Goal: Contribute content: Add original content to the website for others to see

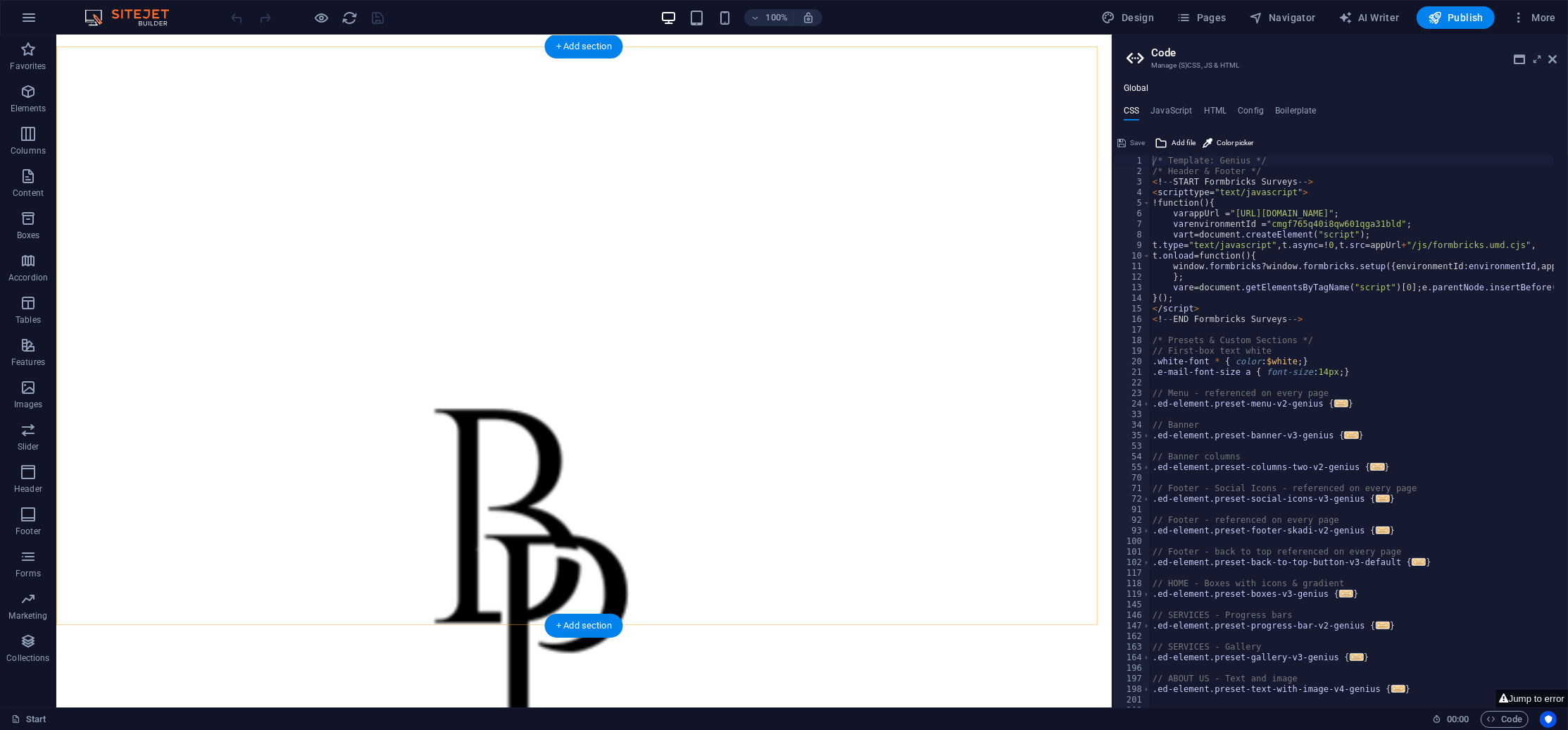
scroll to position [2341, 0]
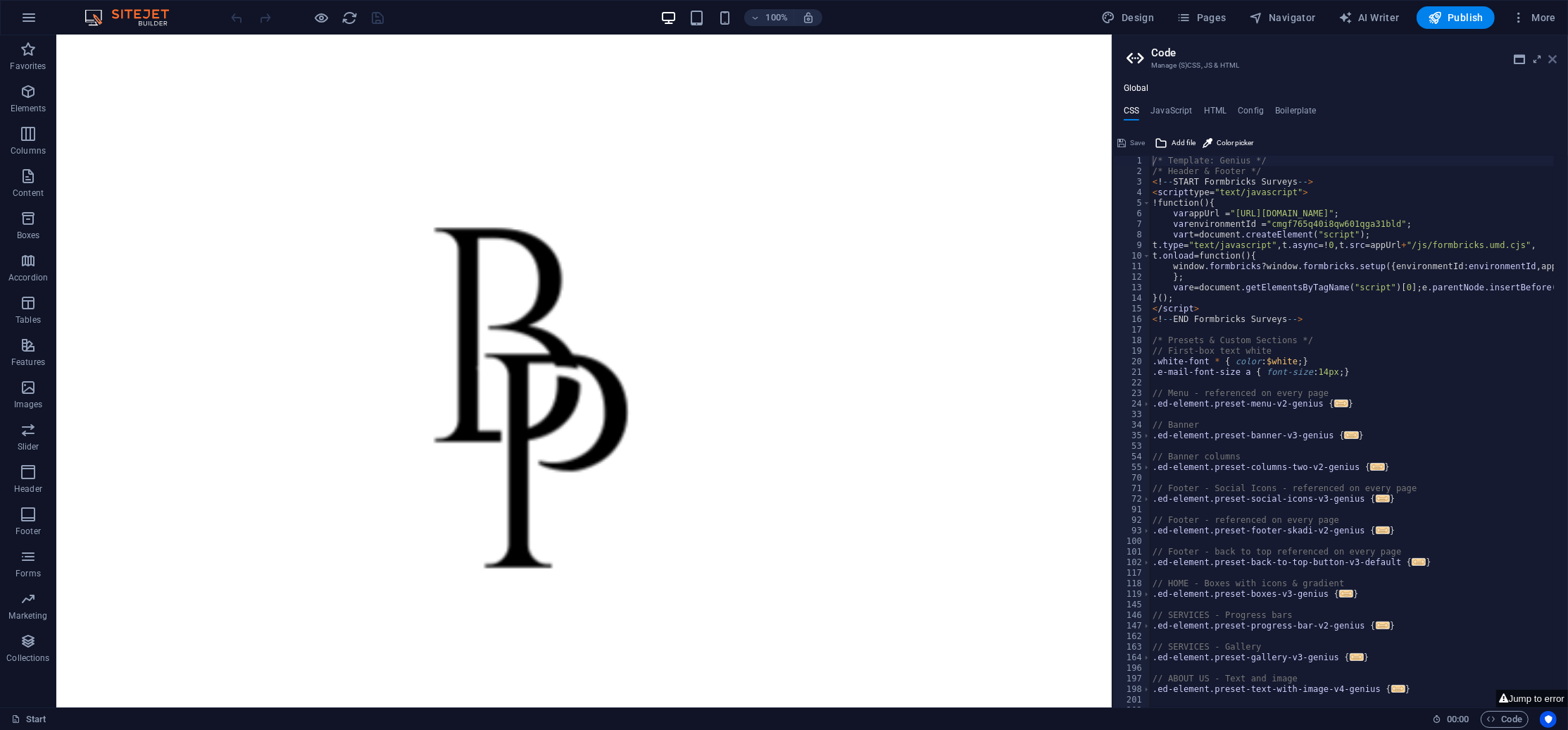
click at [1554, 56] on icon at bounding box center [1553, 59] width 9 height 11
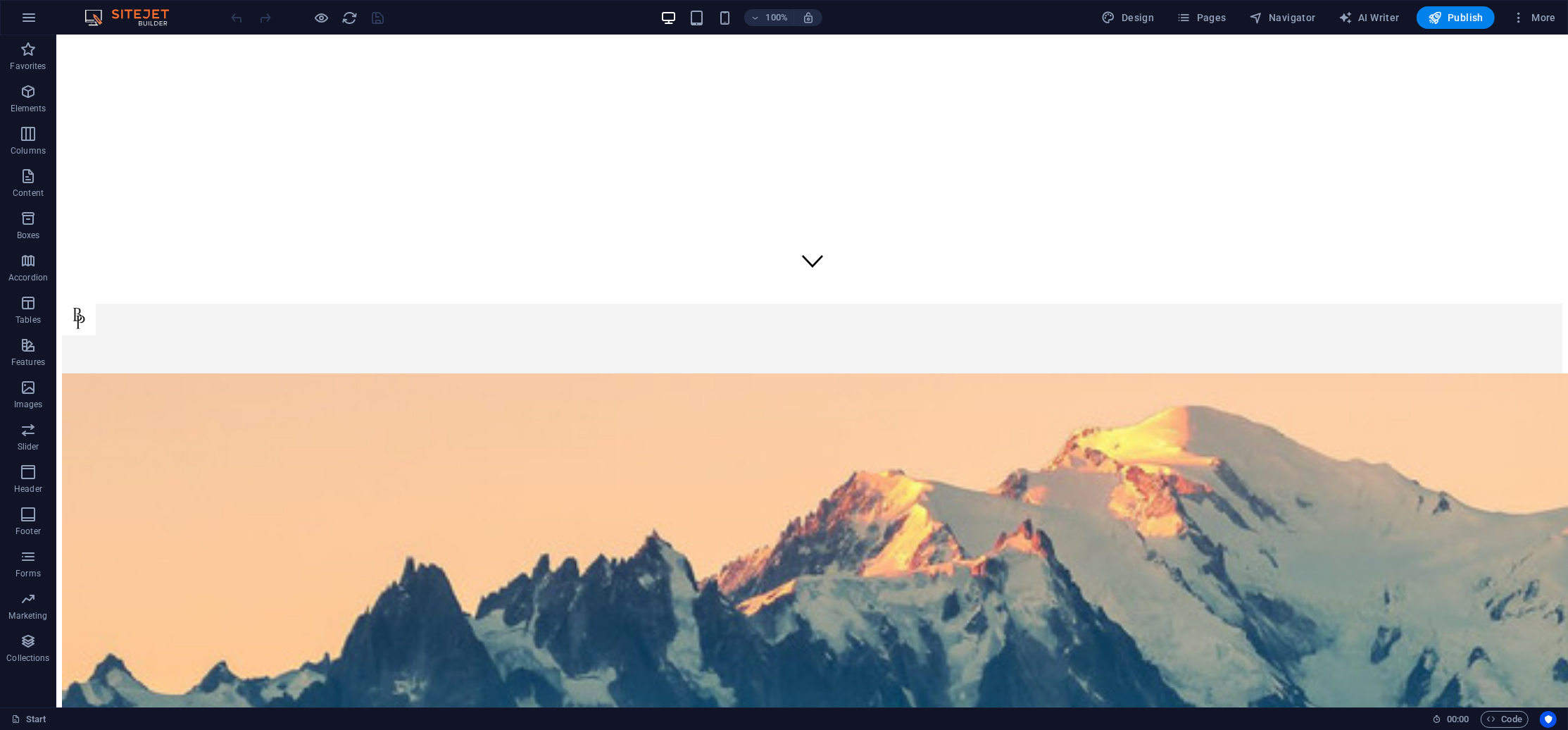
scroll to position [563, 0]
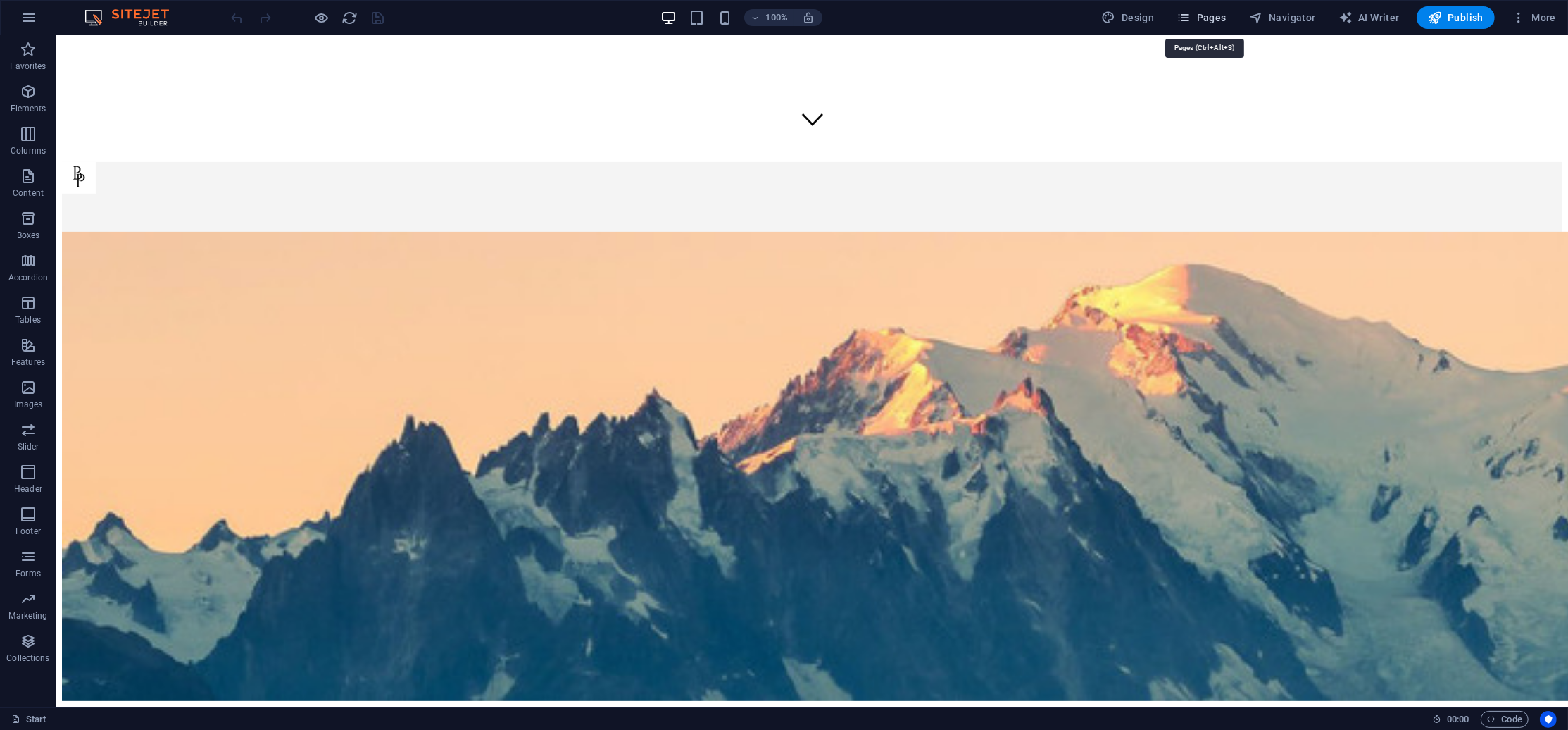
click at [1202, 17] on span "Pages" at bounding box center [1201, 17] width 49 height 14
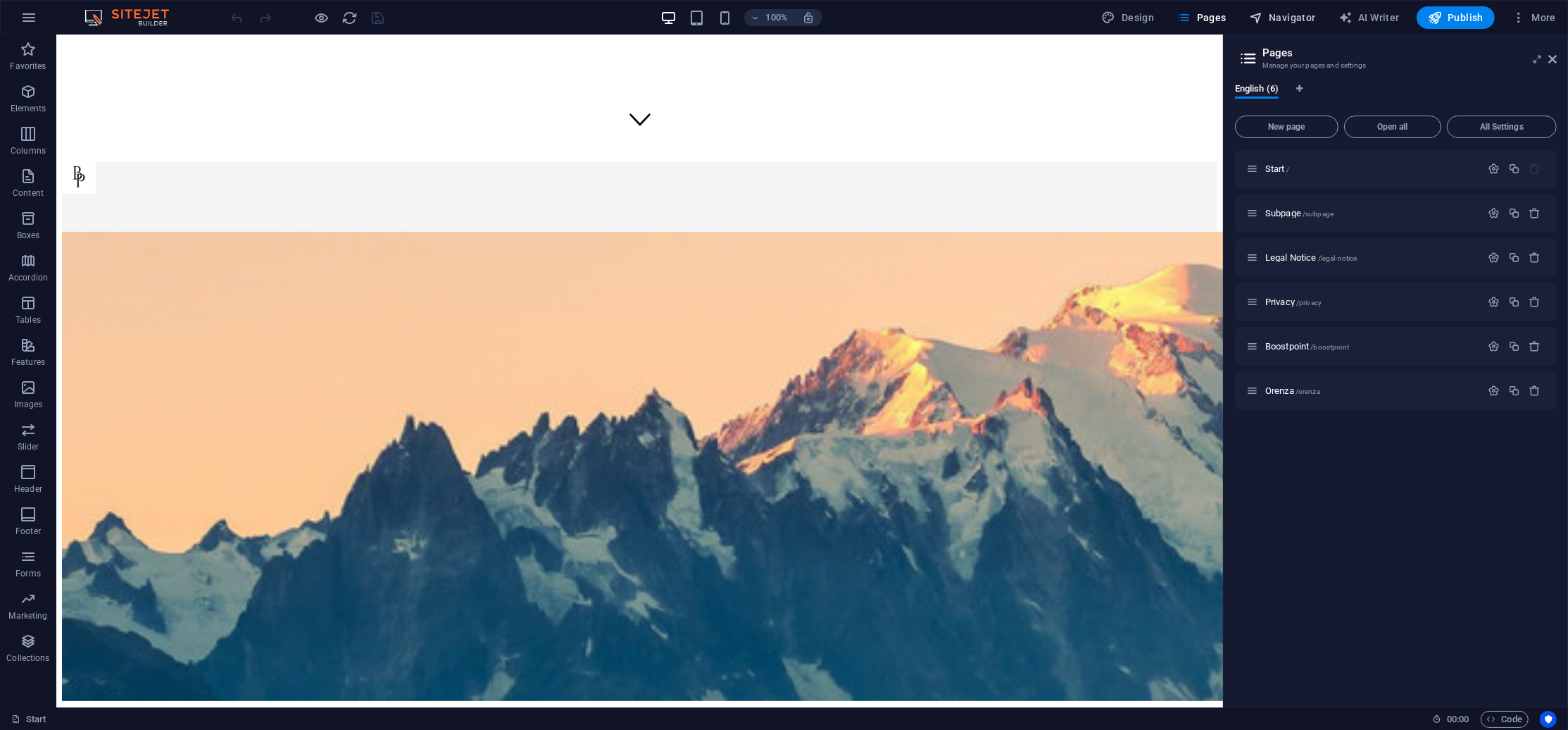
click at [1261, 24] on icon "button" at bounding box center [1256, 17] width 14 height 14
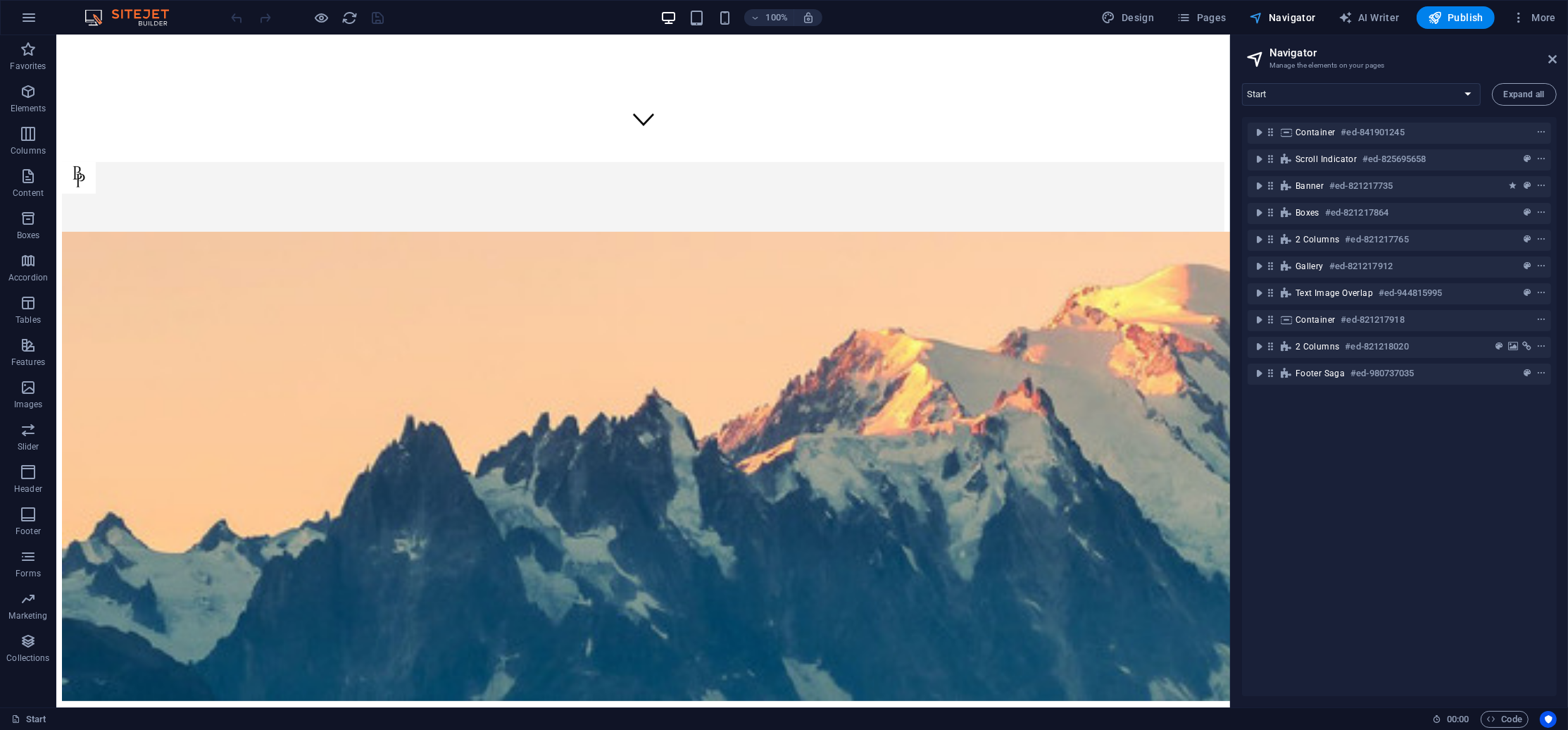
click at [1294, 22] on span "Navigator" at bounding box center [1282, 17] width 67 height 14
click at [1503, 719] on span "Code" at bounding box center [1505, 720] width 35 height 17
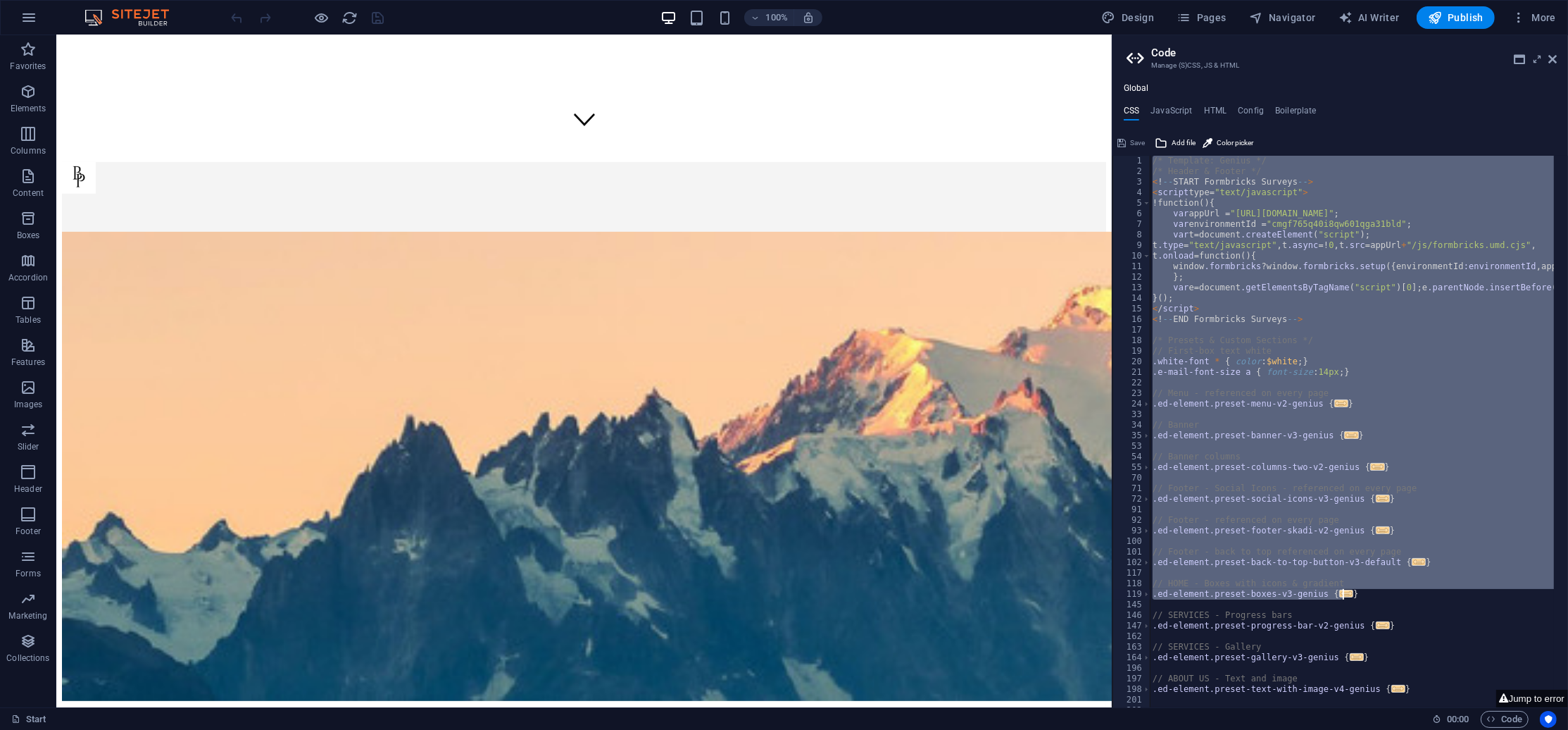
drag, startPoint x: 1155, startPoint y: 156, endPoint x: 1566, endPoint y: 591, distance: 598.5
click at [1566, 591] on div "/* Template: Genius */ 1 2 3 4 5 6 7 8 9 10 11 12 13 14 15 16 17 18 19 20 21 22…" at bounding box center [1340, 431] width 455 height 551
click at [1195, 225] on div "/* Template: Genius */ /* Header & Footer */ < ! -- START Formbricks Surveys --…" at bounding box center [1352, 431] width 404 height 551
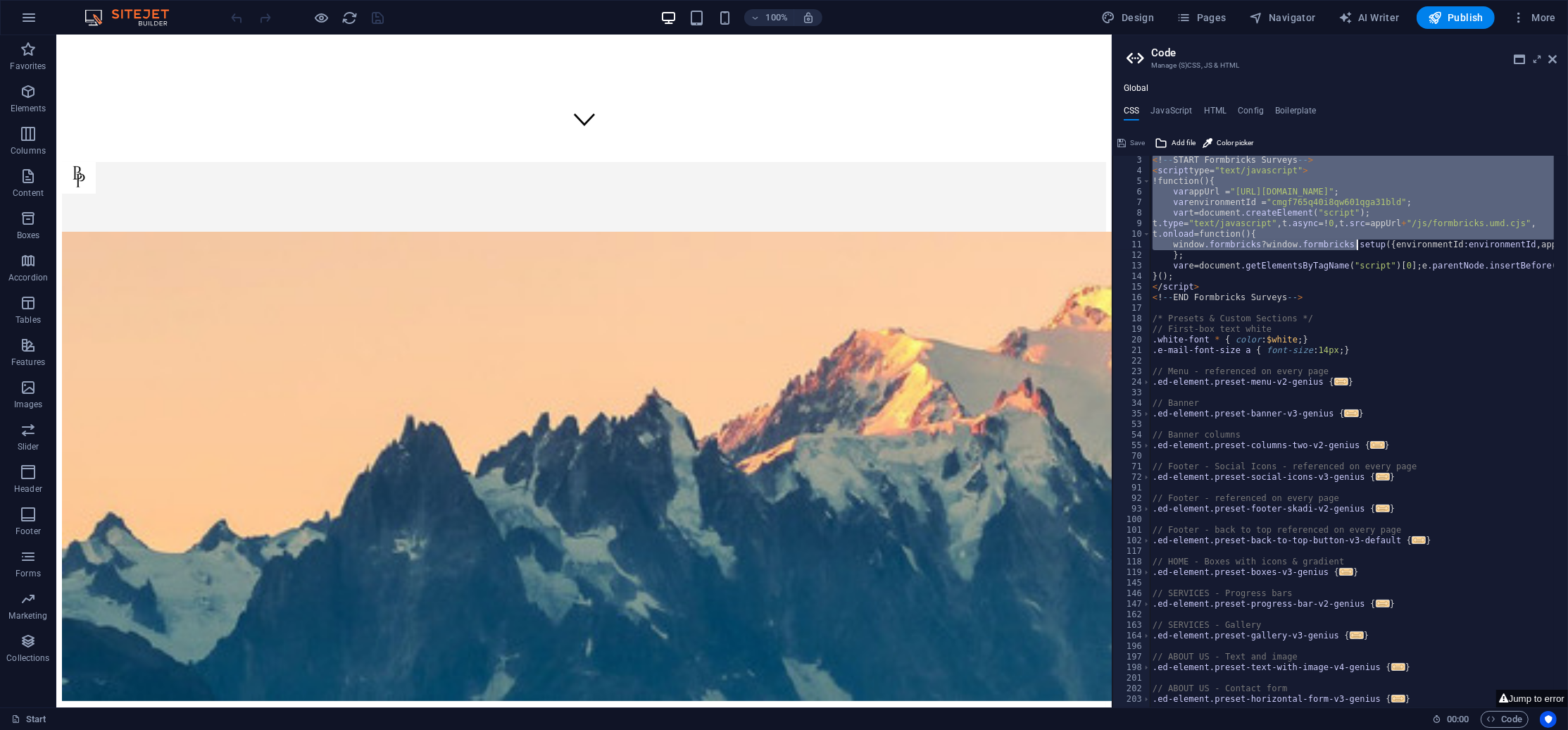
scroll to position [0, 0]
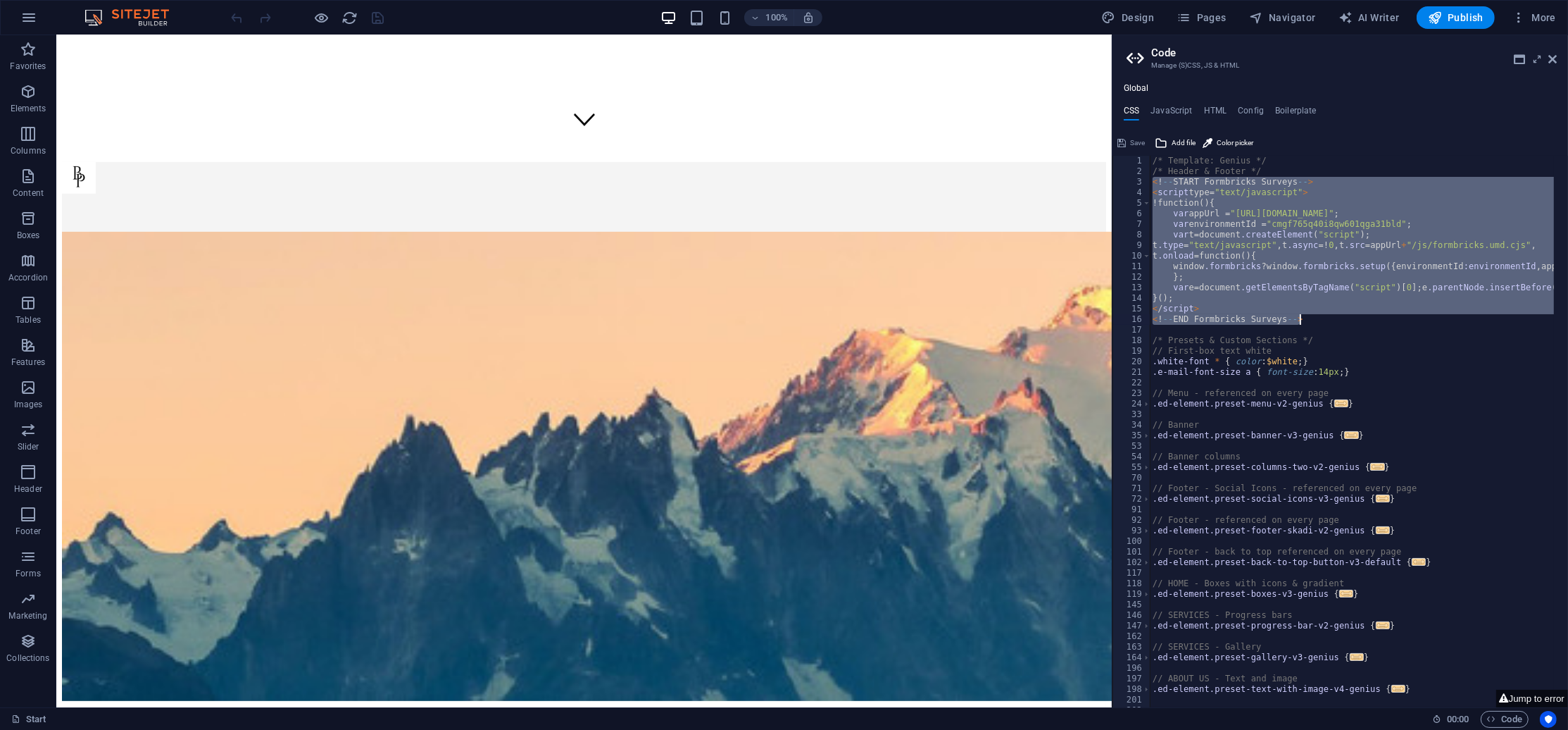
drag, startPoint x: 1152, startPoint y: 181, endPoint x: 1393, endPoint y: 321, distance: 278.7
type textarea "</script> <!-- END Formbricks Surveys -->"
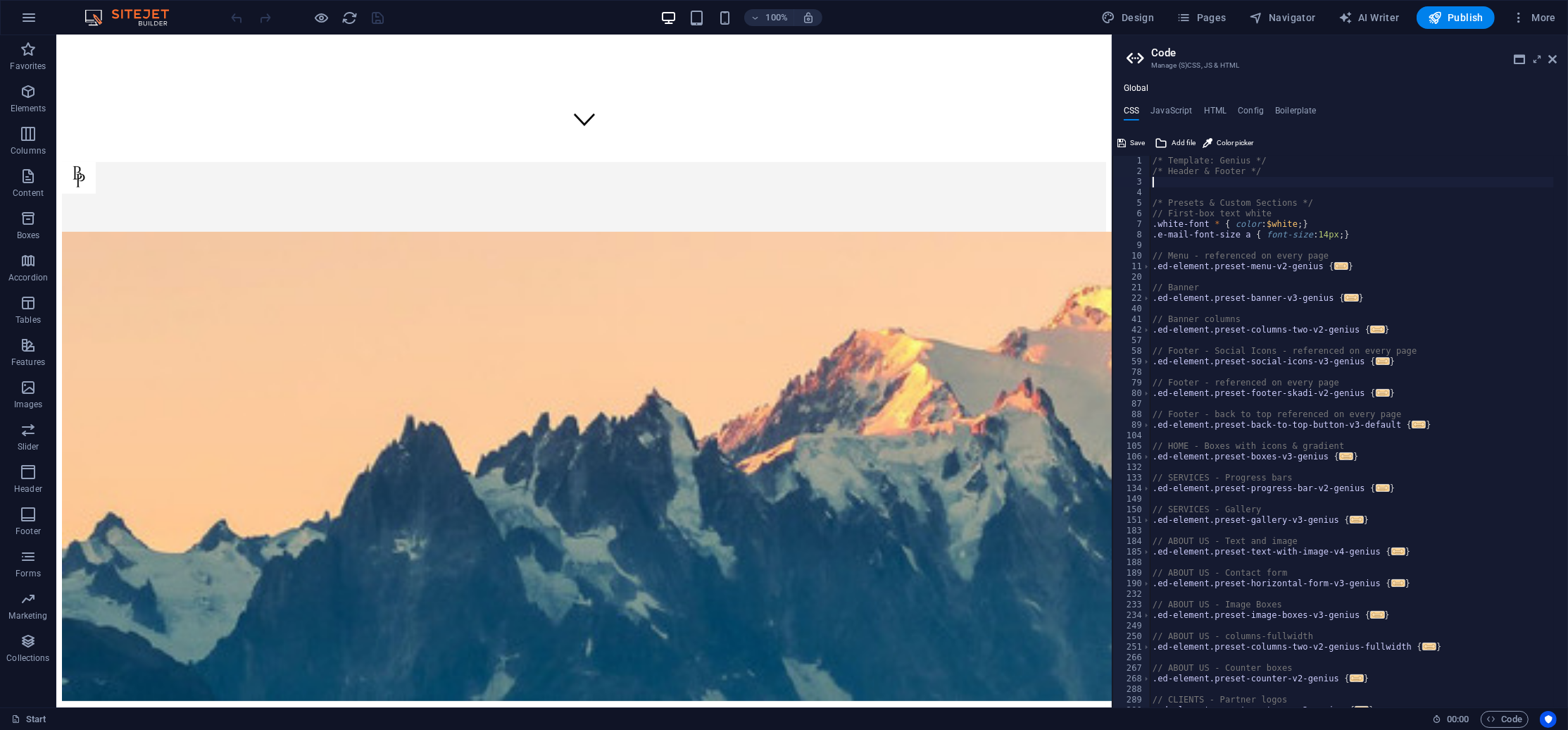
type textarea "/* Header & Footer */"
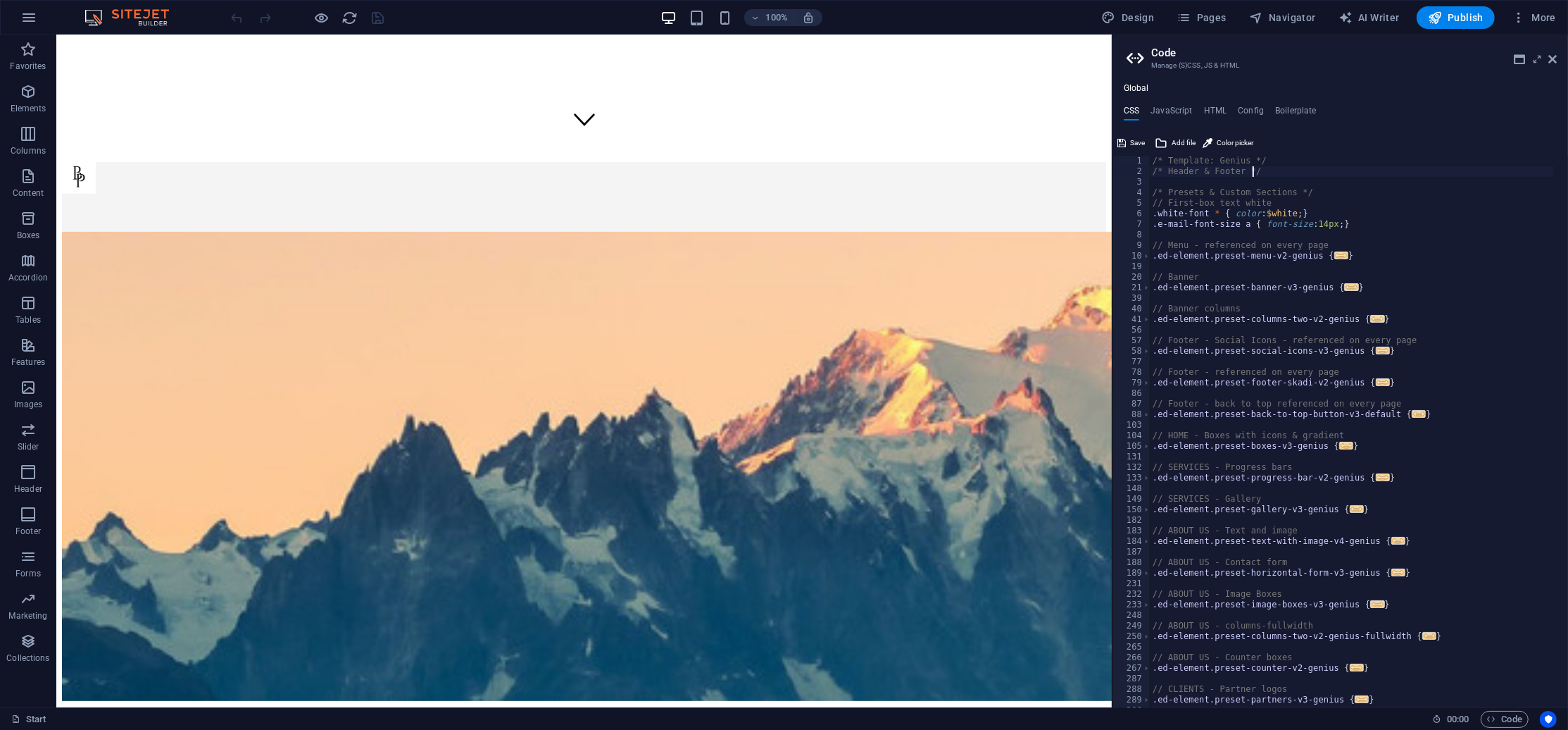
click at [1146, 182] on div "3" at bounding box center [1133, 182] width 38 height 10
click at [1151, 184] on div "/* Template: Genius */ /* Header & Footer */ /* Presets & Custom Sections */ //…" at bounding box center [1352, 442] width 404 height 574
type textarea "/* Header & Footer */"
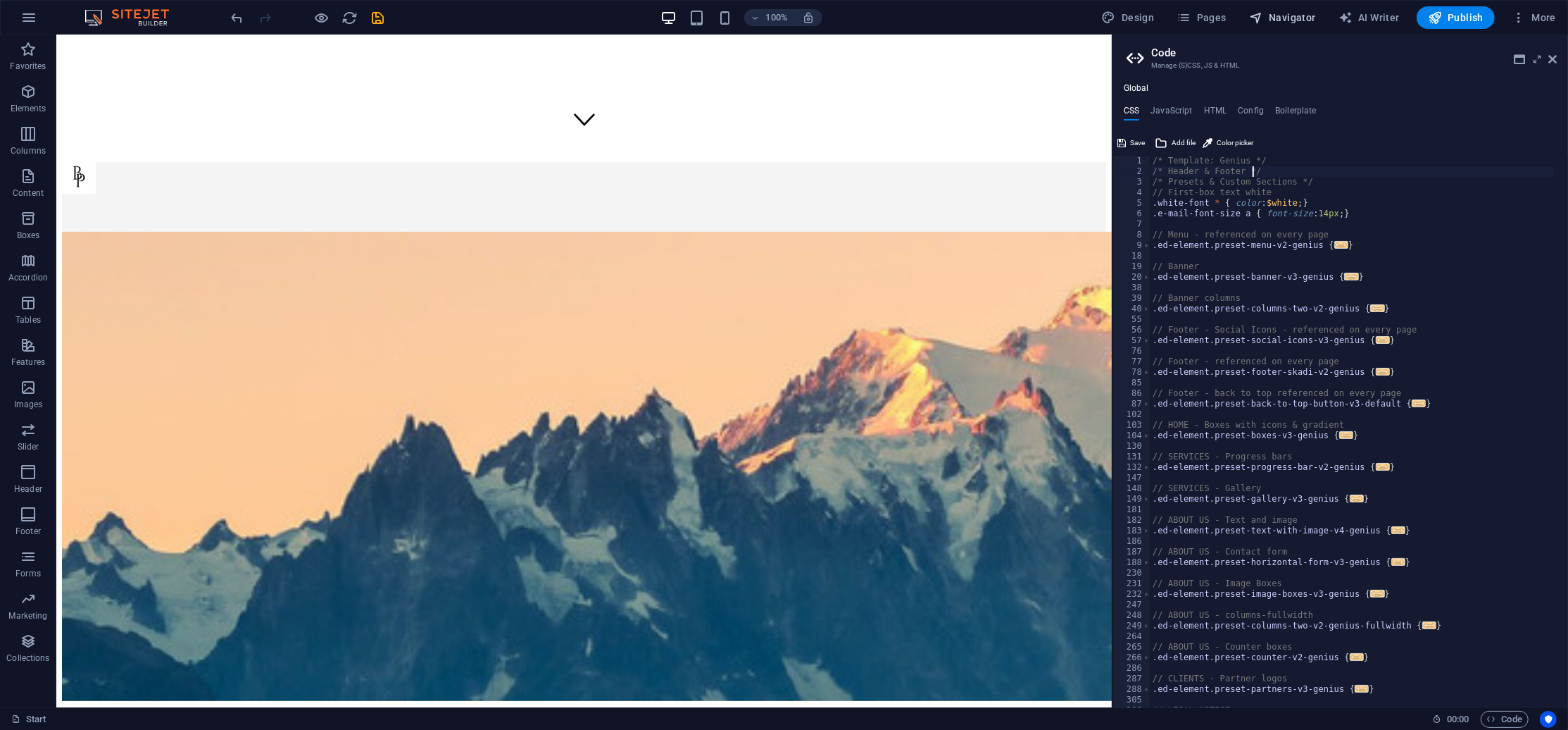
click at [1273, 29] on div "100% Design Pages Navigator AI Writer Publish More" at bounding box center [784, 17] width 1567 height 34
click at [1276, 20] on span "Navigator" at bounding box center [1282, 17] width 67 height 14
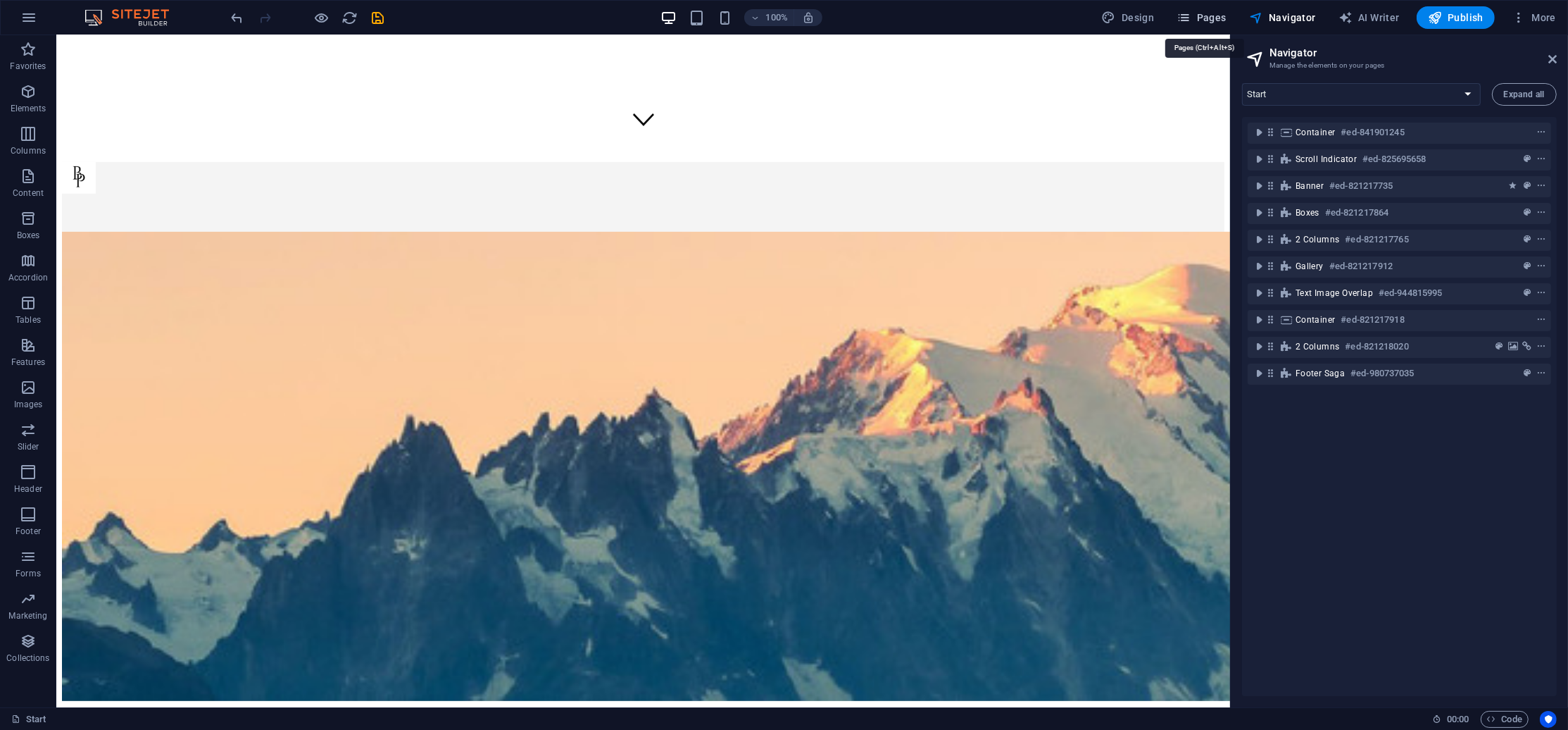
click at [1187, 18] on icon "button" at bounding box center [1184, 17] width 14 height 14
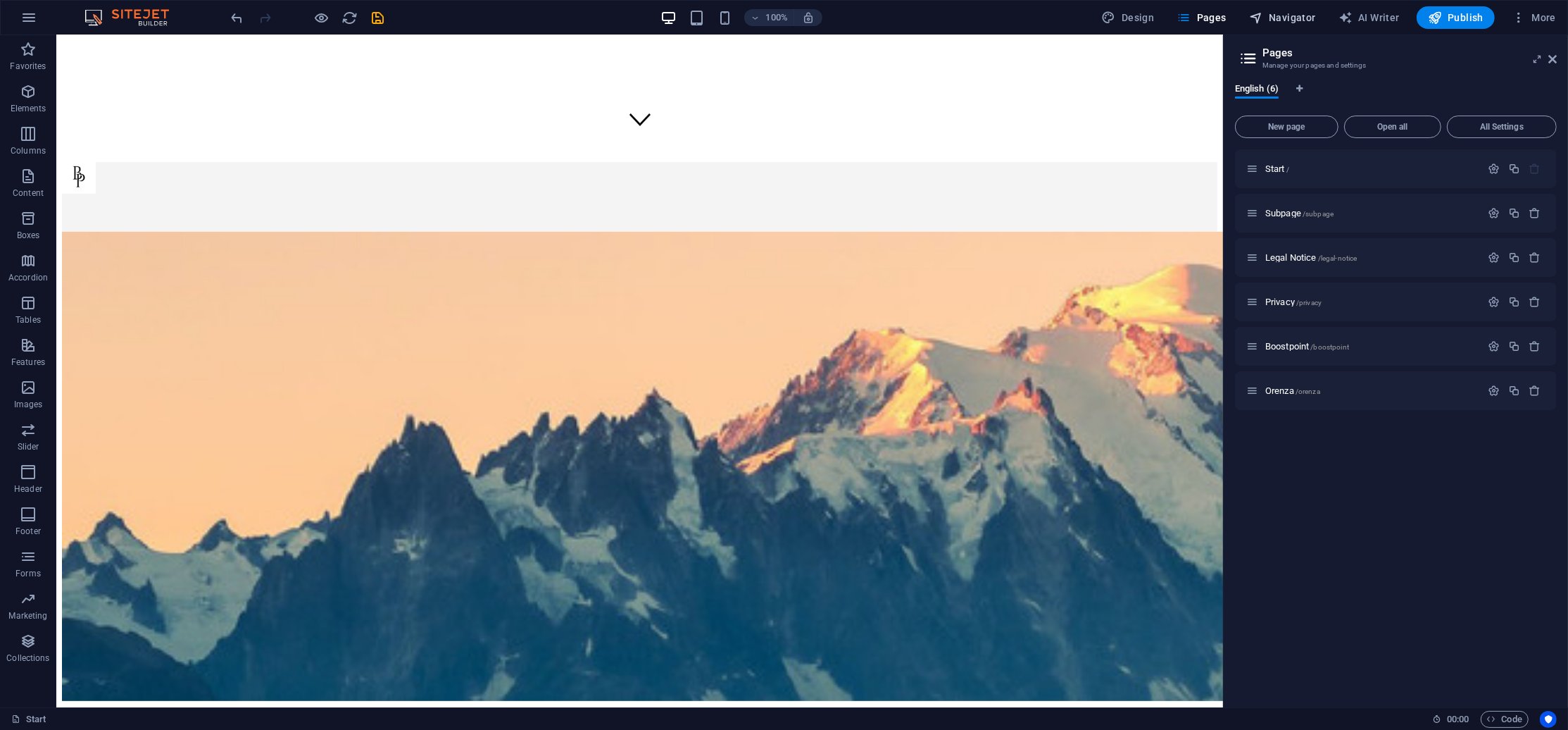
click at [1268, 12] on span "Navigator" at bounding box center [1282, 17] width 67 height 14
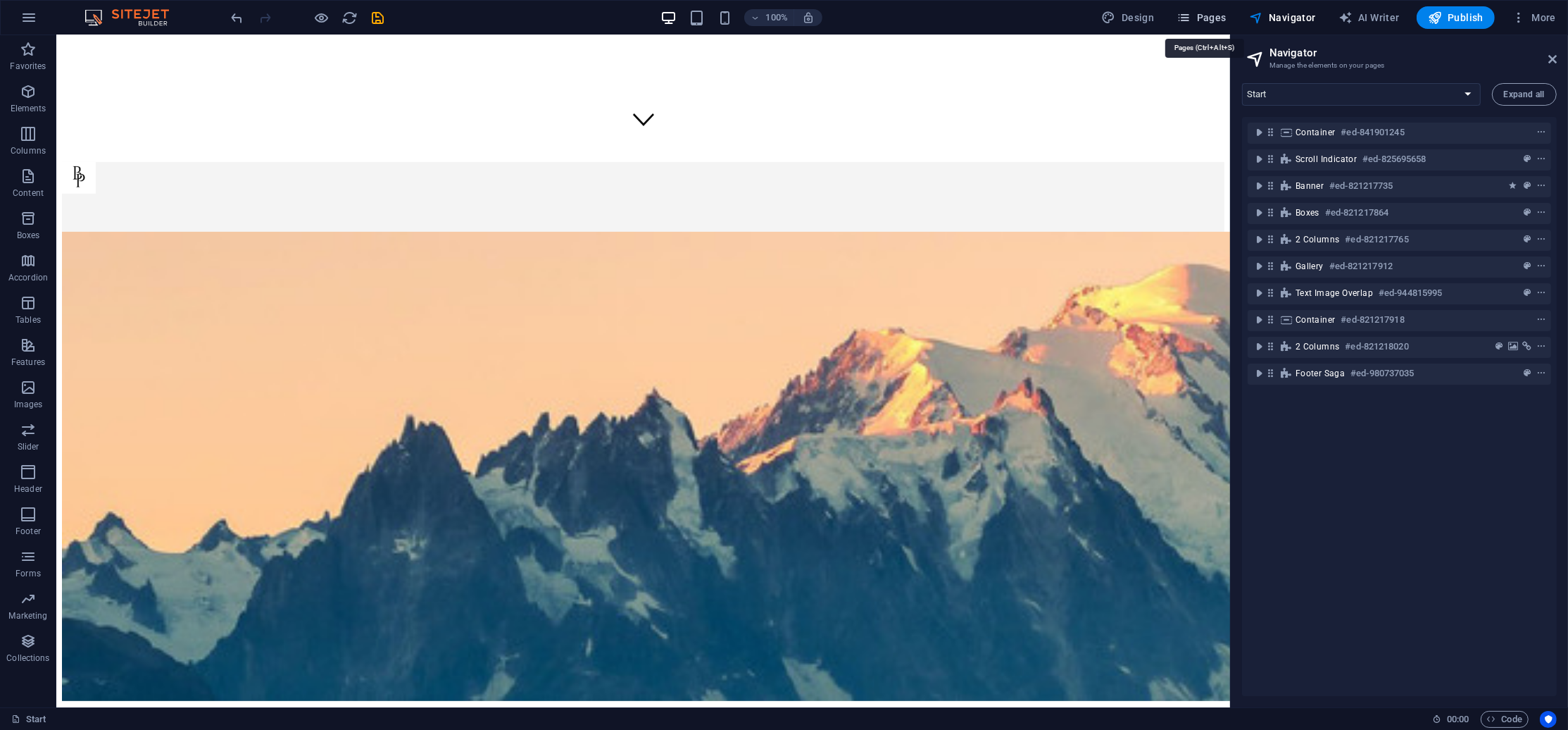
click at [1220, 10] on span "Pages" at bounding box center [1201, 17] width 49 height 14
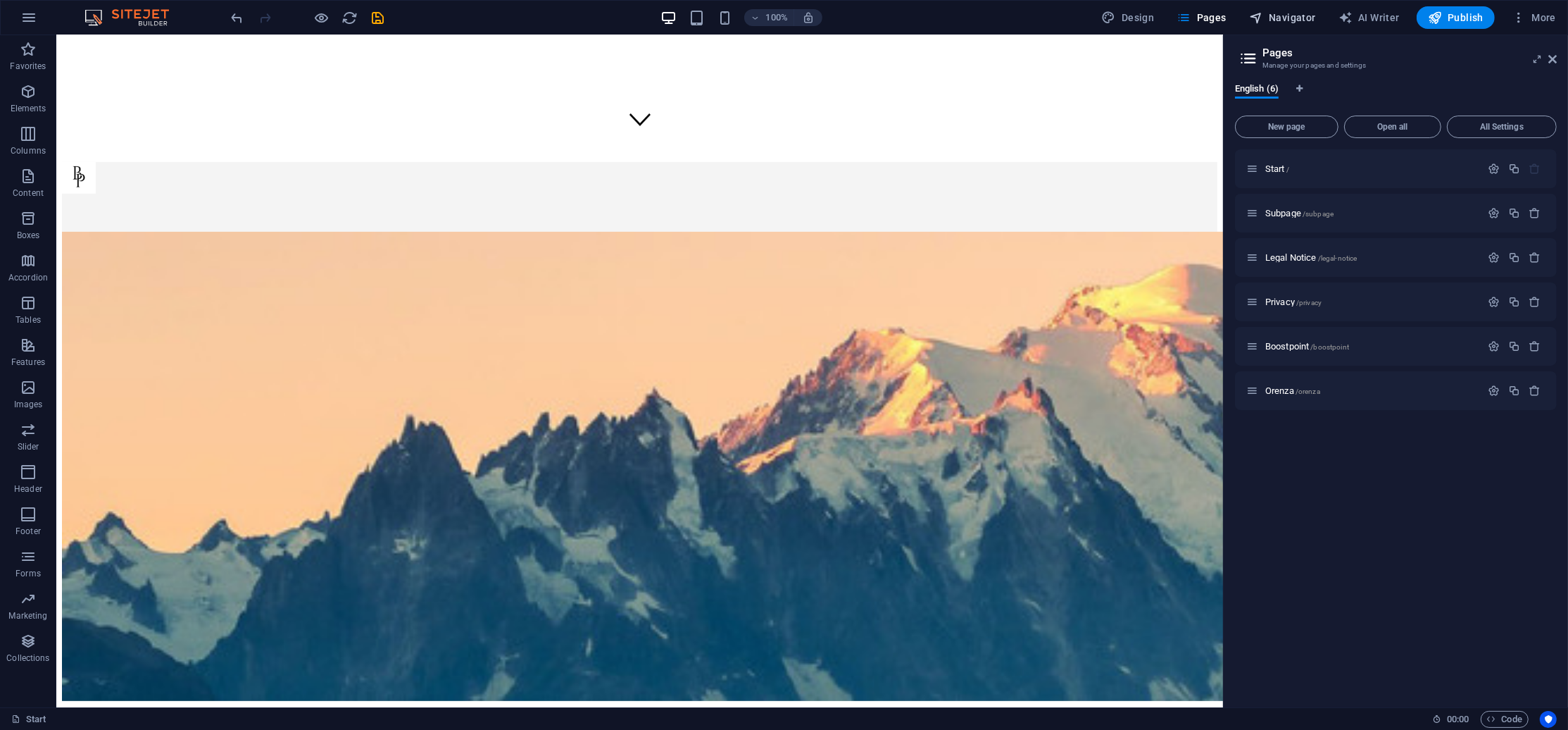
click at [1278, 6] on button "Navigator" at bounding box center [1283, 17] width 78 height 22
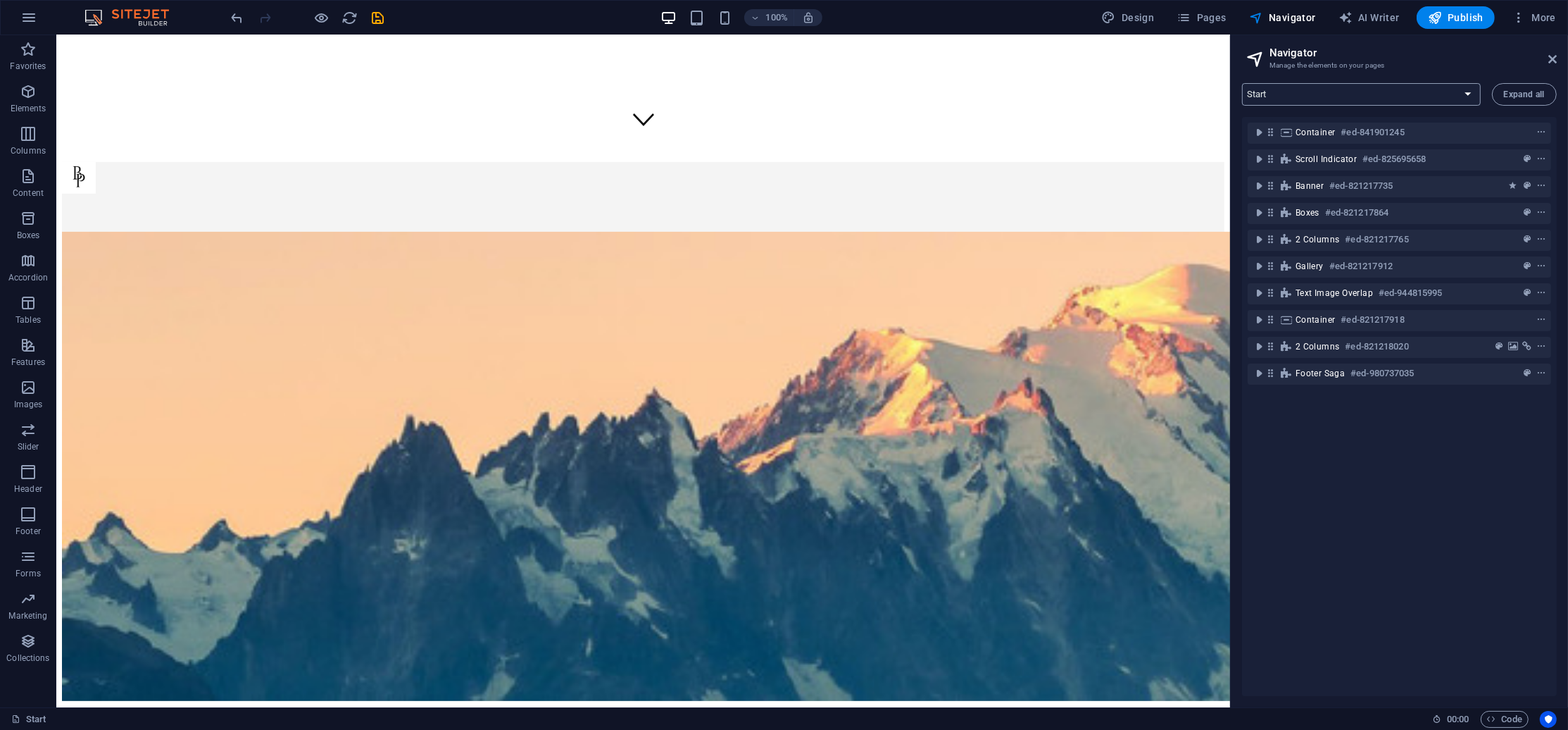
click at [1344, 101] on select "Start Subpage Legal Notice Privacy Boostpoint Orenza" at bounding box center [1362, 94] width 238 height 22
click at [1426, 483] on div "Container #ed-841901245 Scroll indicator #ed-825695658 Banner #ed-821217735 Box…" at bounding box center [1400, 406] width 314 height 579
click at [1549, 54] on icon at bounding box center [1553, 59] width 9 height 11
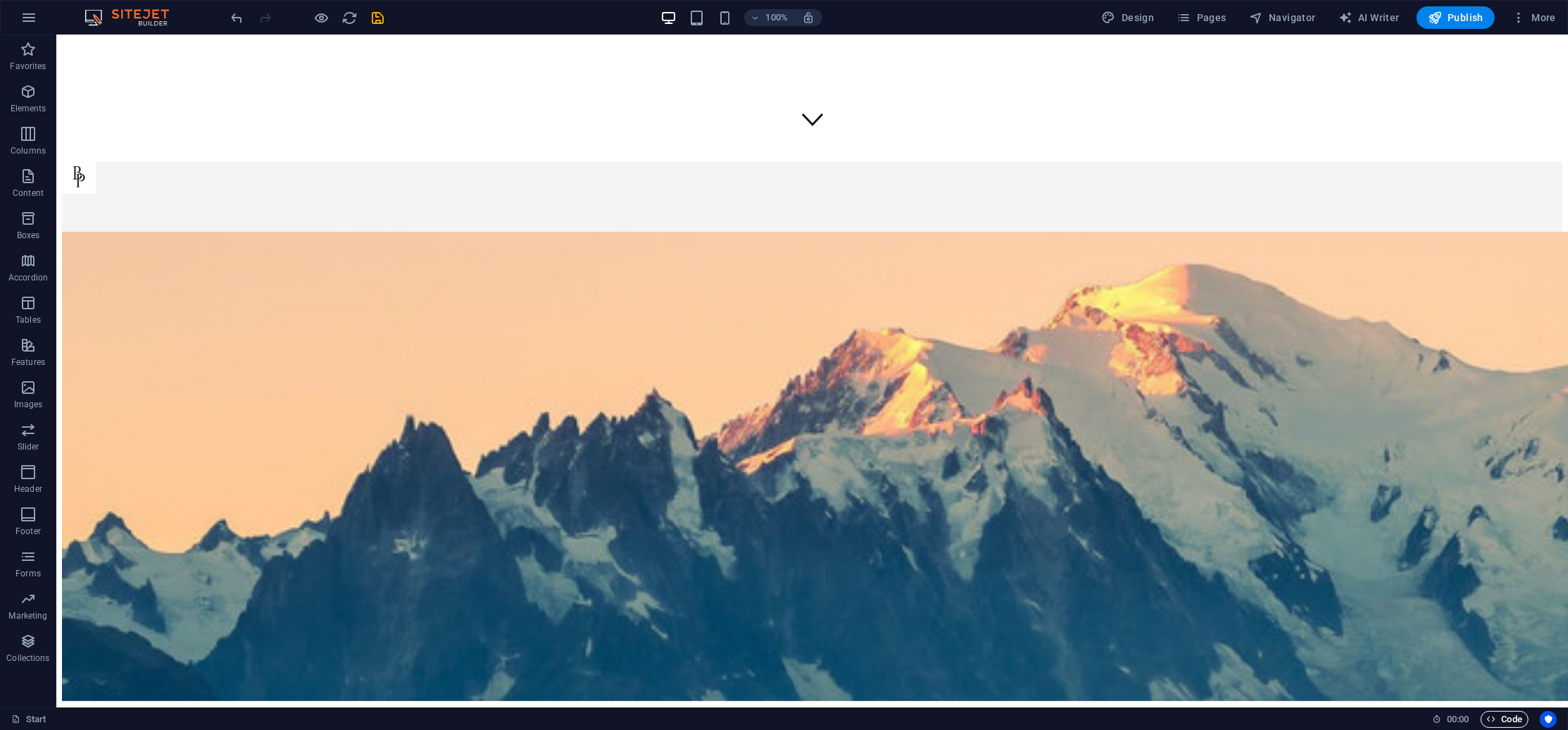
click at [1491, 711] on span "Code" at bounding box center [1505, 720] width 35 height 17
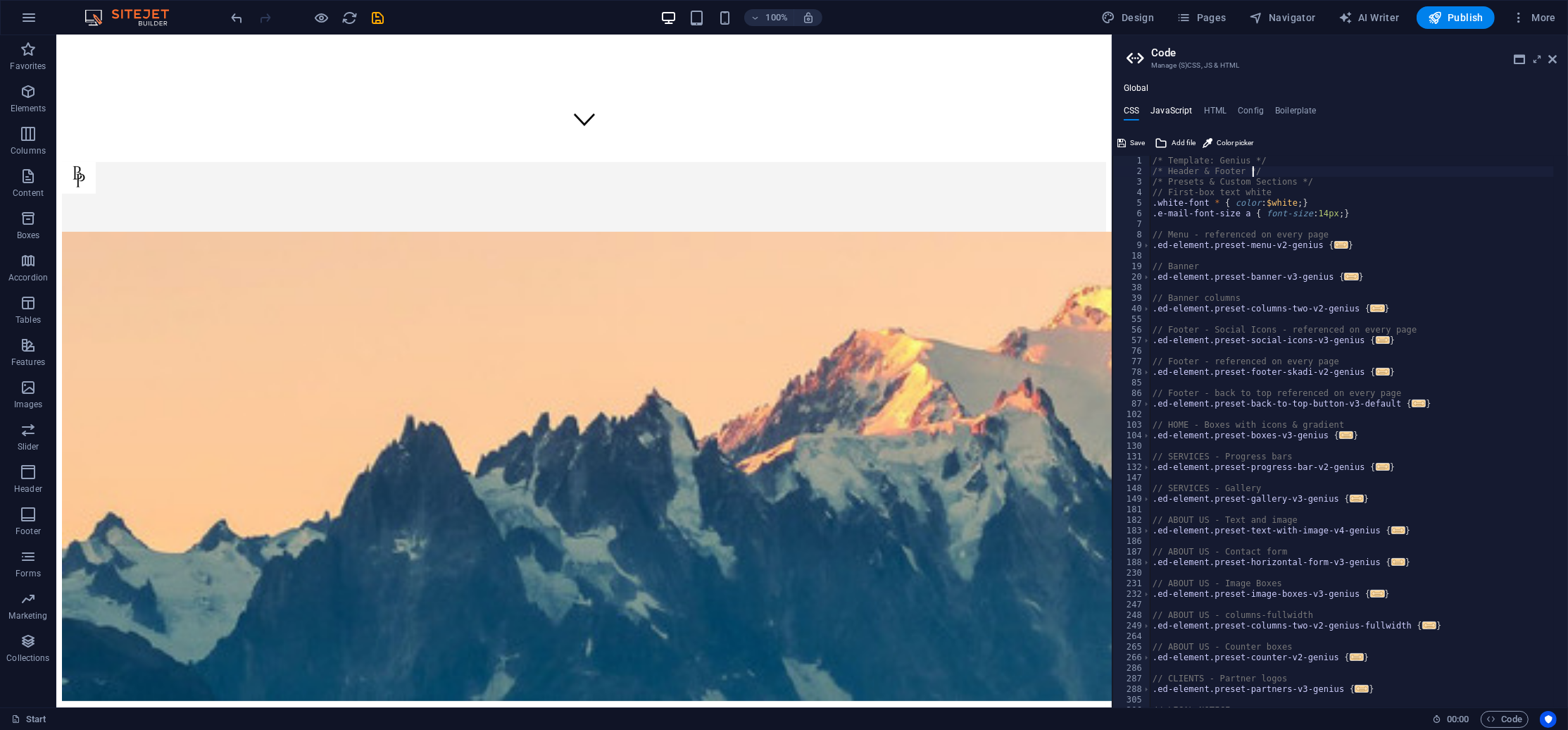
click at [1178, 106] on h4 "JavaScript" at bounding box center [1171, 113] width 41 height 16
type textarea "/* JS for preset "Counter V2" */"
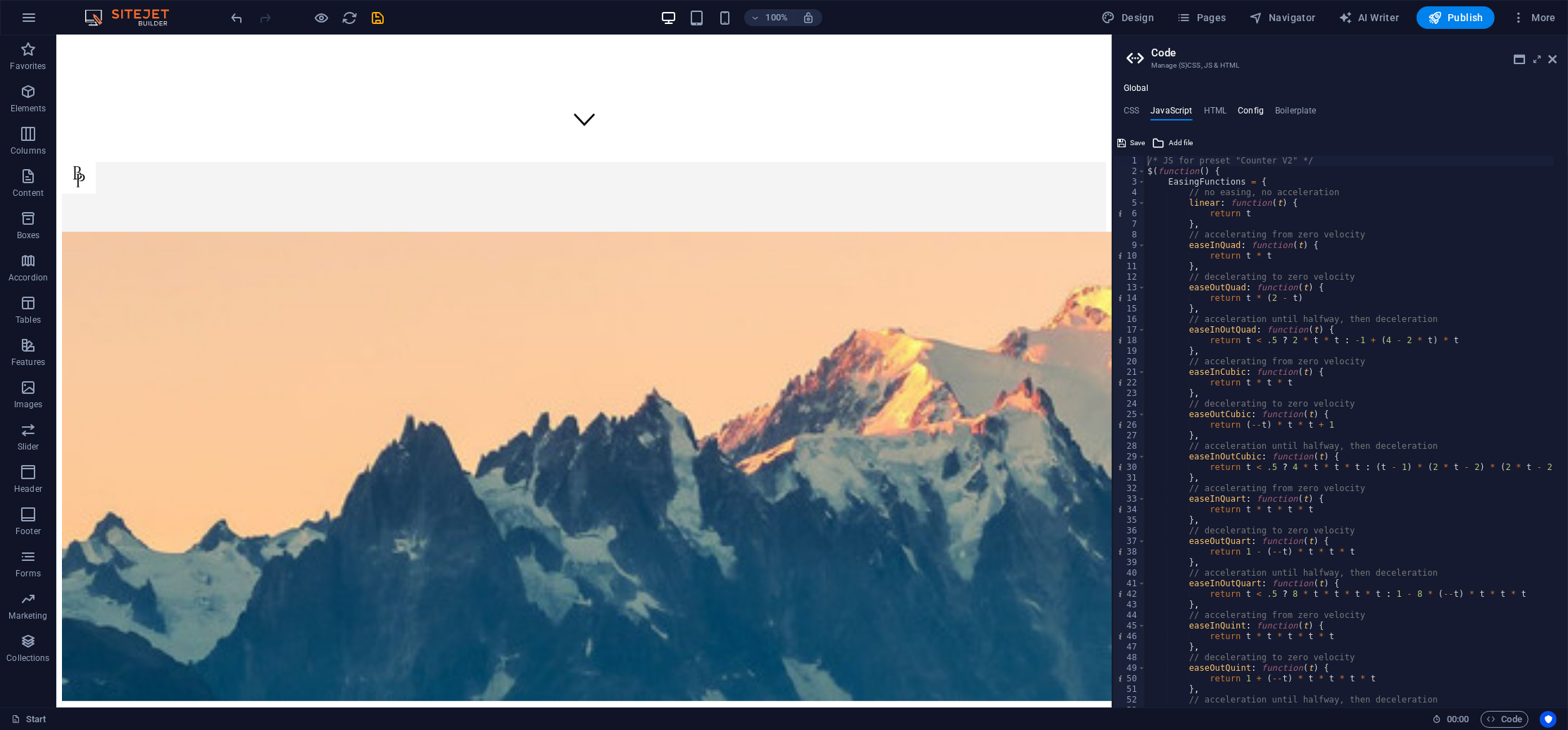
click at [1244, 105] on h4 "Config" at bounding box center [1251, 113] width 26 height 16
type textarea "$color-background: #ffffff;"
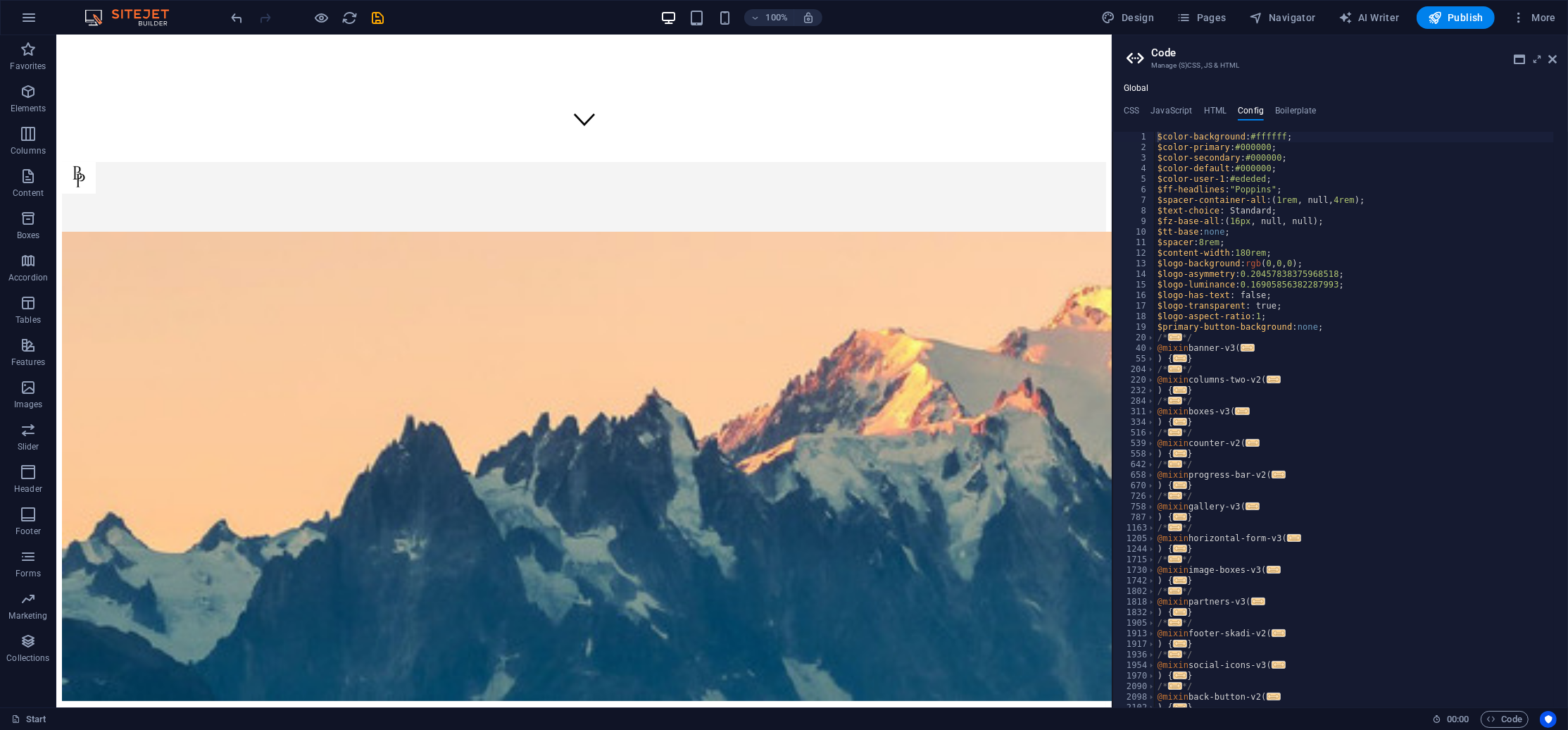
click at [1298, 104] on div "Global CSS JavaScript HTML Config Boilerplate /* Header & Footer */ 1 2 3 4 5 6…" at bounding box center [1340, 395] width 455 height 624
click at [1294, 106] on div "Global CSS JavaScript HTML Config Boilerplate /* Header & Footer */ 1 2 3 4 5 6…" at bounding box center [1340, 395] width 455 height 624
click at [1298, 111] on h4 "Boilerplate" at bounding box center [1296, 113] width 41 height 16
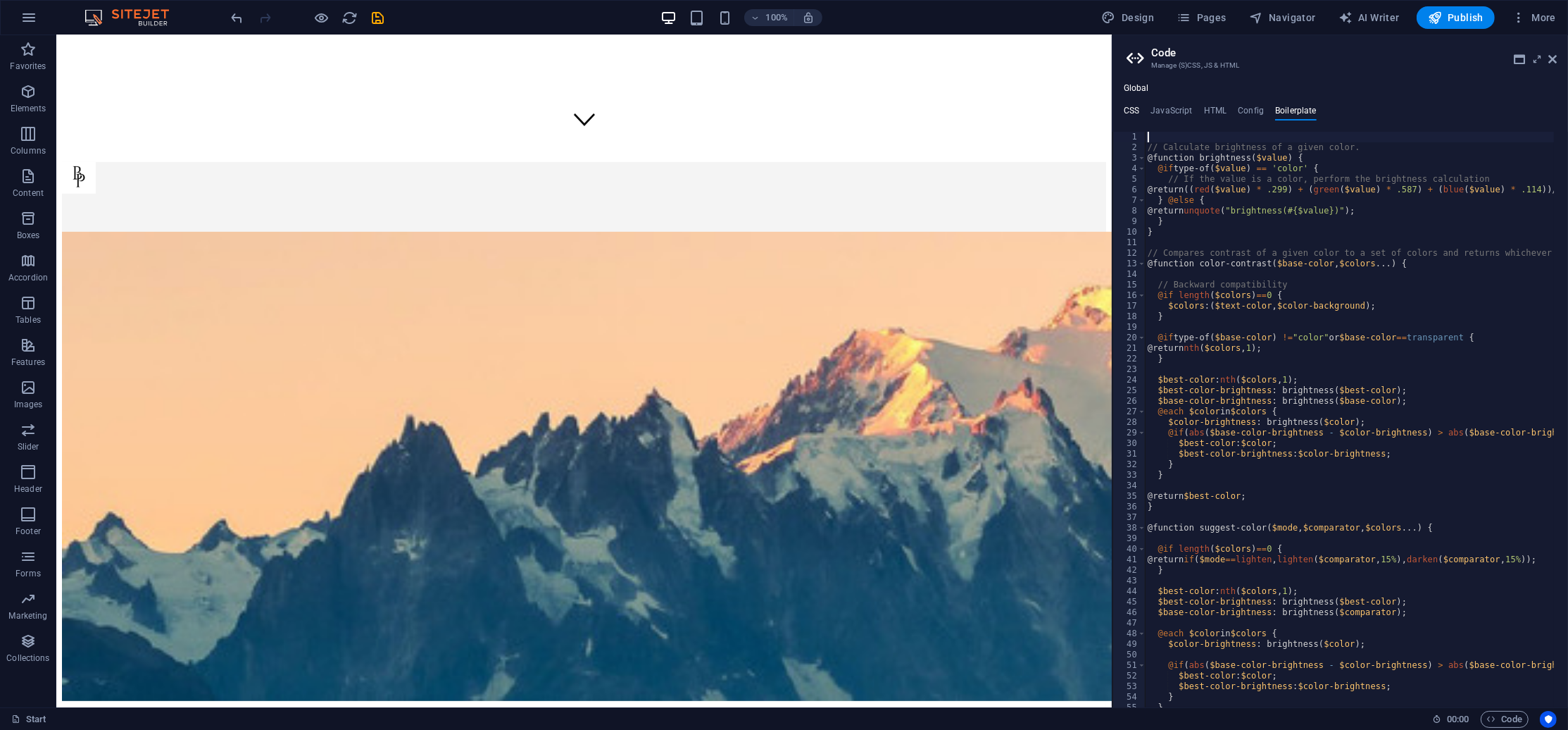
click at [1133, 112] on h4 "CSS" at bounding box center [1132, 113] width 16 height 16
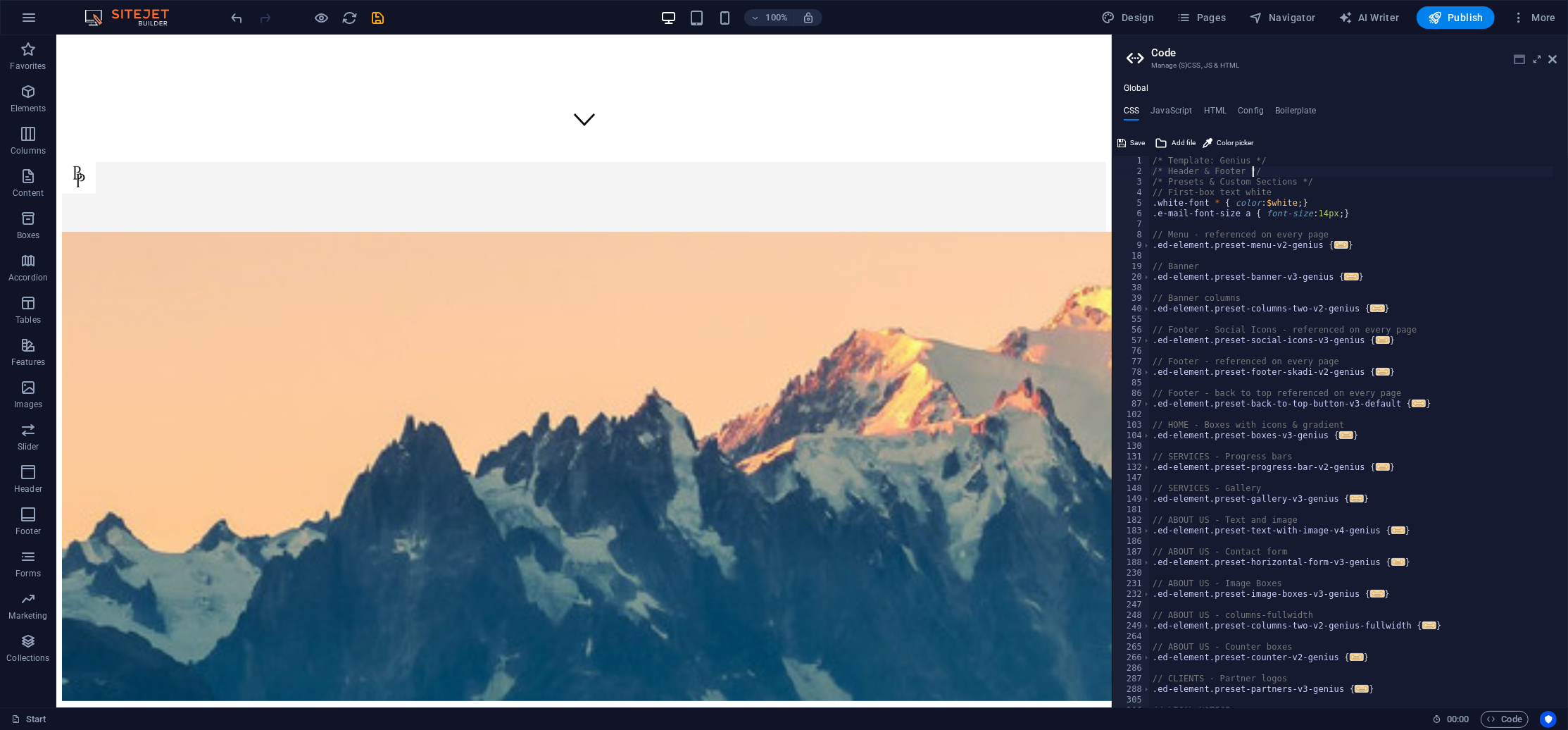
click at [1516, 58] on icon at bounding box center [1520, 59] width 11 height 11
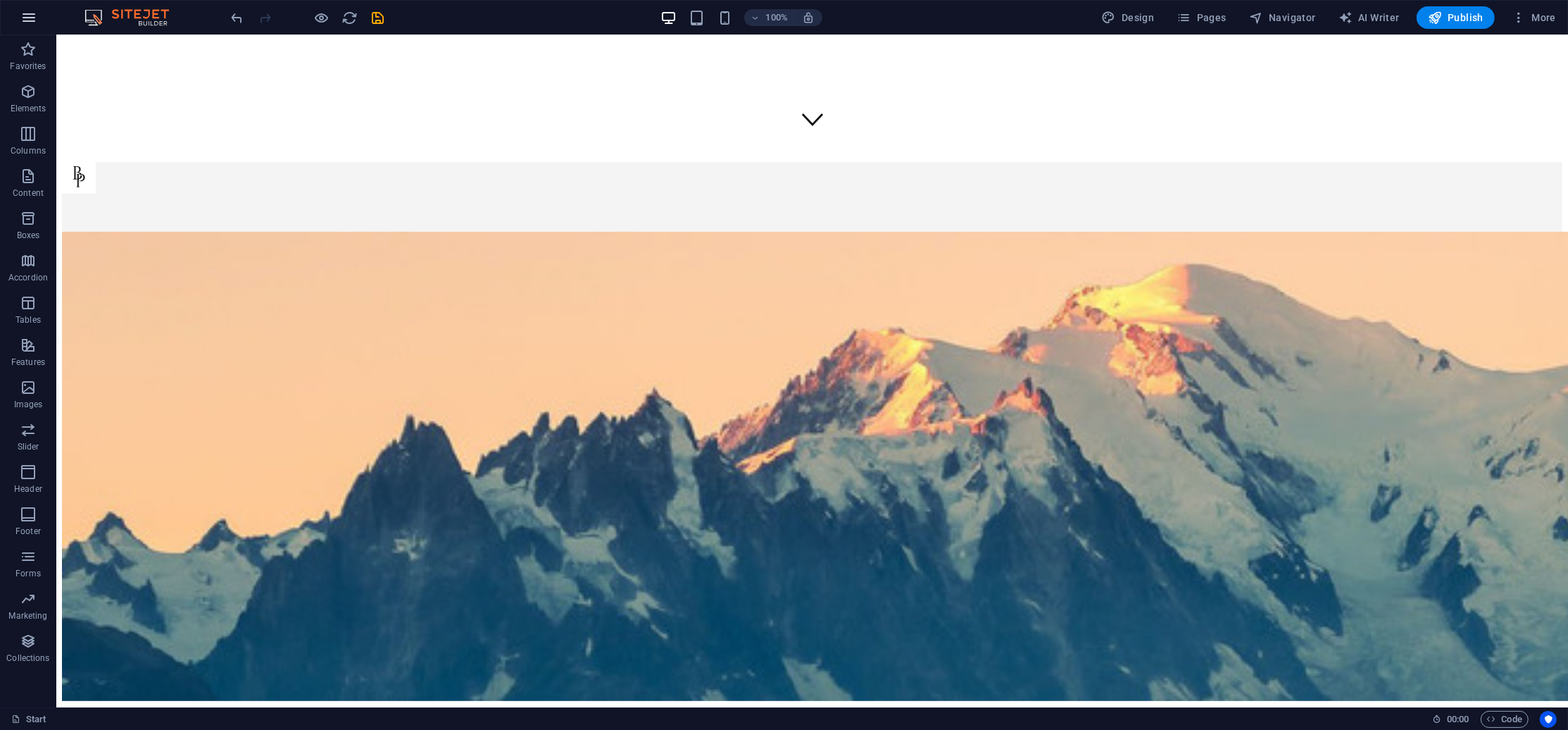
click at [34, 18] on icon "button" at bounding box center [29, 18] width 17 height 17
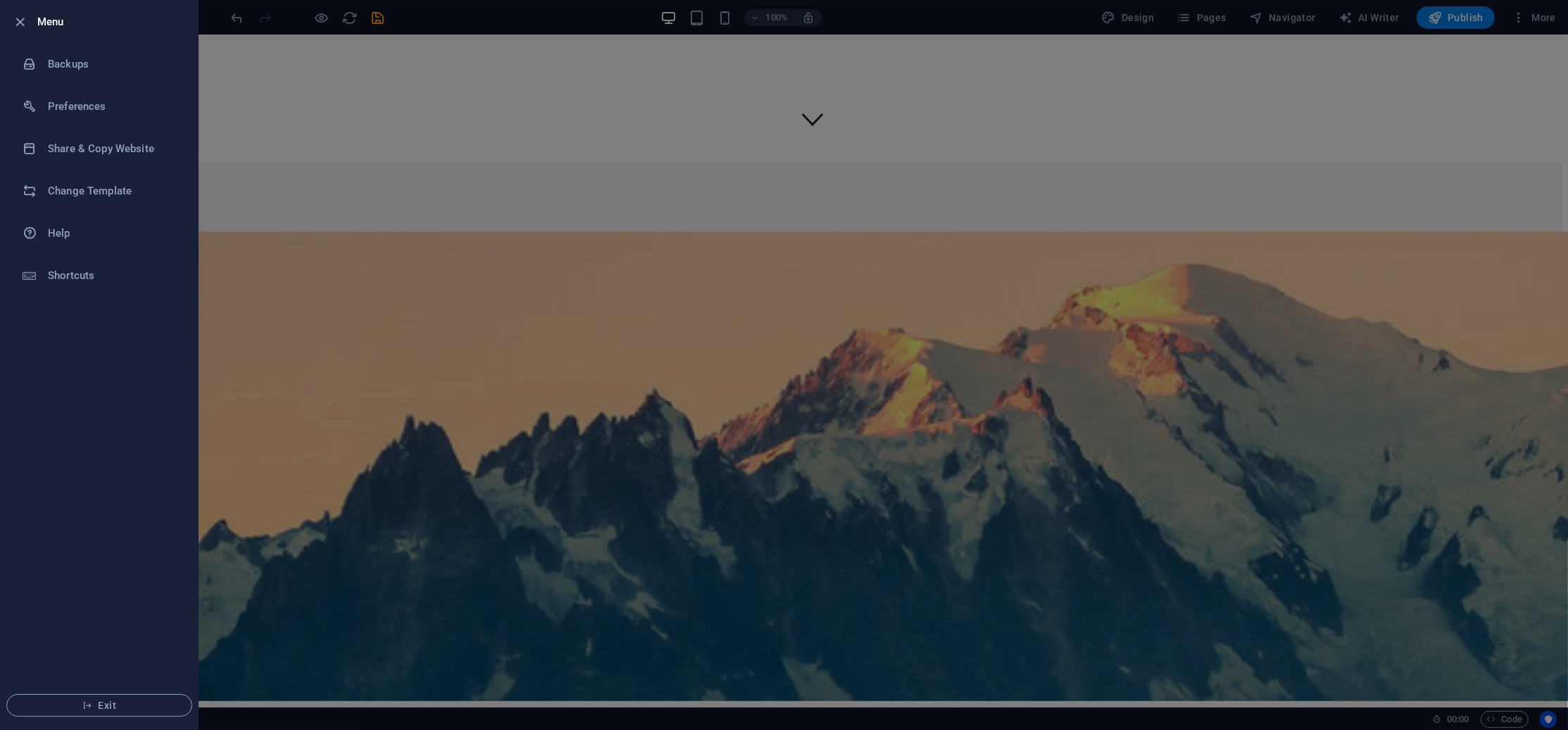
click at [1400, 71] on div at bounding box center [784, 365] width 1568 height 730
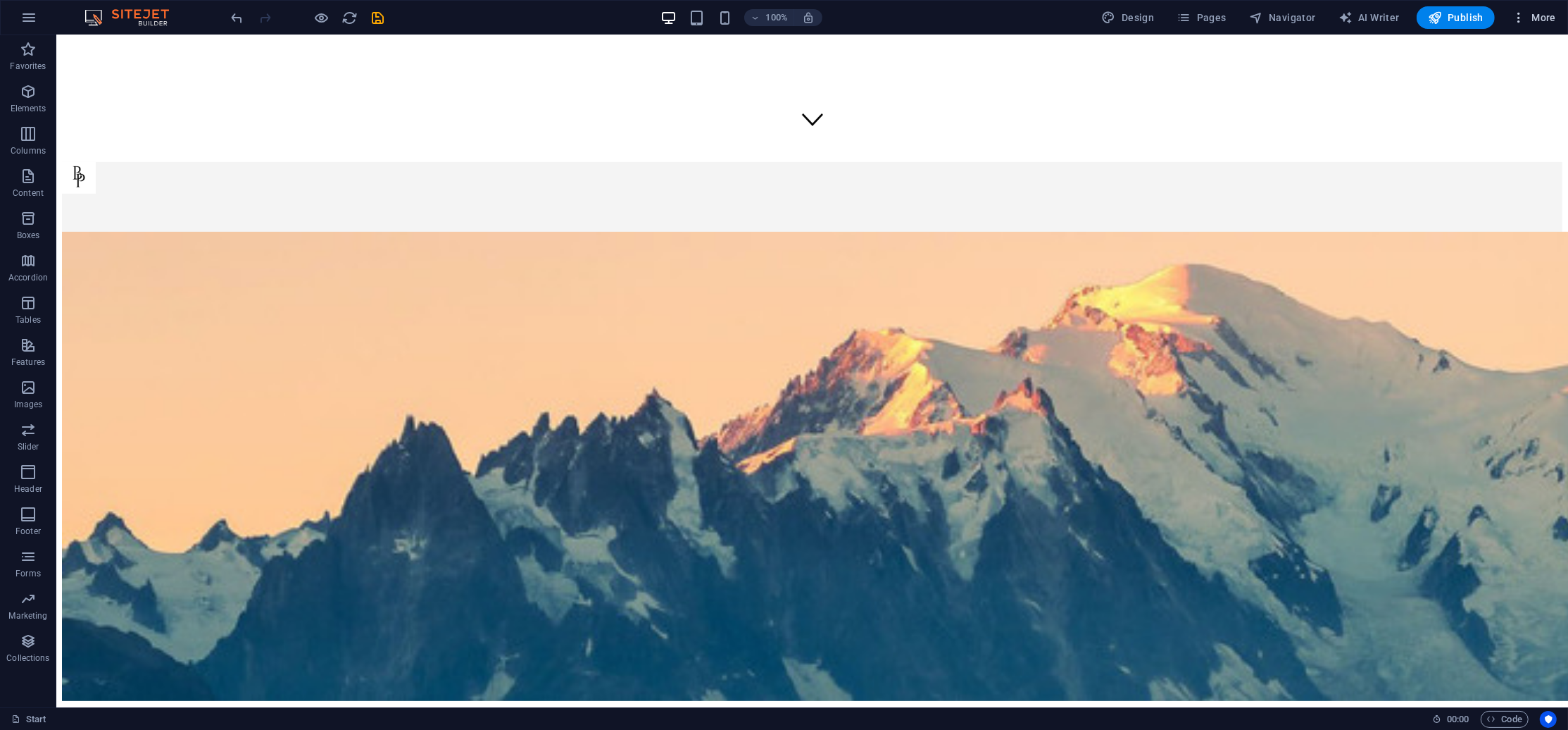
click at [1541, 10] on button "More" at bounding box center [1534, 17] width 55 height 22
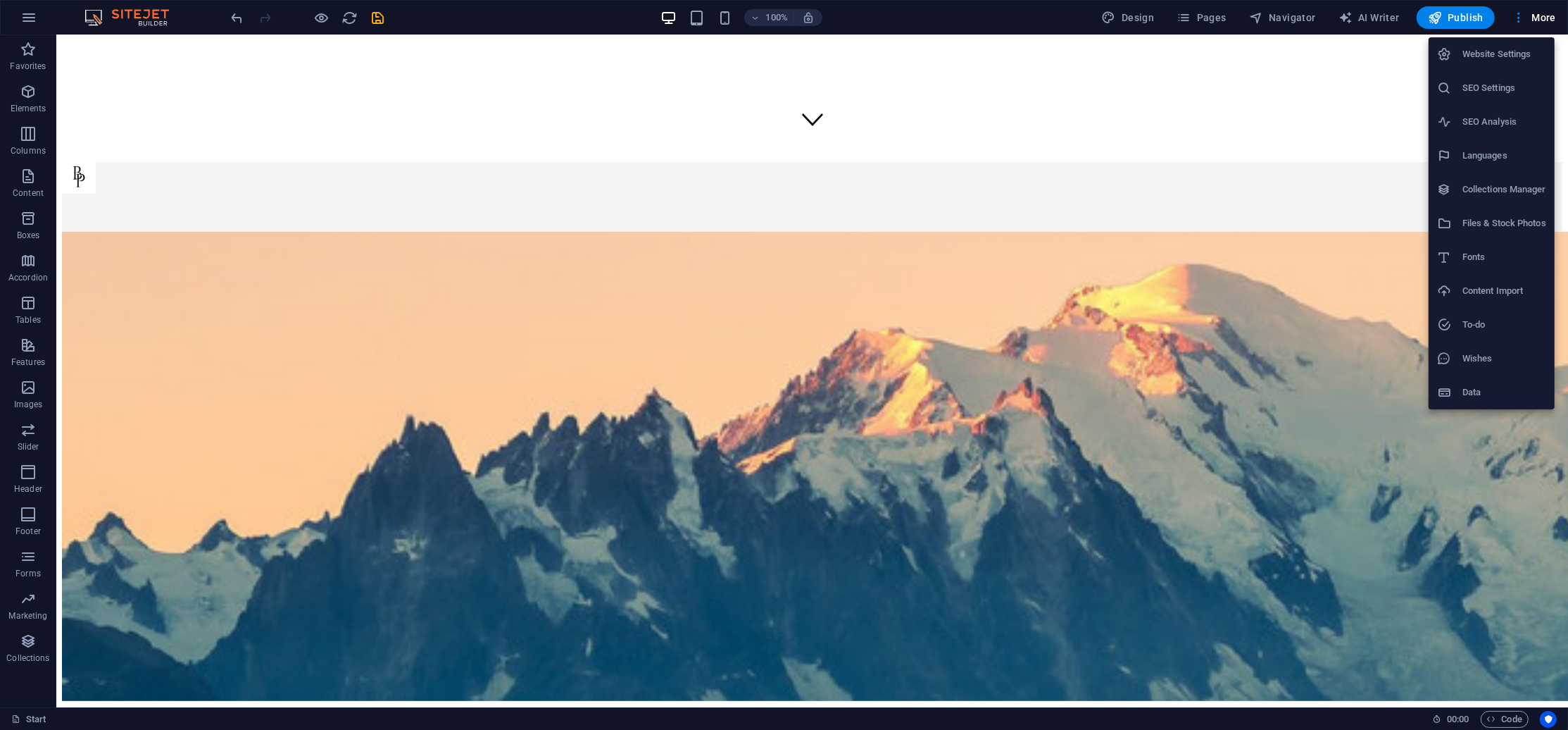
click at [1494, 81] on h6 "SEO Settings" at bounding box center [1504, 88] width 84 height 17
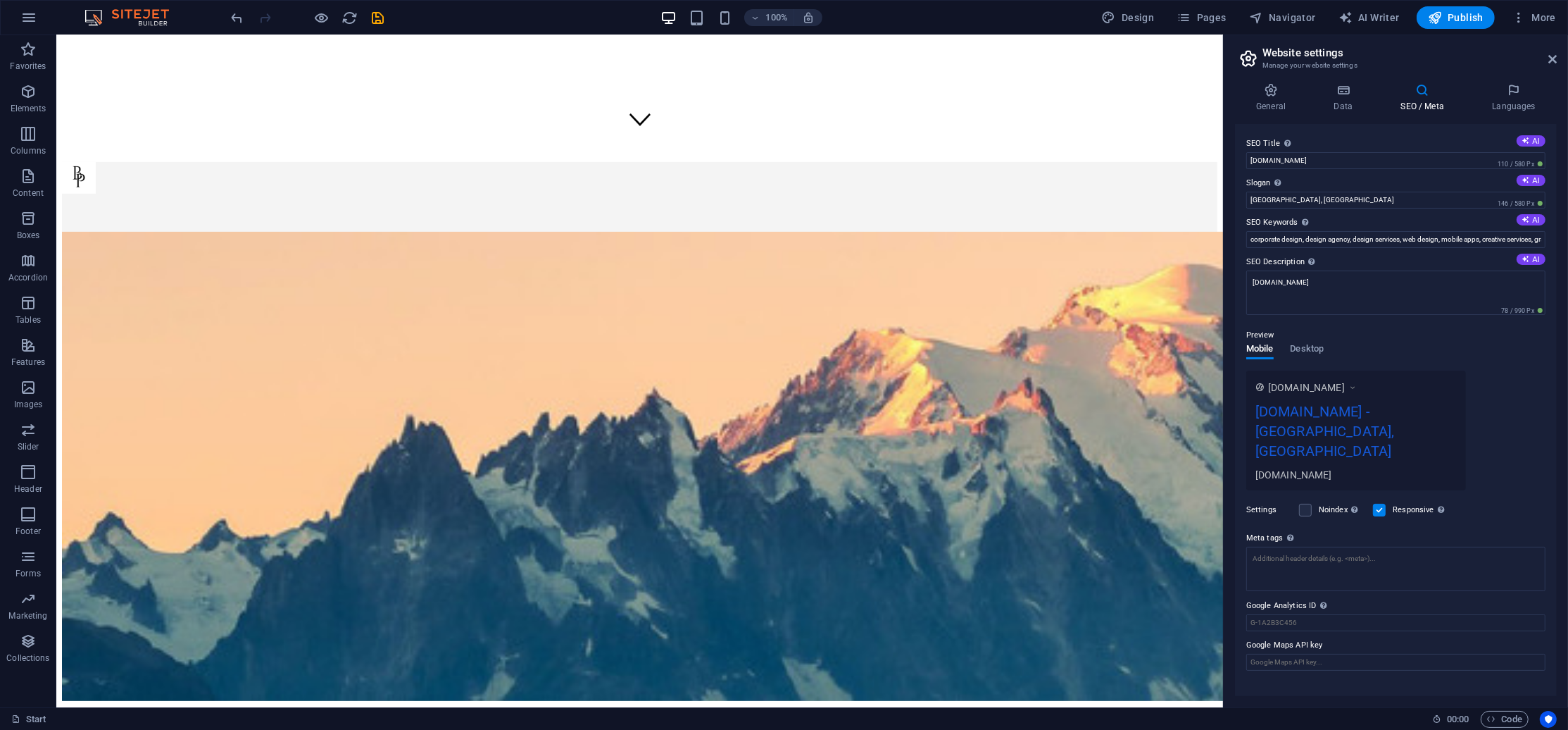
drag, startPoint x: 1566, startPoint y: 52, endPoint x: 1556, endPoint y: 52, distance: 10.0
click at [1561, 52] on aside "Website settings Manage your website settings General Data SEO / Meta Languages…" at bounding box center [1395, 371] width 345 height 672
click at [1550, 51] on h2 "Website settings" at bounding box center [1410, 53] width 295 height 13
click at [1551, 60] on icon at bounding box center [1553, 59] width 9 height 11
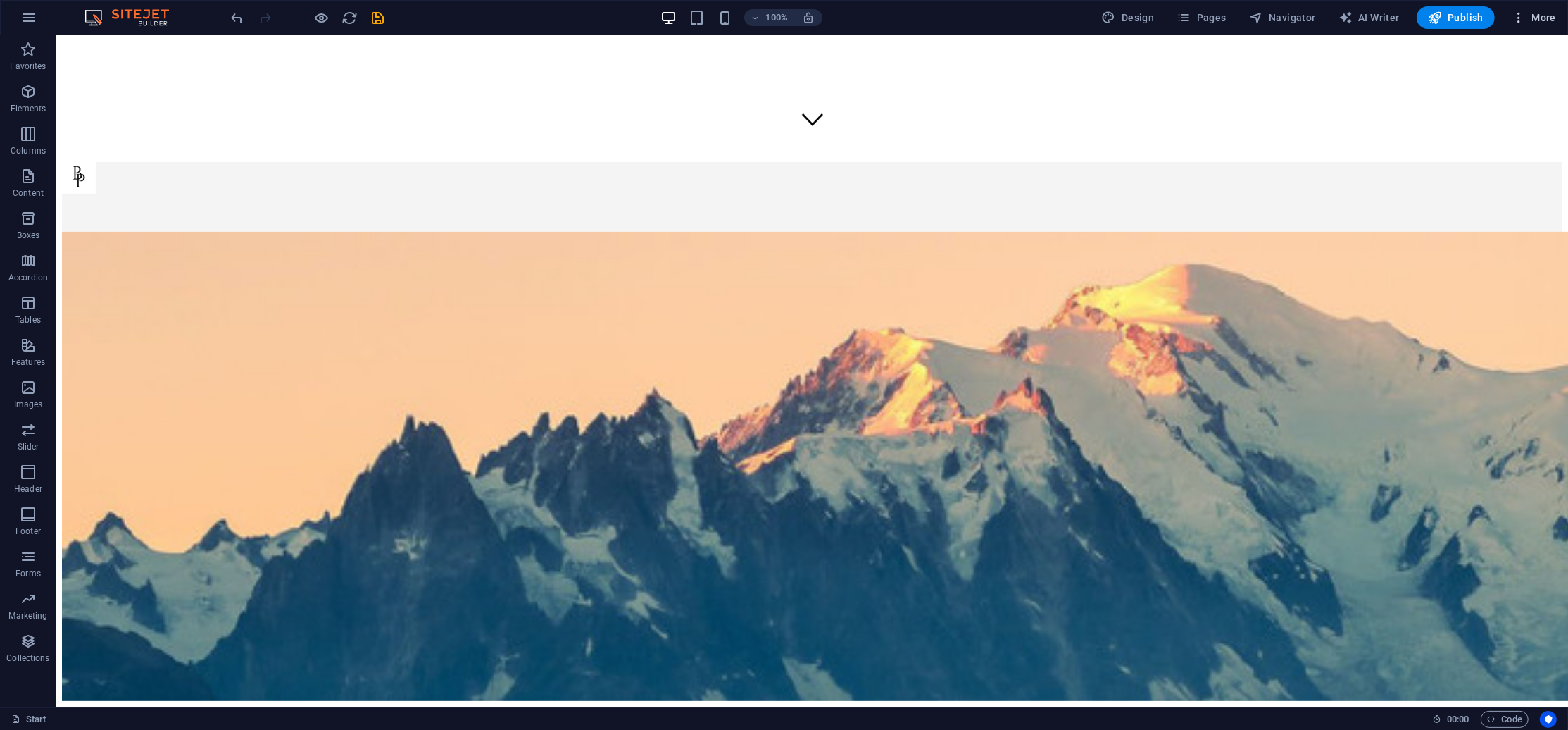
click at [1514, 16] on icon "button" at bounding box center [1519, 17] width 14 height 14
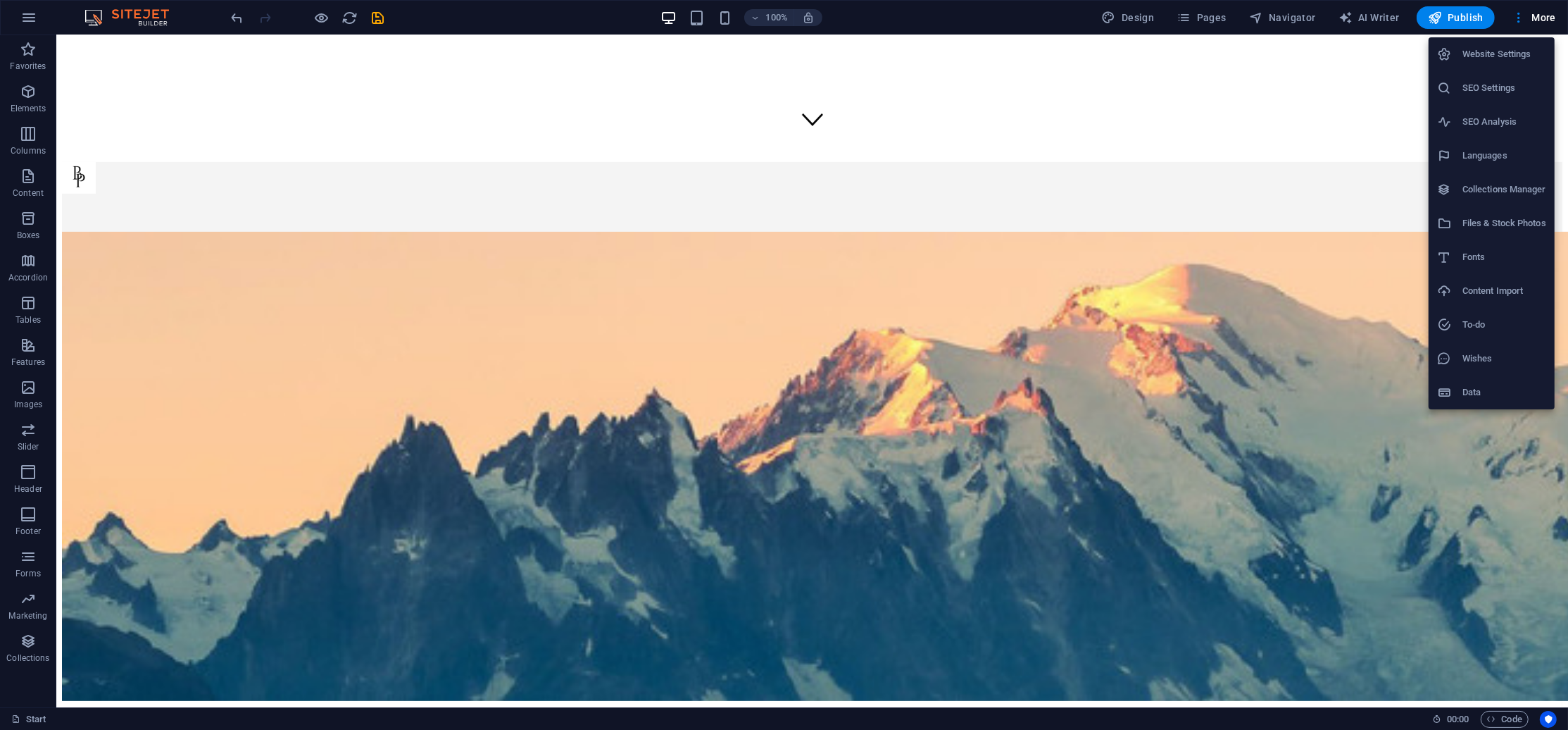
click at [384, 13] on div at bounding box center [784, 365] width 1568 height 730
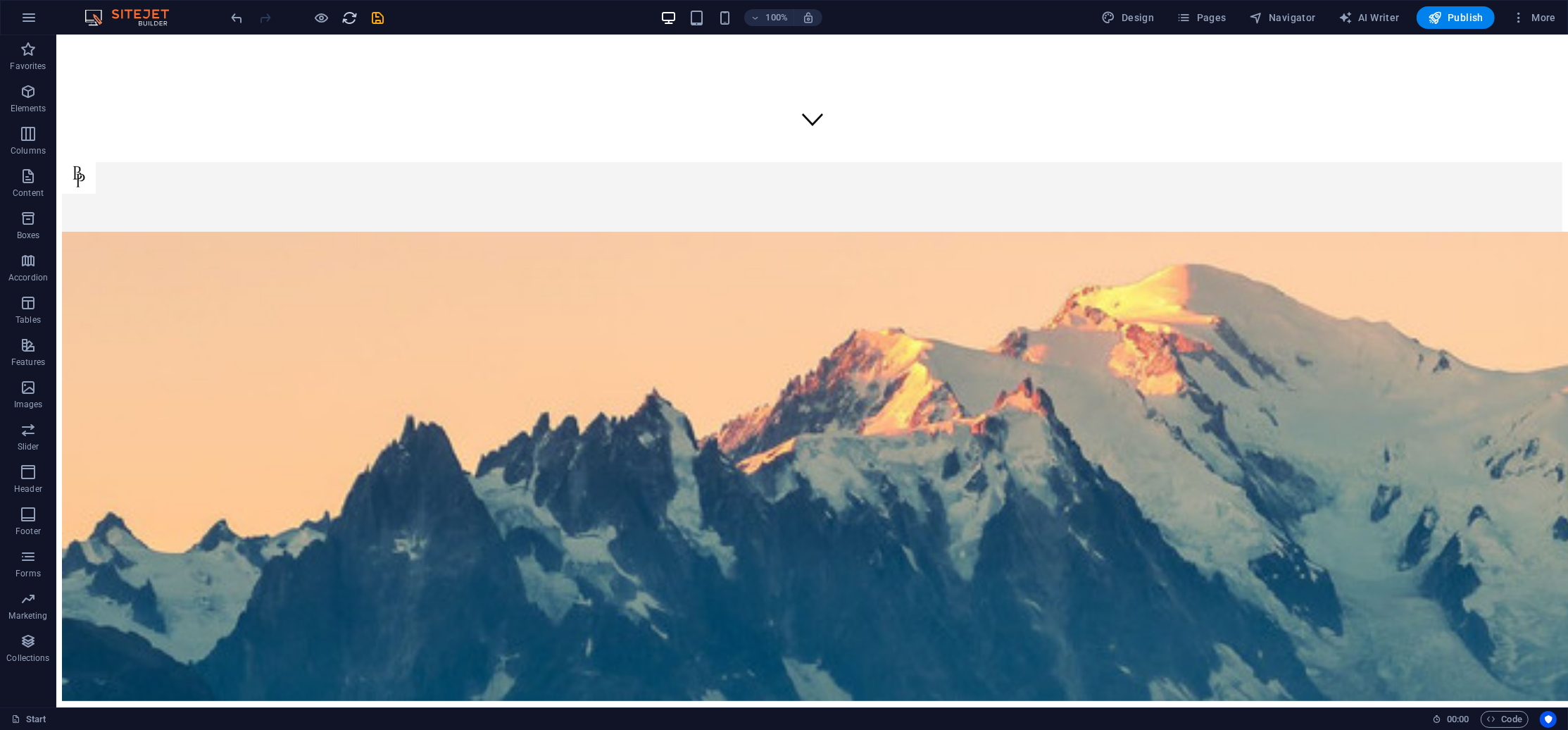
click at [345, 11] on icon "reload" at bounding box center [350, 17] width 16 height 16
click at [372, 16] on icon "save" at bounding box center [378, 17] width 16 height 16
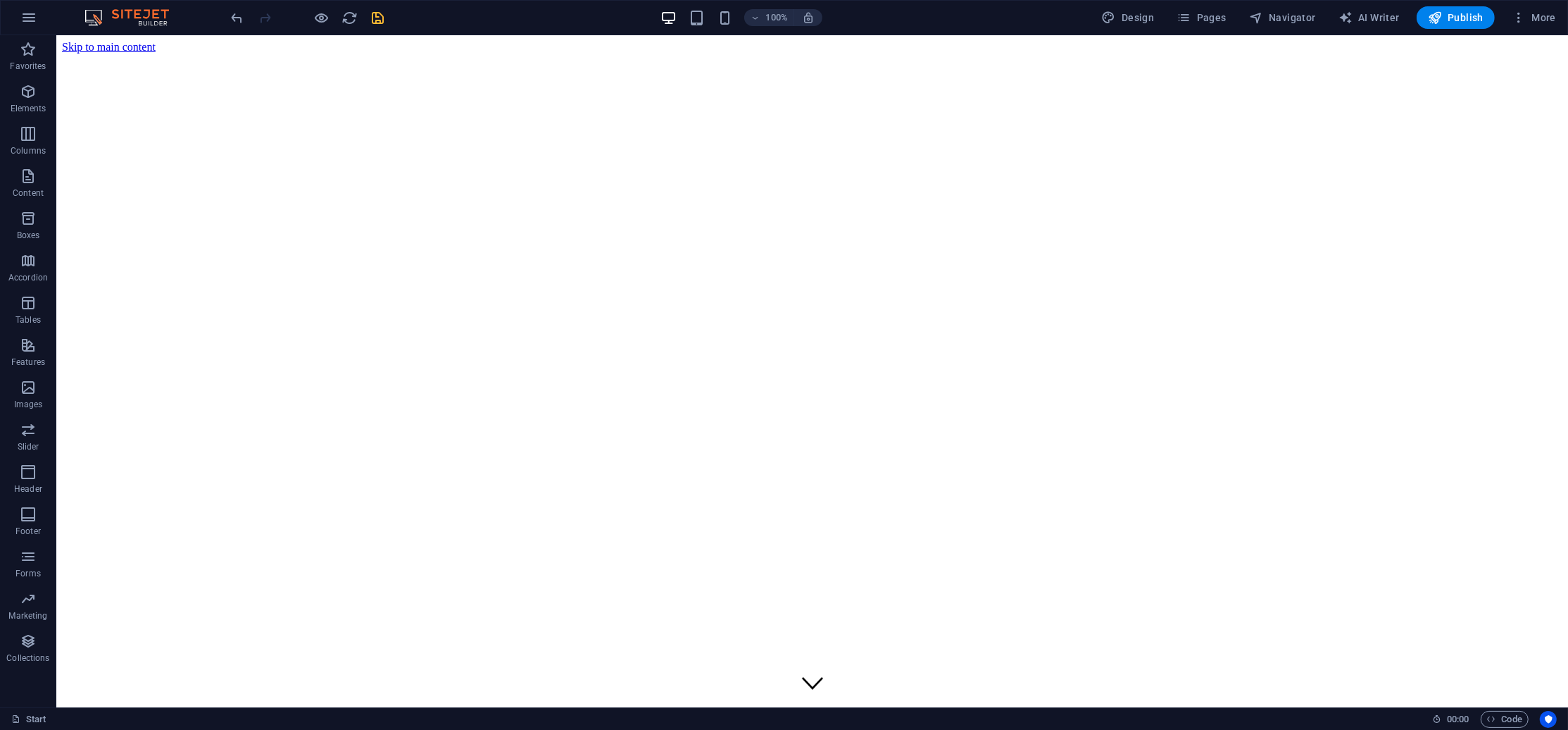
click at [372, 20] on icon "save" at bounding box center [378, 17] width 16 height 16
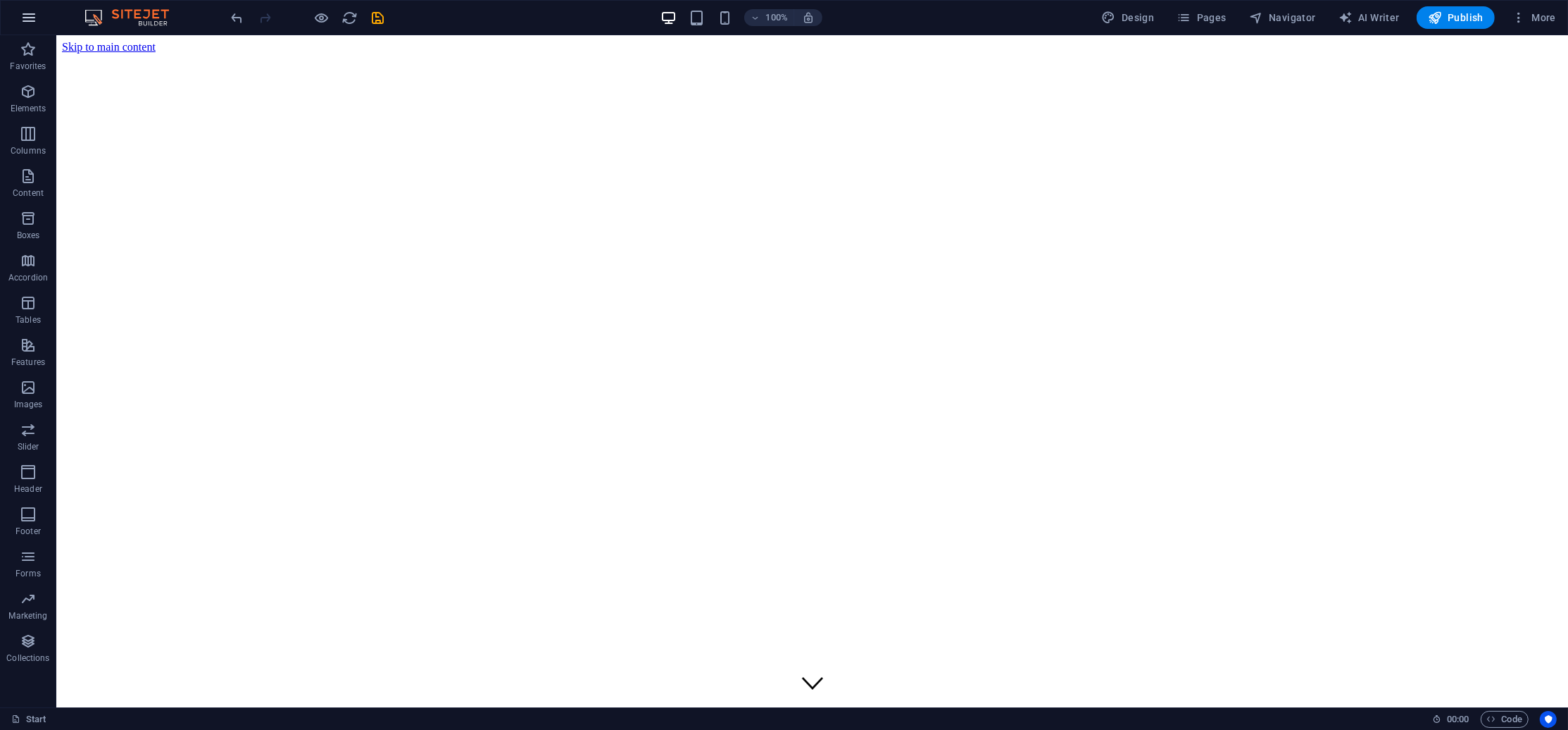
click at [28, 23] on icon "button" at bounding box center [29, 18] width 17 height 17
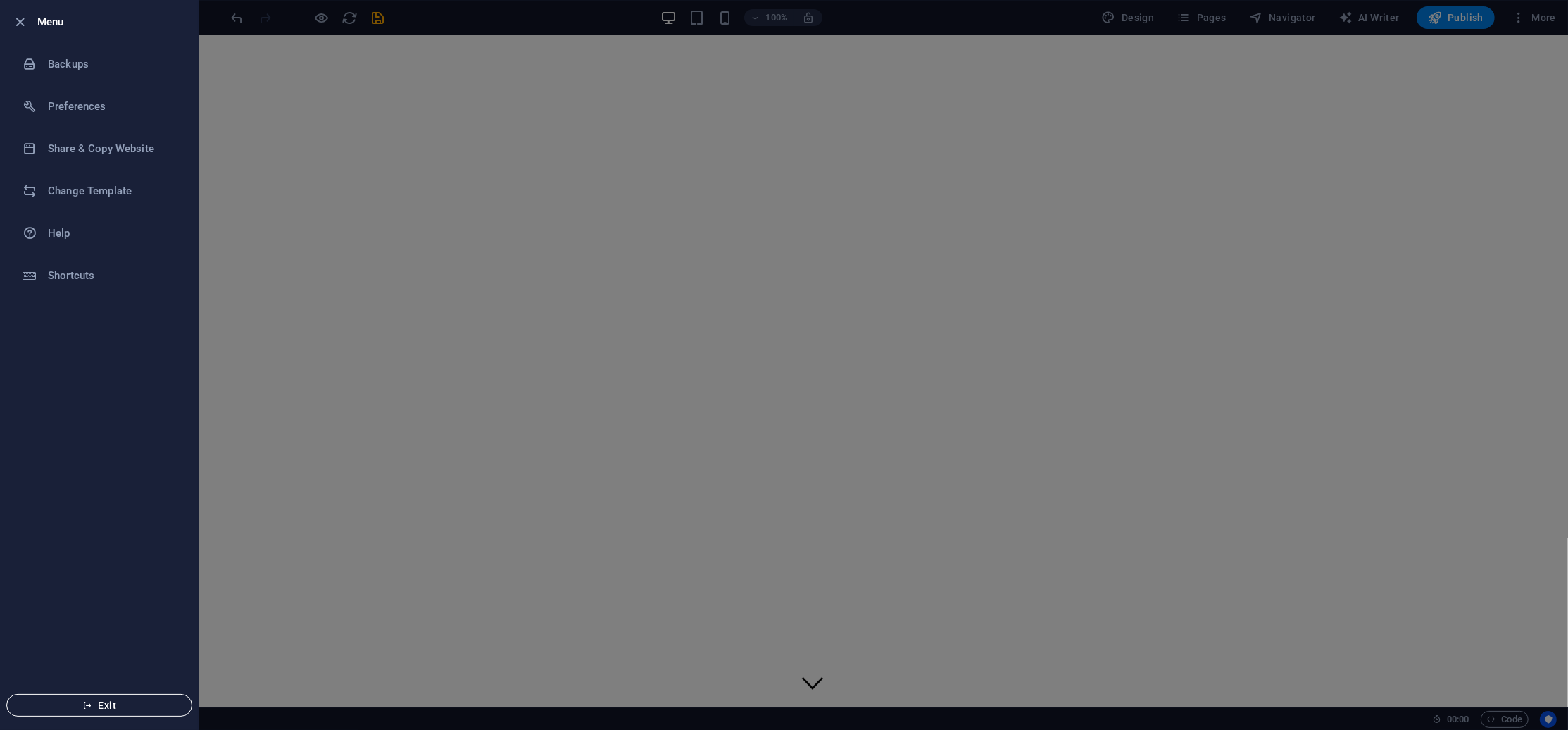
click at [103, 707] on span "Exit" at bounding box center [98, 705] width 162 height 11
click at [100, 694] on button "Exit" at bounding box center [98, 705] width 186 height 22
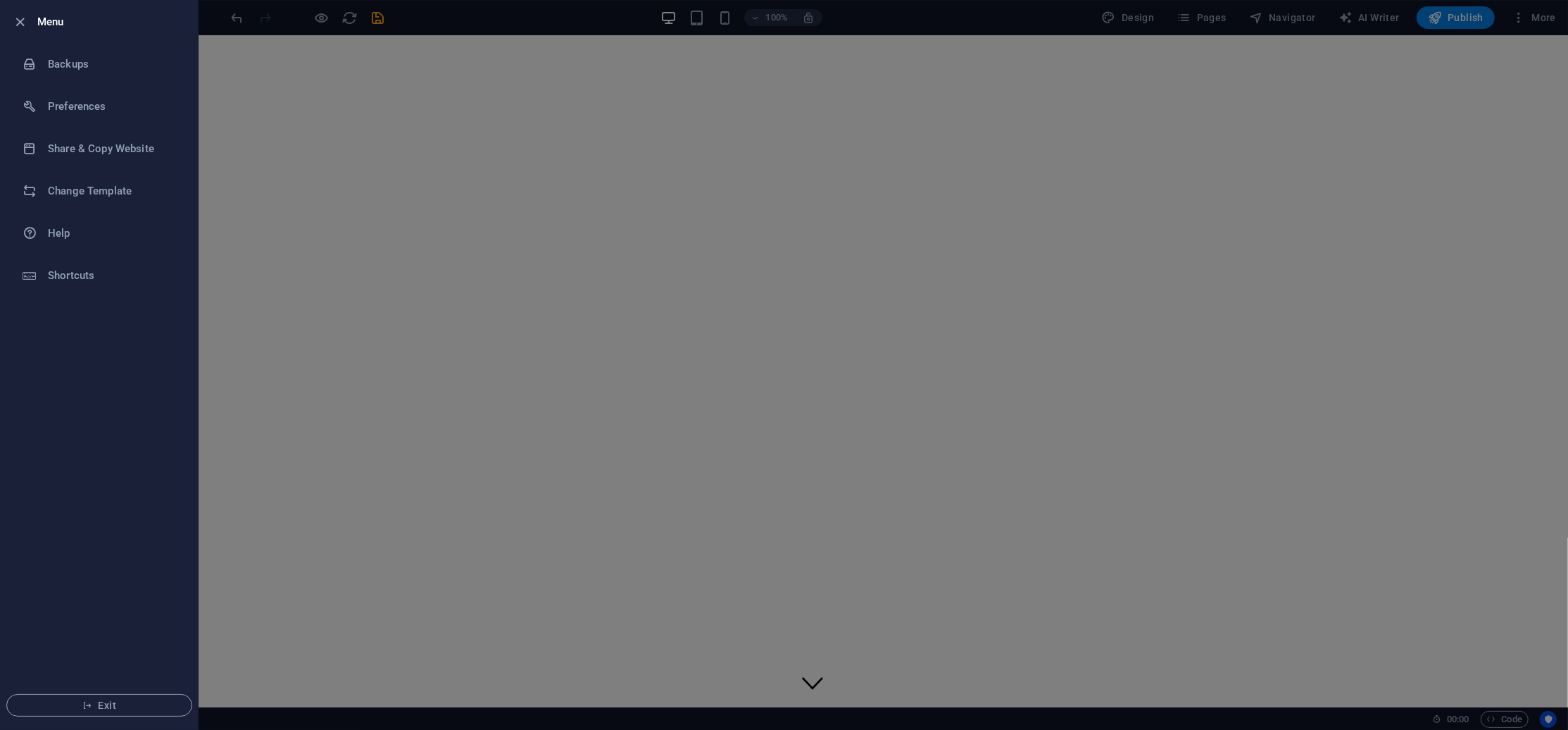
drag, startPoint x: 665, startPoint y: 561, endPoint x: 675, endPoint y: 543, distance: 20.6
click at [676, 552] on div at bounding box center [784, 365] width 1568 height 730
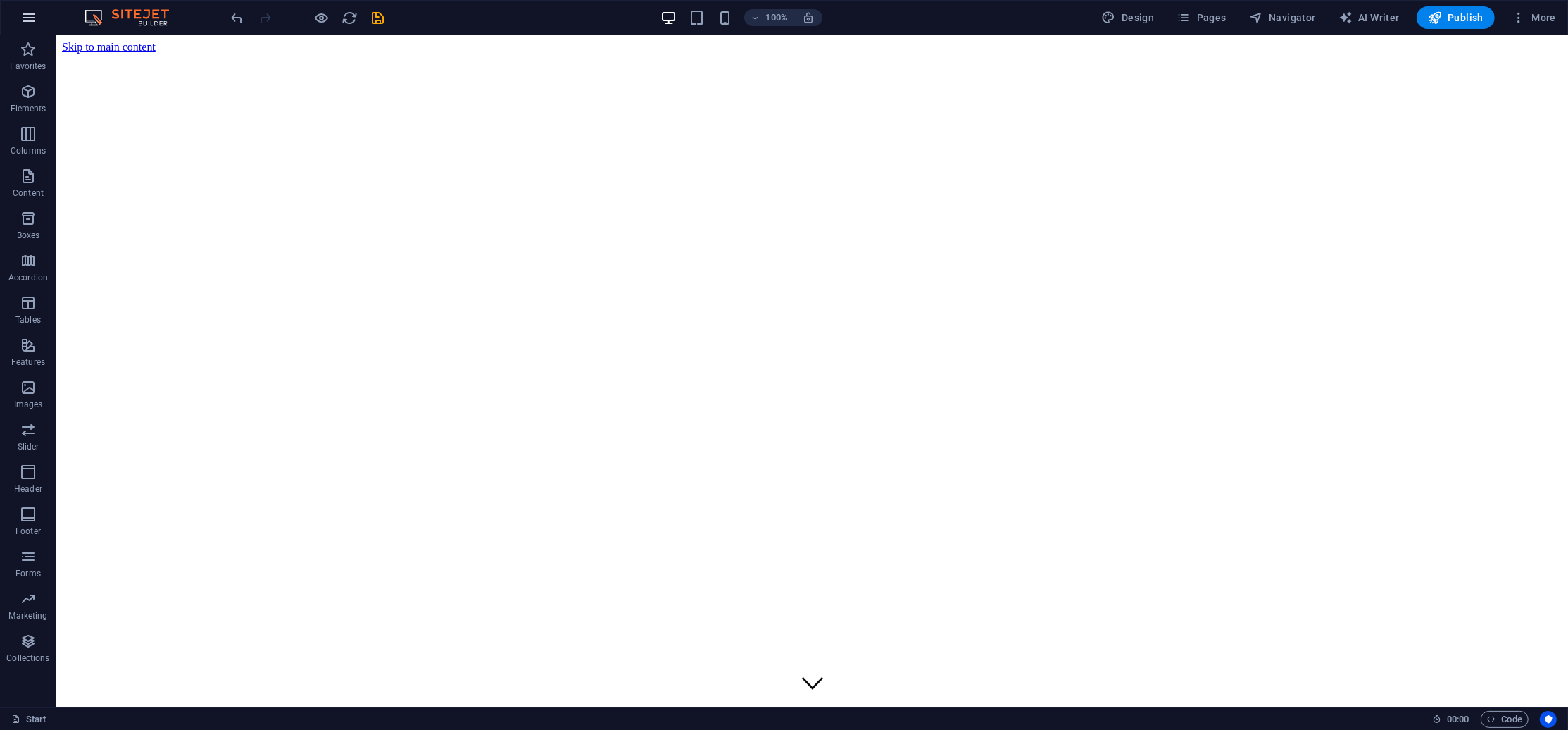
click at [39, 20] on button "button" at bounding box center [29, 17] width 34 height 34
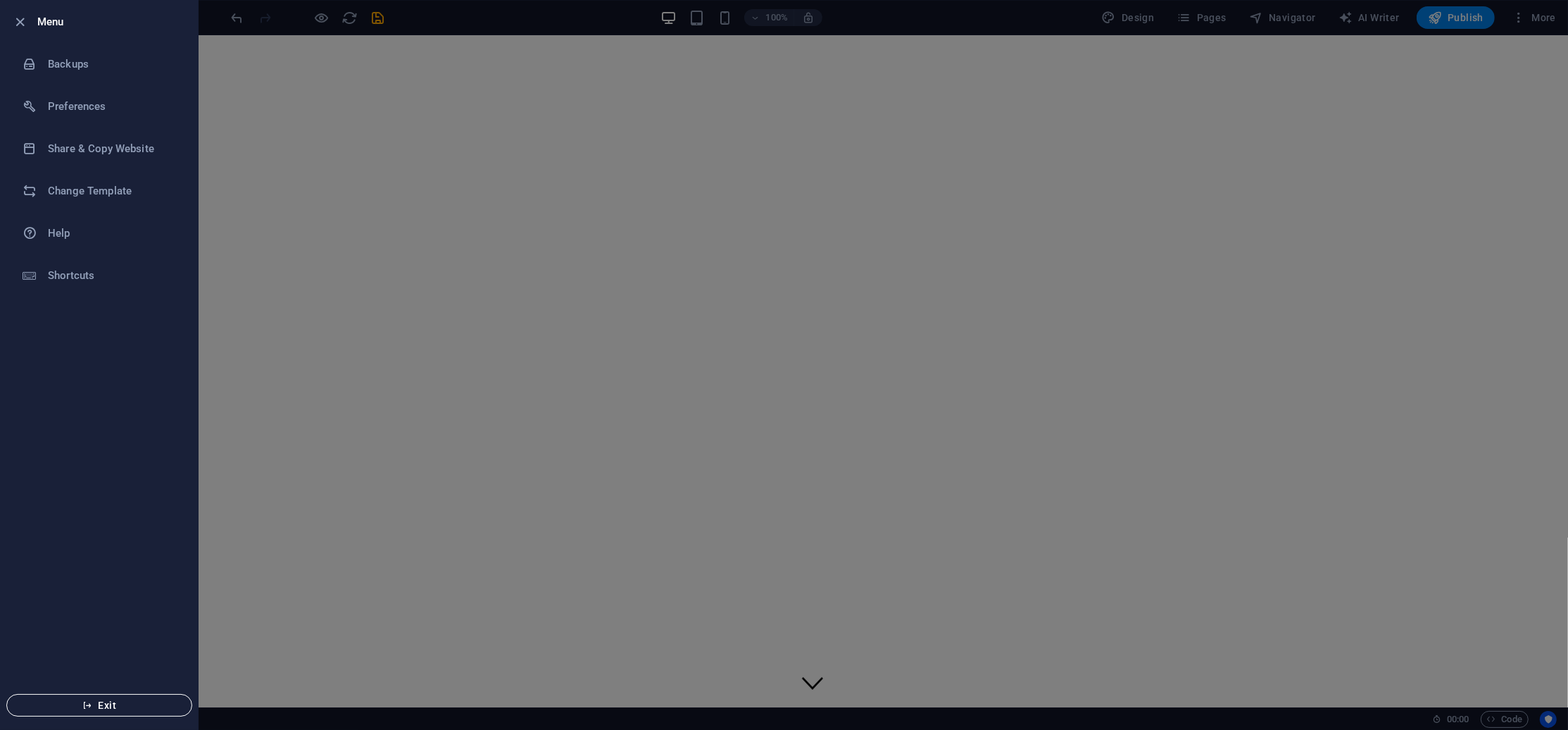
click at [82, 711] on button "Exit" at bounding box center [98, 705] width 186 height 22
click at [83, 710] on button "Exit" at bounding box center [98, 705] width 186 height 22
click at [83, 708] on icon "button" at bounding box center [86, 704] width 10 height 10
drag, startPoint x: 83, startPoint y: 708, endPoint x: 86, endPoint y: 700, distance: 8.5
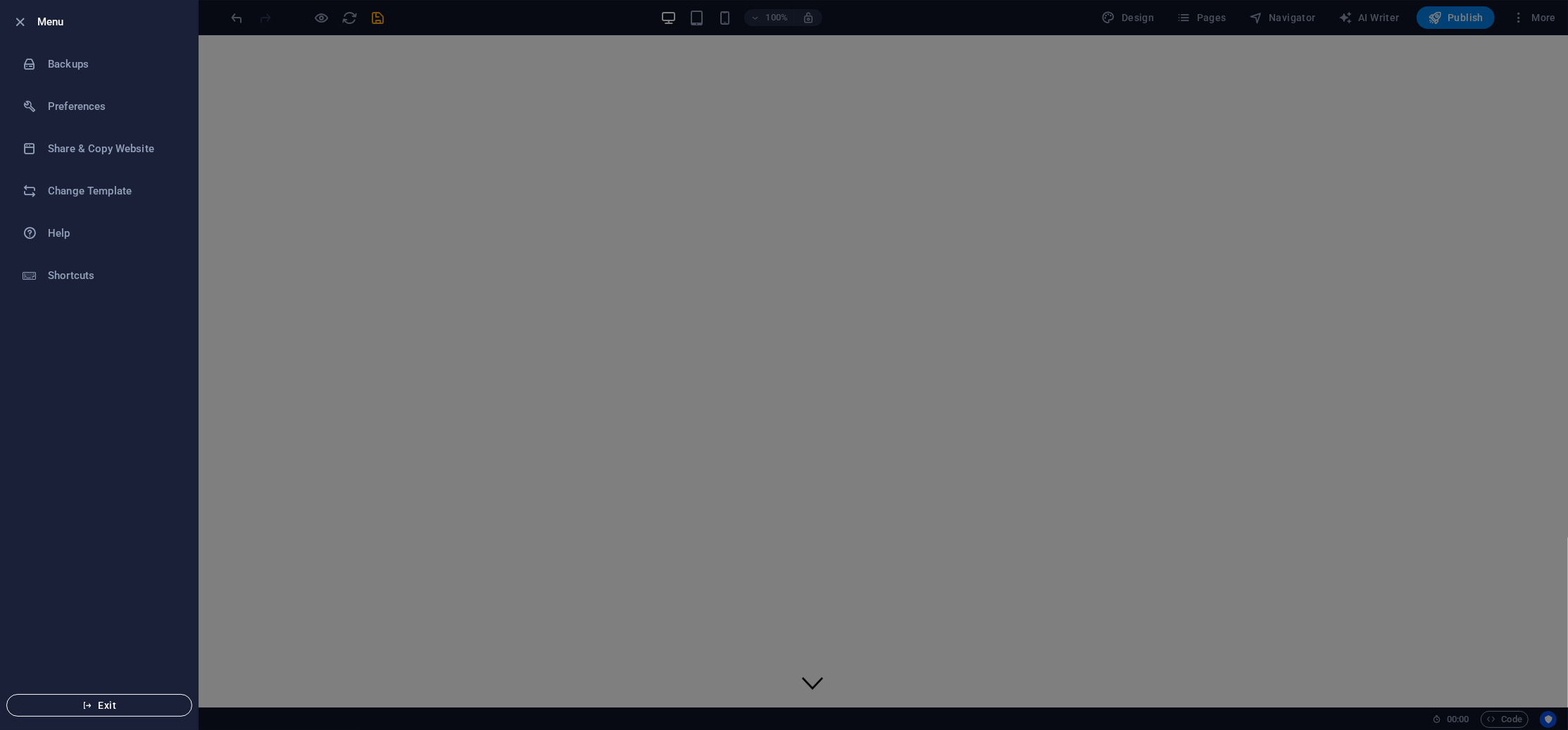
click at [83, 708] on icon "button" at bounding box center [86, 704] width 10 height 10
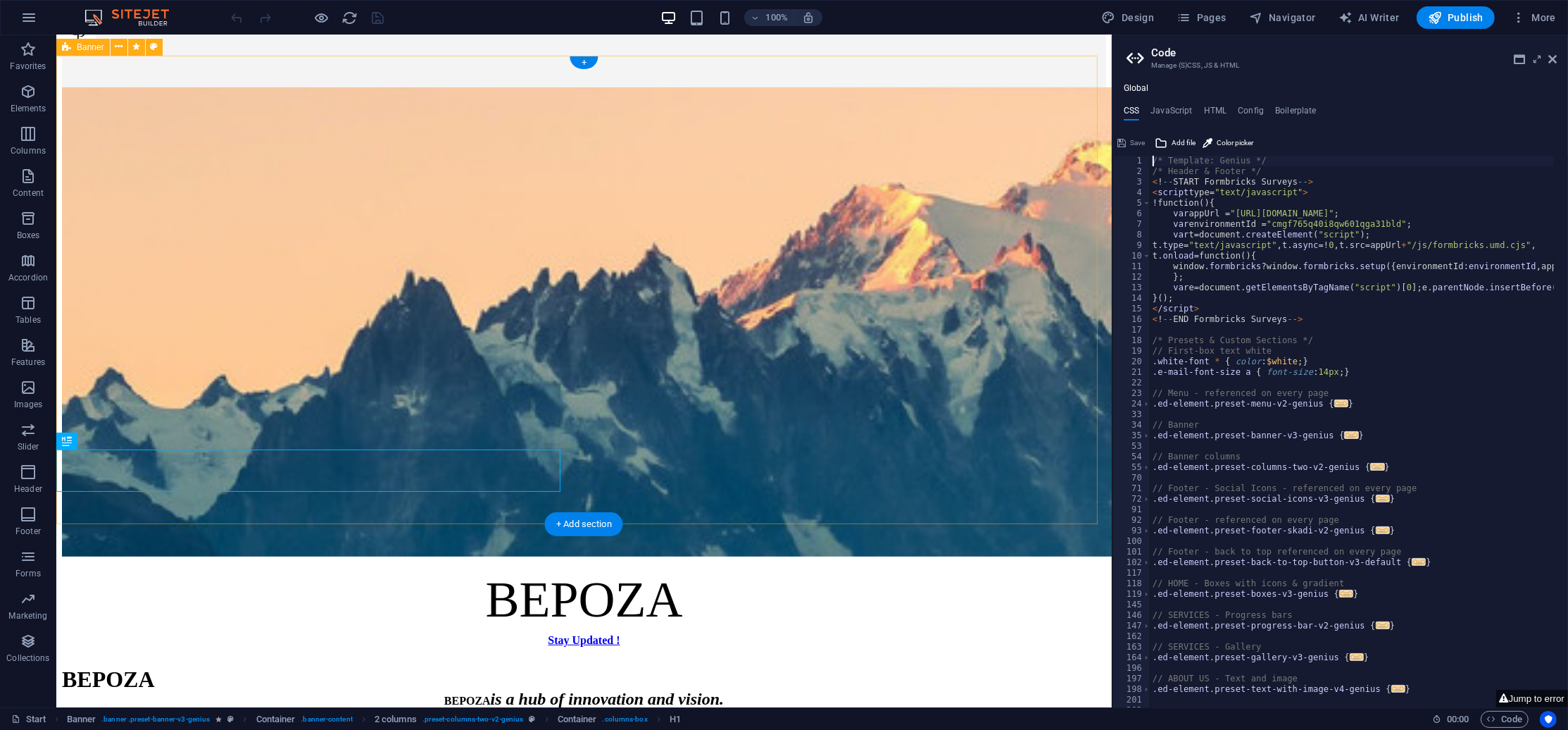
scroll to position [695, 0]
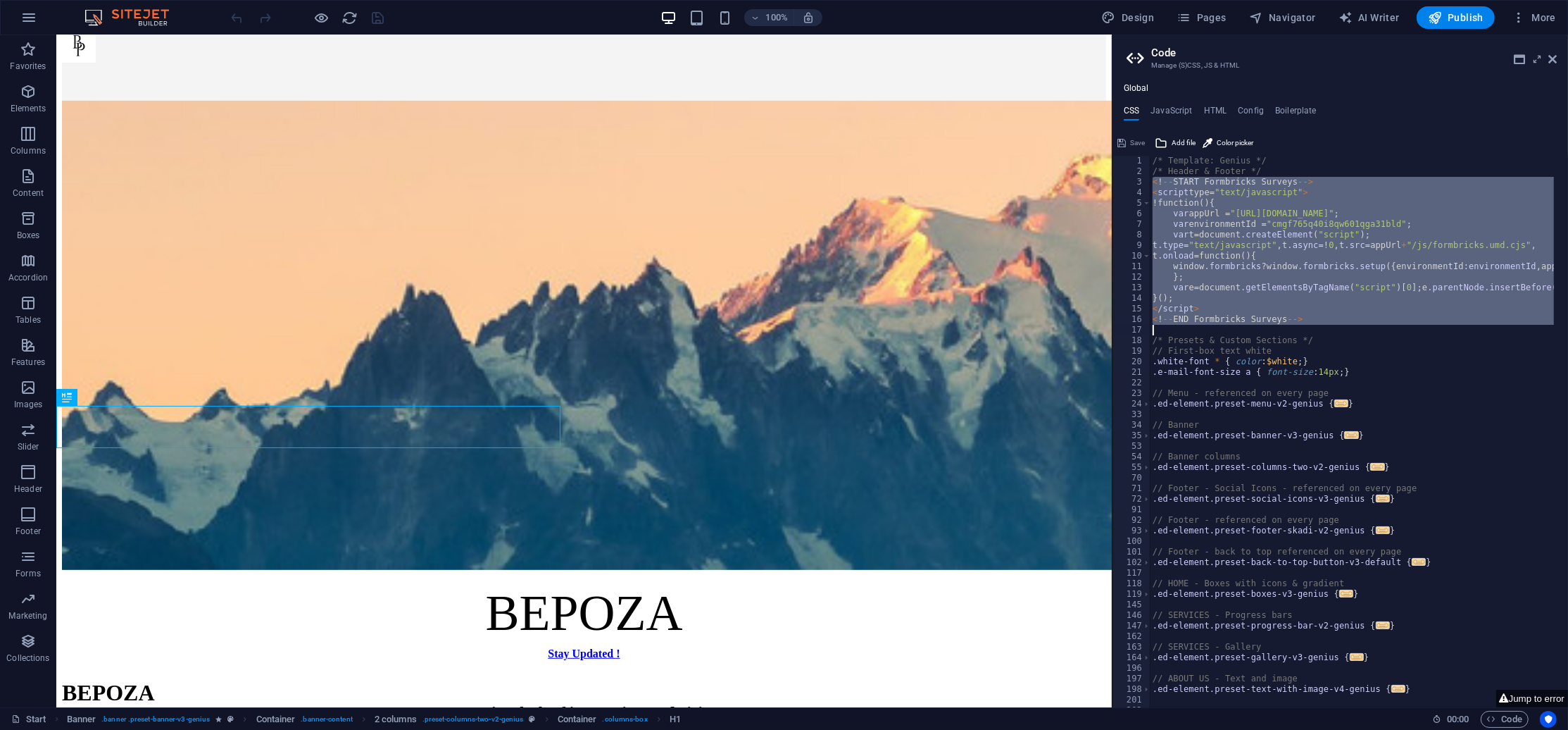
drag, startPoint x: 1152, startPoint y: 181, endPoint x: 1292, endPoint y: 330, distance: 204.5
type textarea "<!-- END Formbricks Surveys -->"
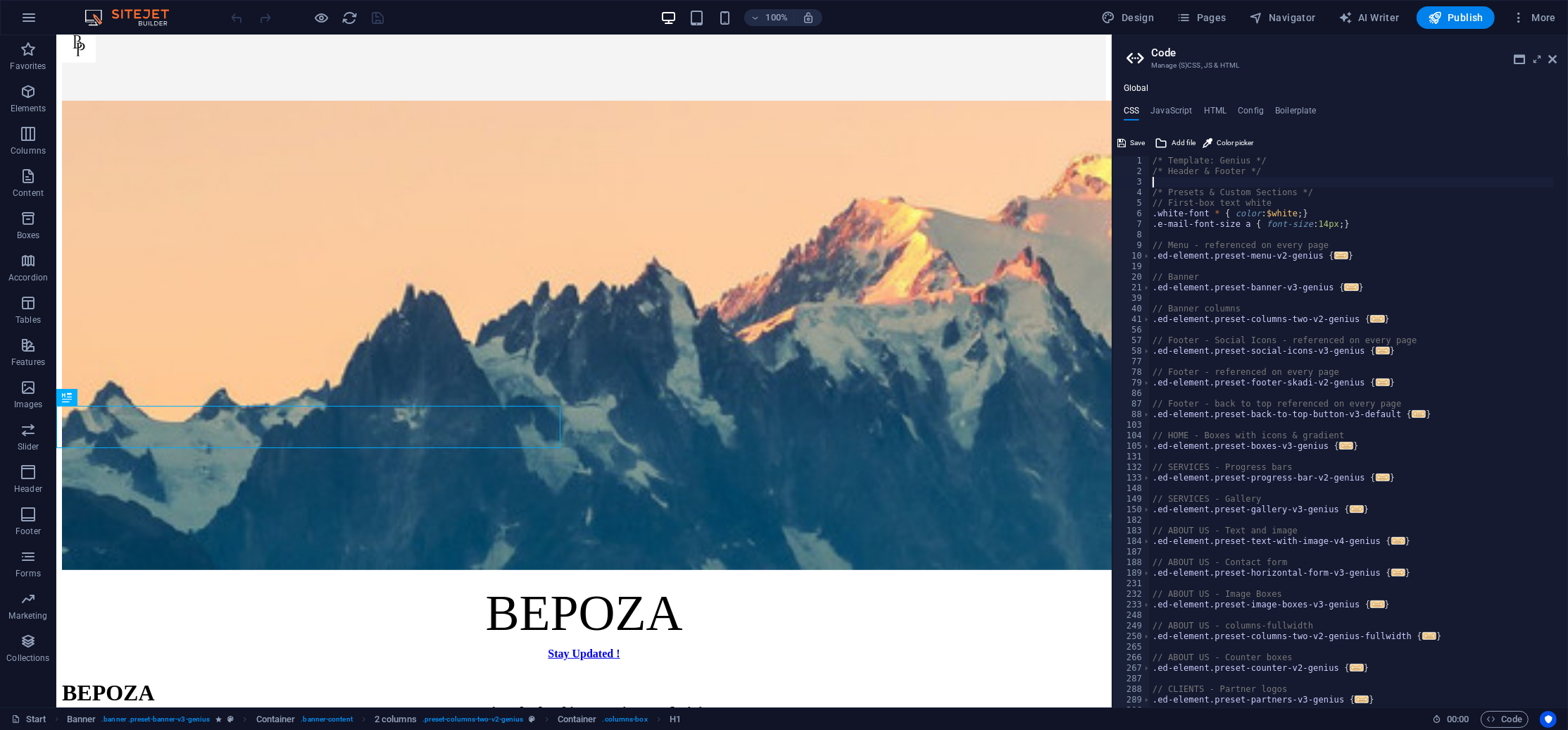
type textarea "/* Header & Footer */"
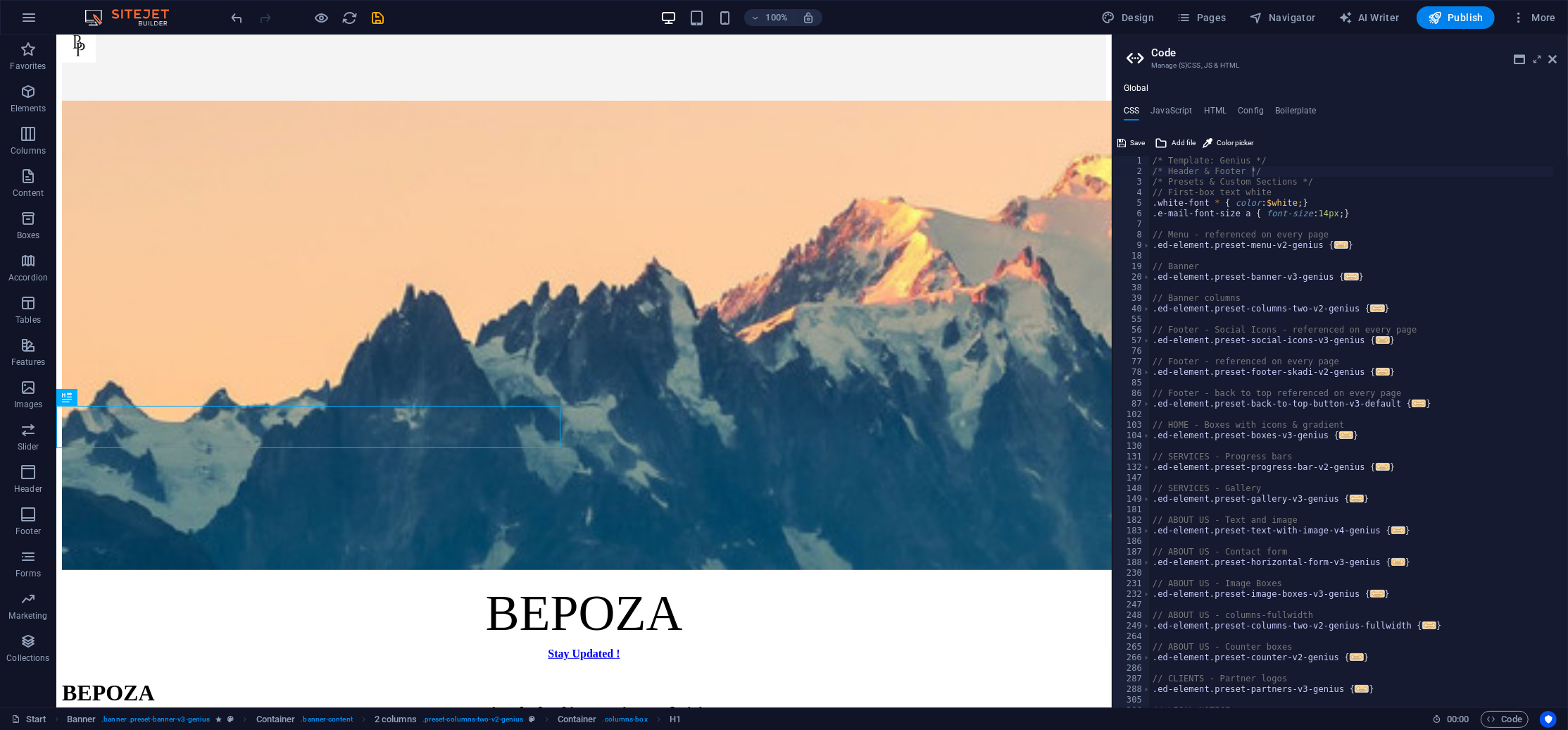
drag, startPoint x: 478, startPoint y: 24, endPoint x: 475, endPoint y: 32, distance: 8.5
click at [477, 25] on div "100% Design Pages Navigator AI Writer Publish More" at bounding box center [895, 17] width 1333 height 22
click at [384, 21] on icon "save" at bounding box center [378, 17] width 16 height 16
click at [18, 13] on button "button" at bounding box center [29, 17] width 34 height 34
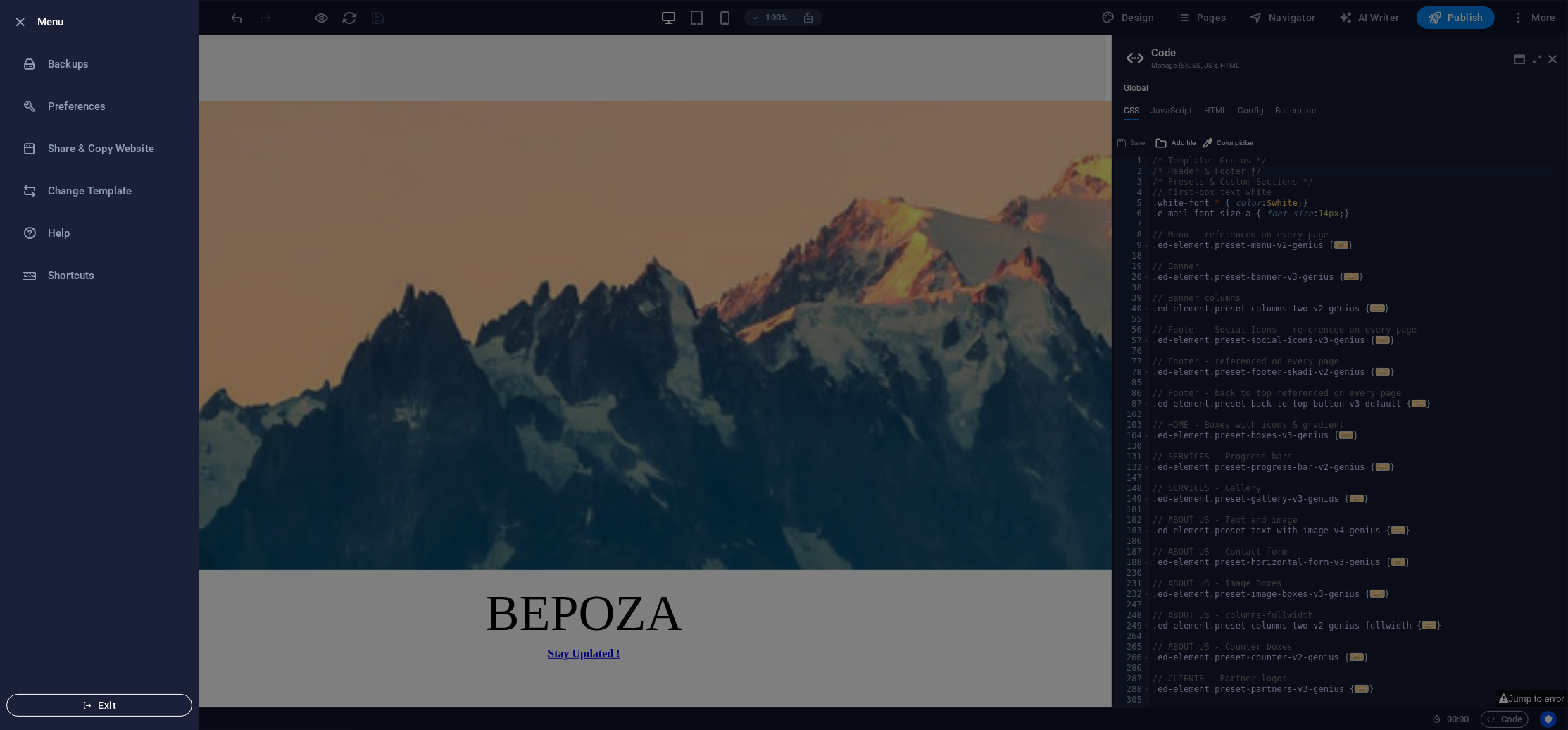
click at [105, 701] on span "Exit" at bounding box center [98, 705] width 162 height 11
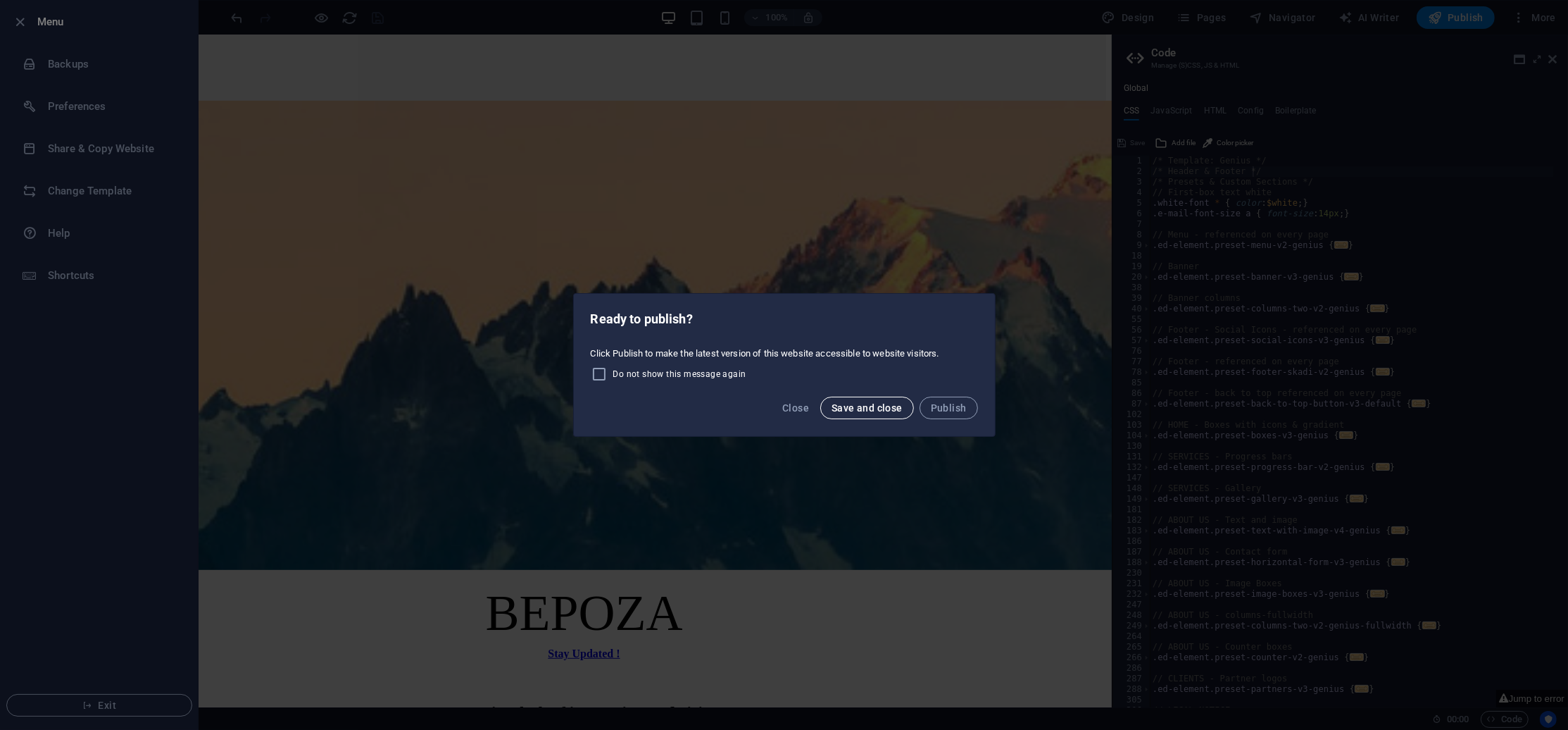
click at [890, 409] on span "Save and close" at bounding box center [867, 407] width 71 height 11
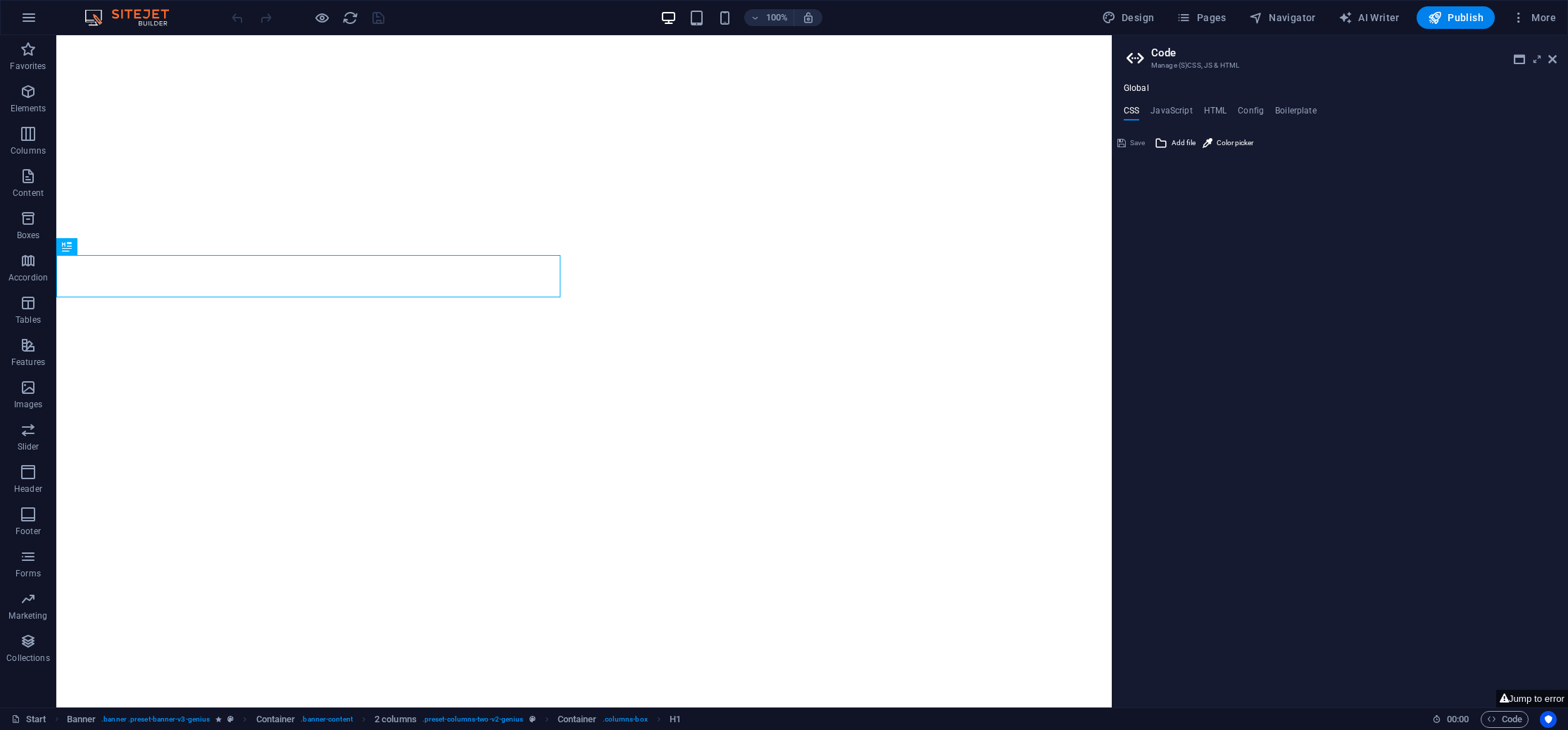
type textarea "/* Template: Genius */"
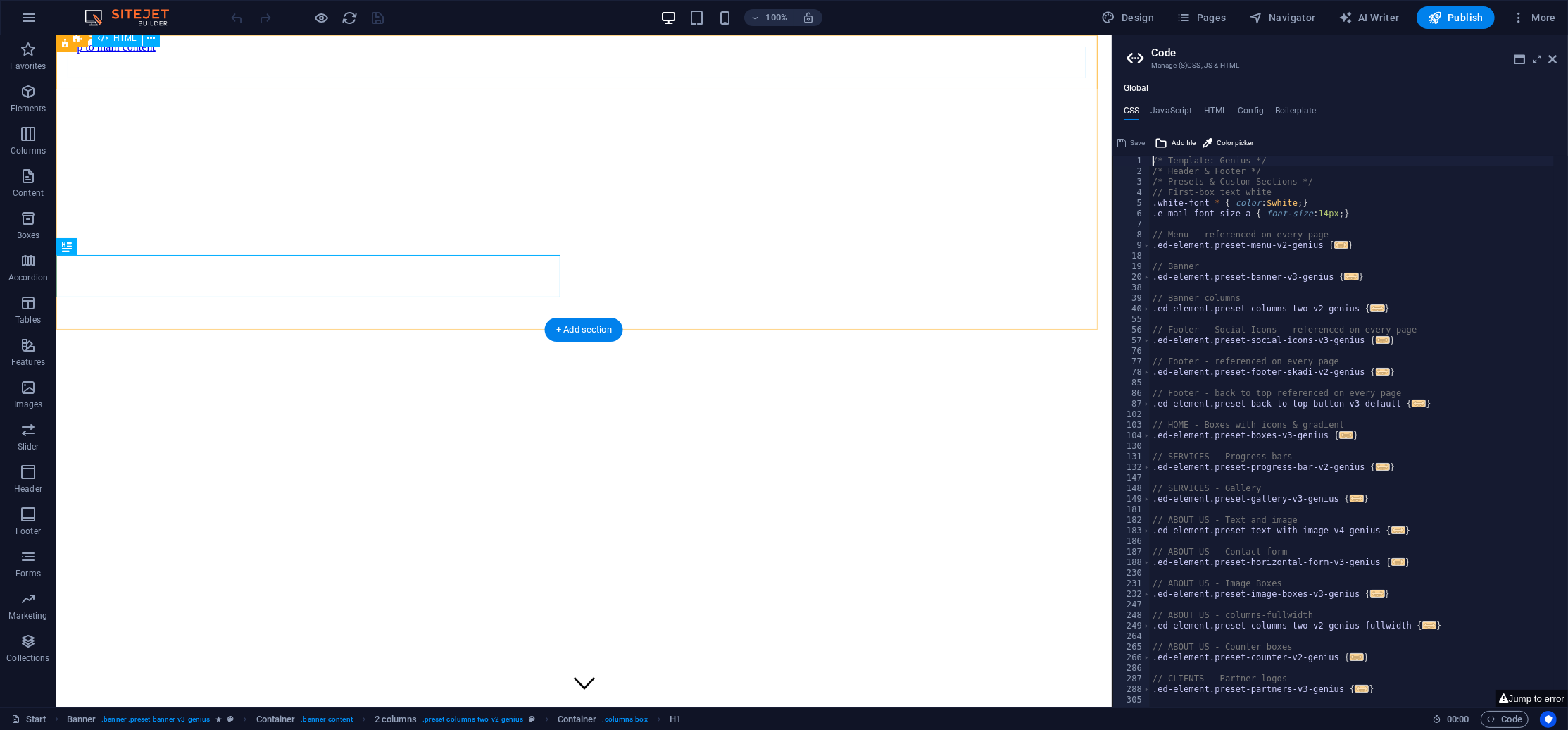
scroll to position [846, 0]
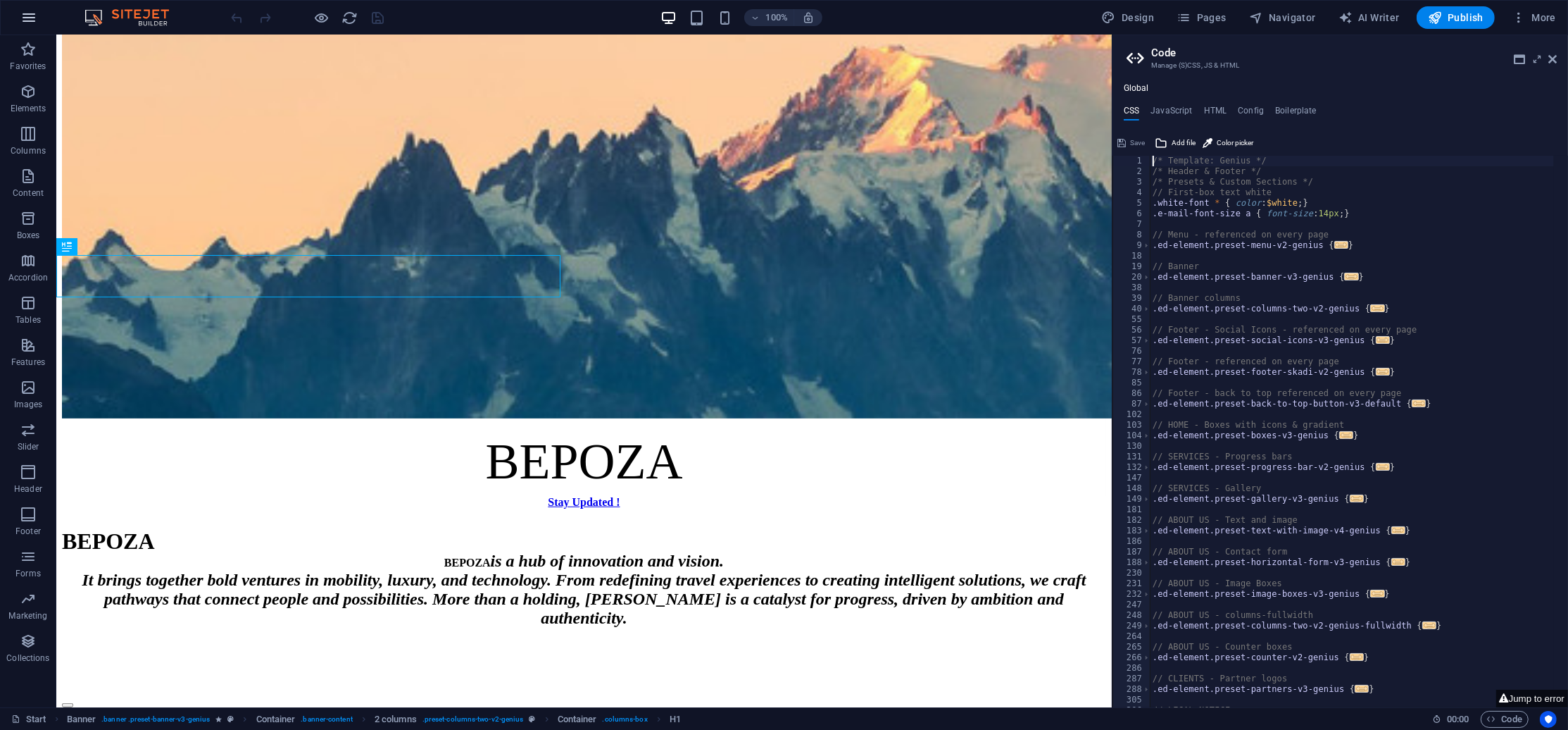
click at [22, 18] on icon "button" at bounding box center [29, 18] width 17 height 17
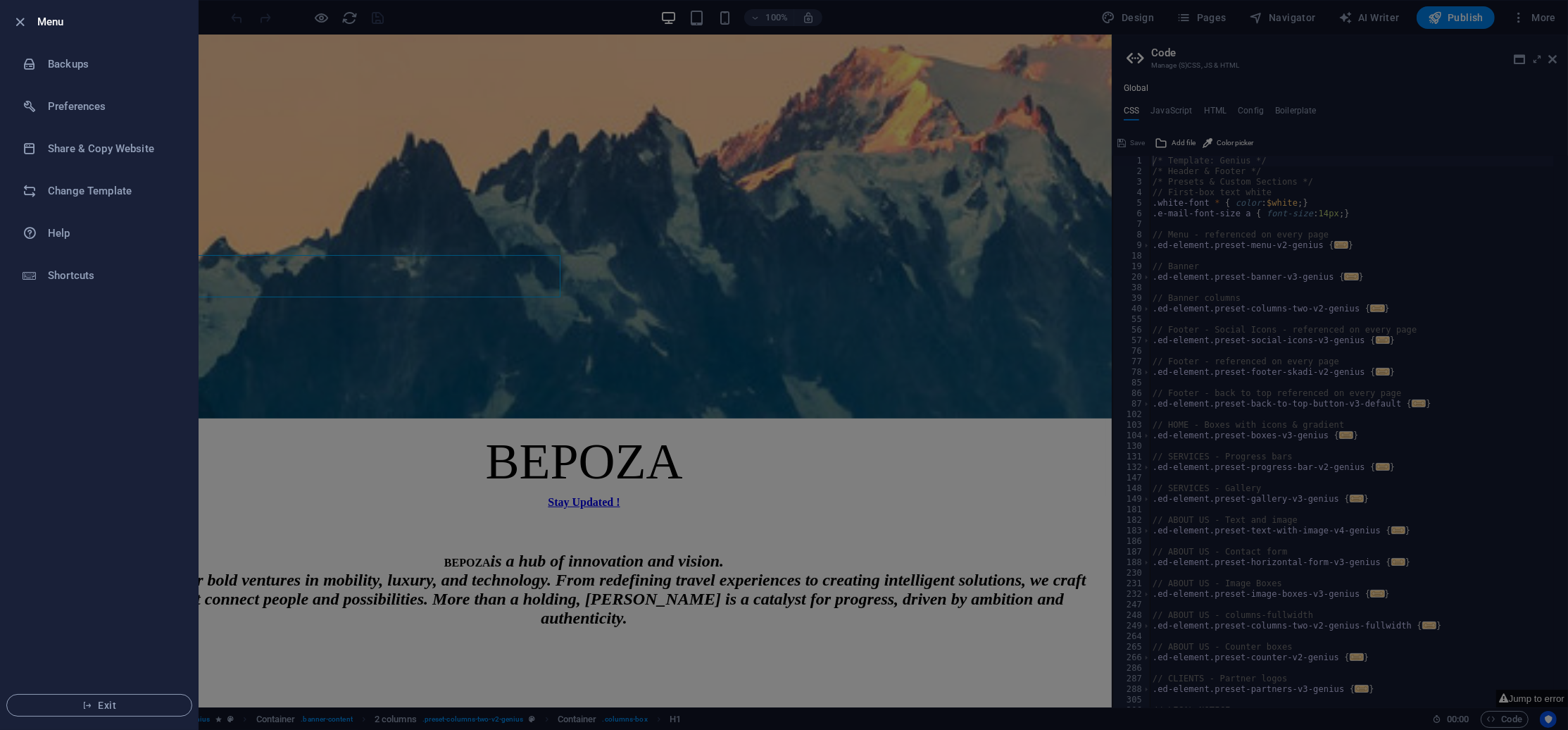
click at [333, 223] on div at bounding box center [784, 365] width 1568 height 730
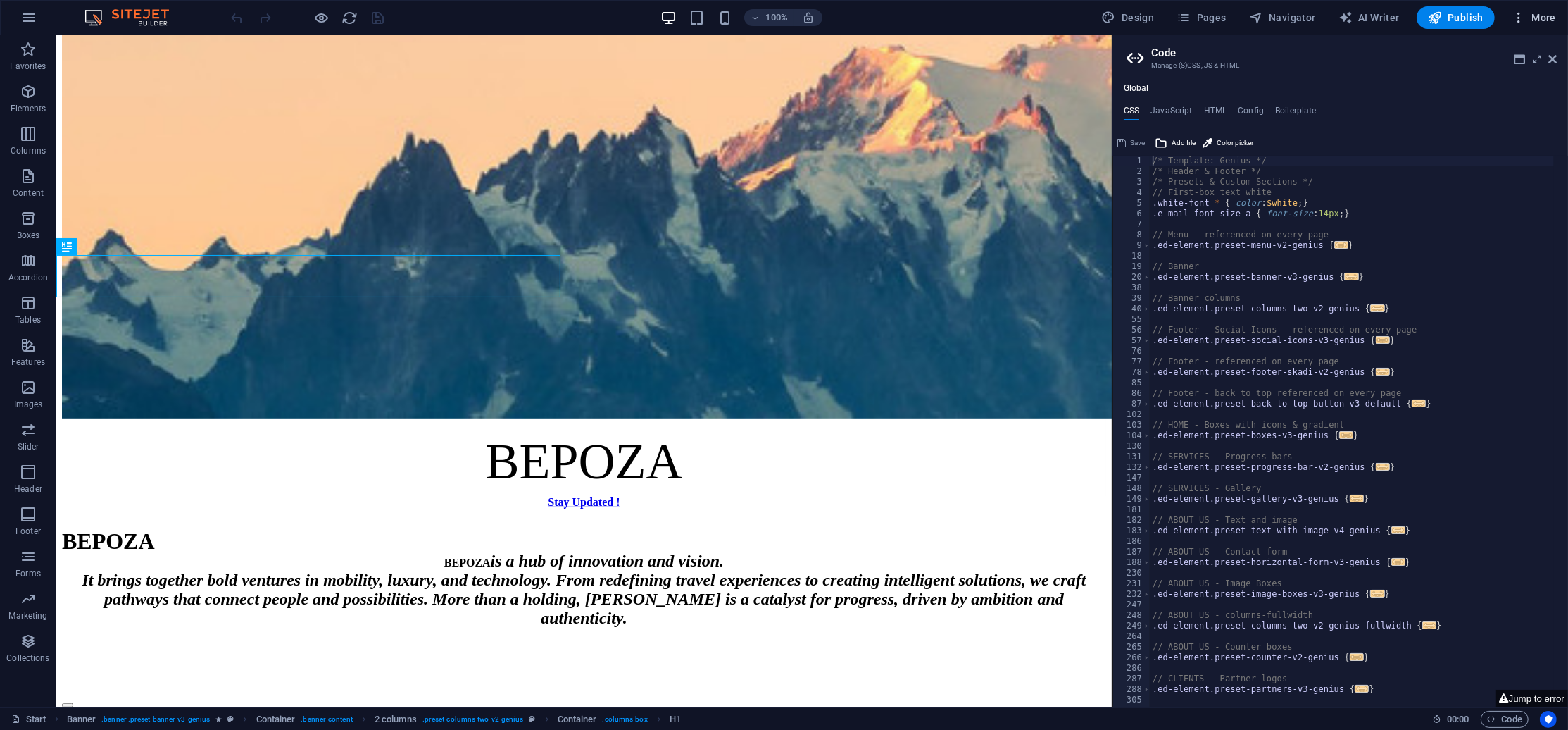
click at [1523, 21] on icon "button" at bounding box center [1519, 17] width 14 height 14
click at [934, 131] on div at bounding box center [784, 365] width 1568 height 730
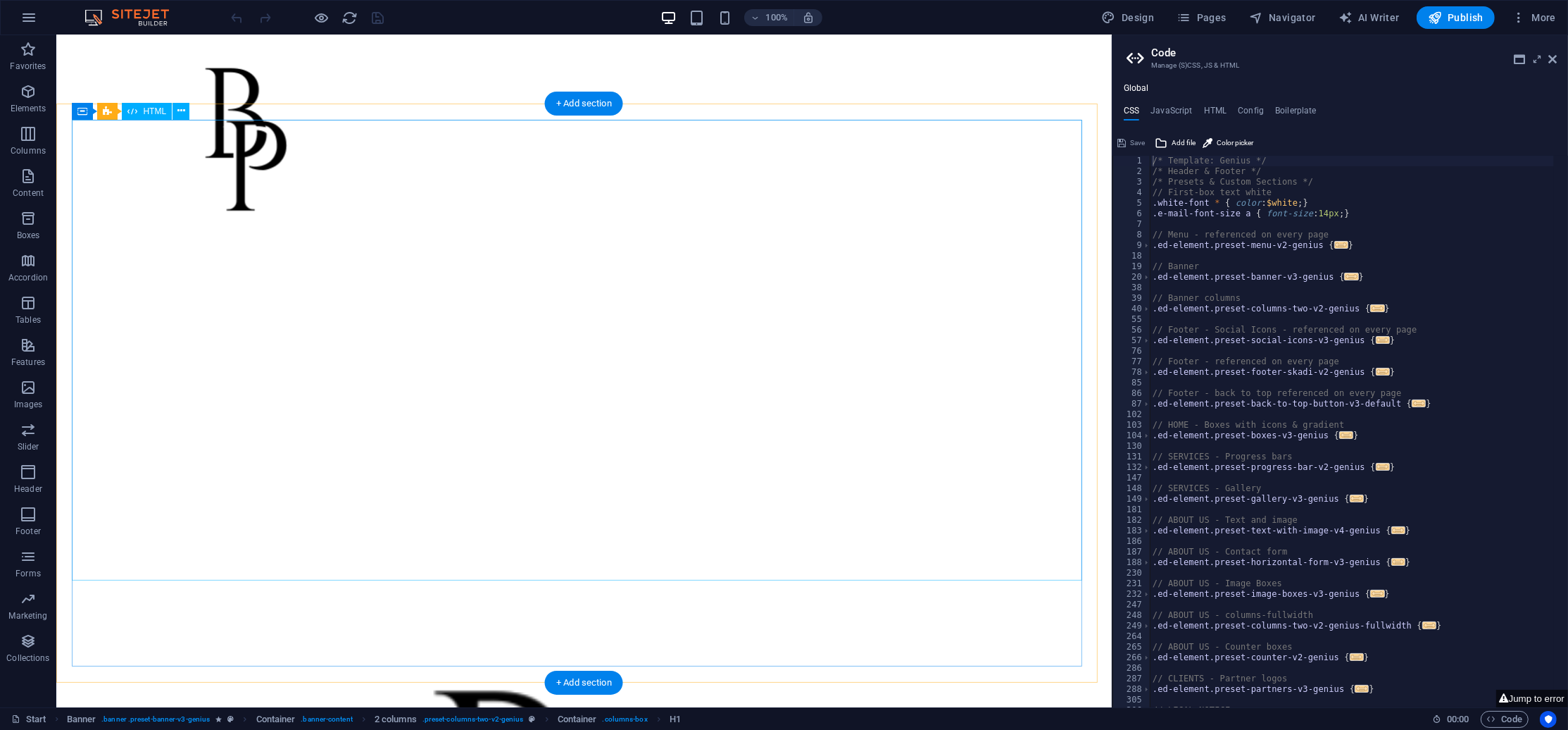
scroll to position [2255, 0]
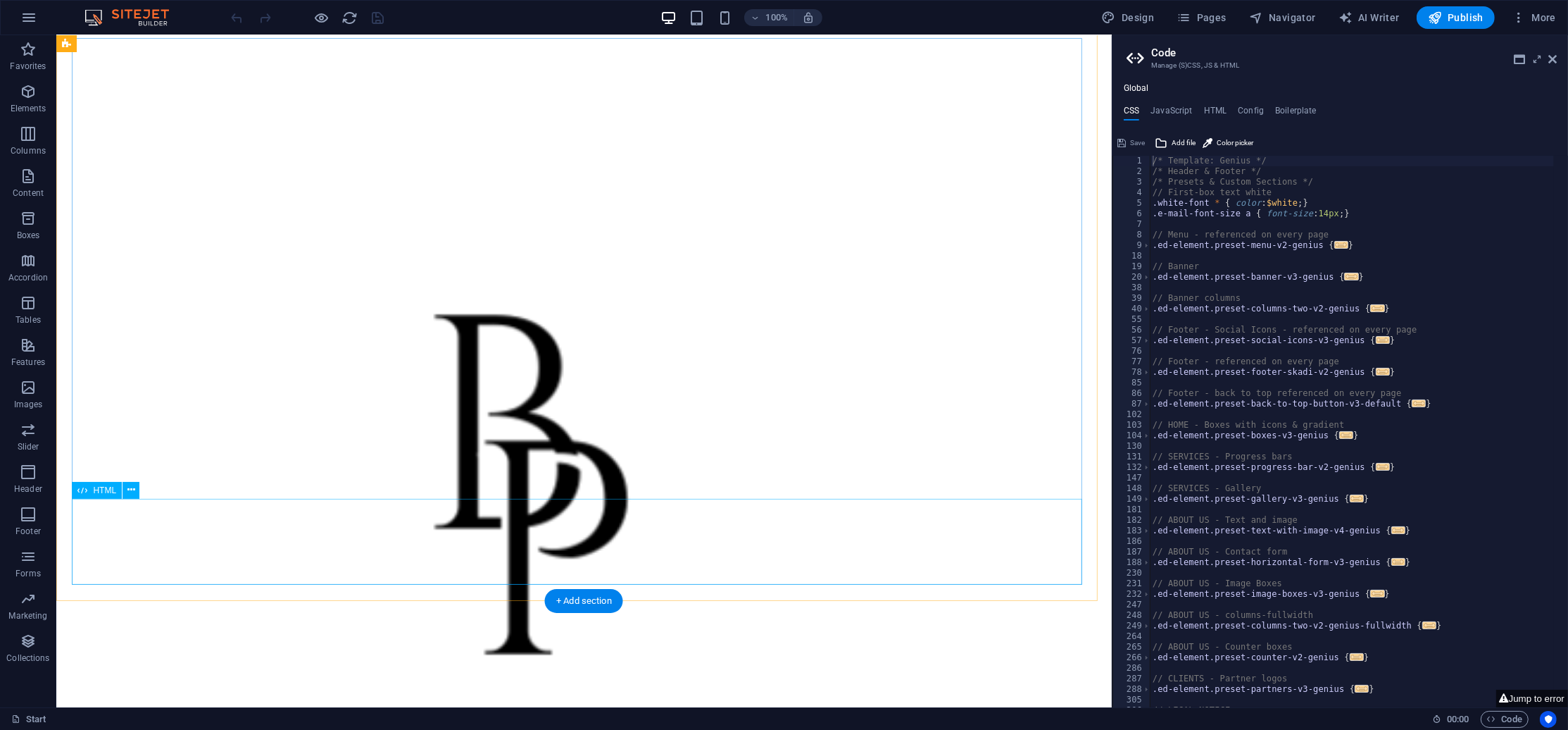
drag, startPoint x: 367, startPoint y: 525, endPoint x: 471, endPoint y: 544, distance: 105.7
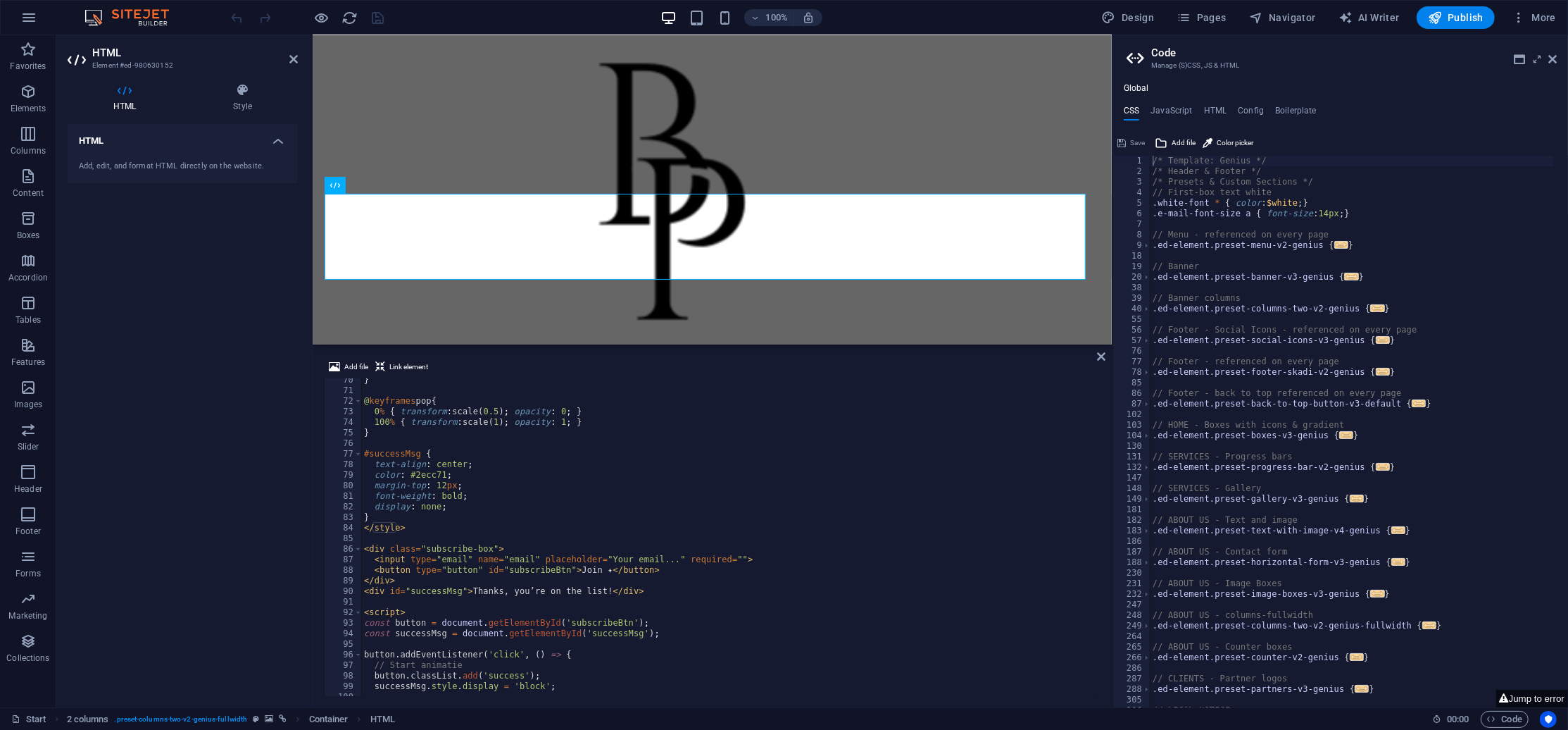
scroll to position [865, 0]
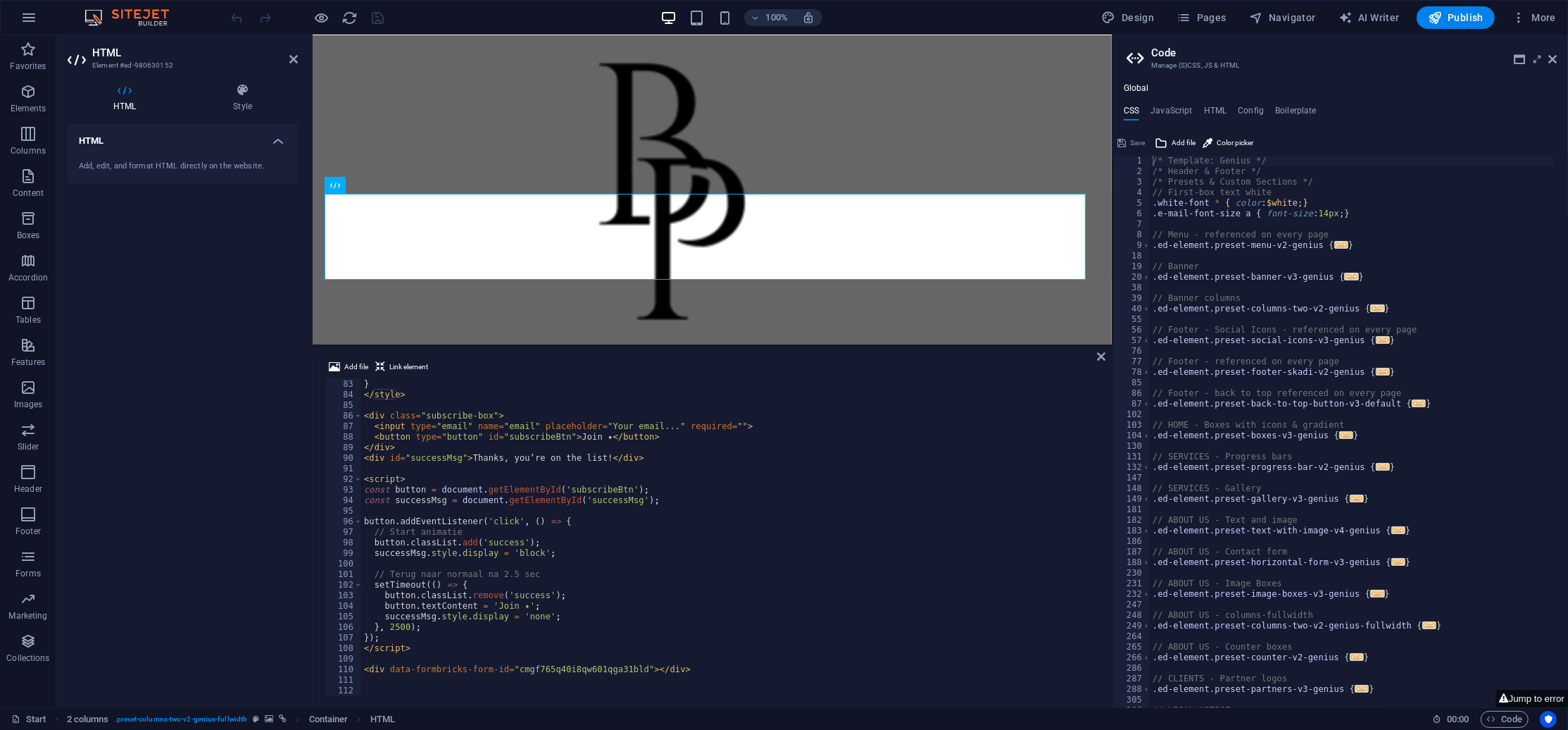
click at [504, 694] on div "display : none ; } </ style > < div class = "subscribe-box" > < input type = "e…" at bounding box center [730, 537] width 738 height 339
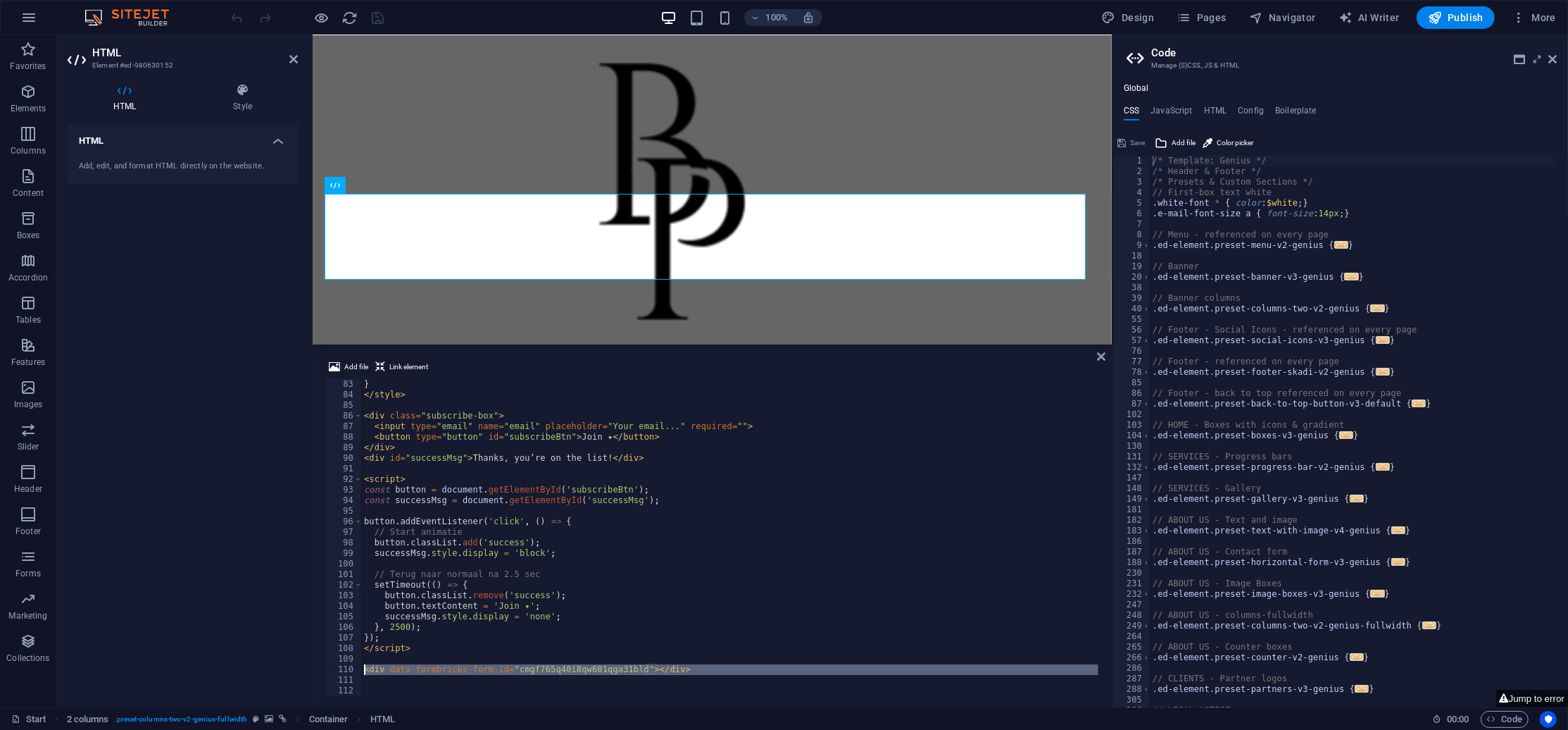
drag, startPoint x: 689, startPoint y: 682, endPoint x: 364, endPoint y: 670, distance: 325.2
click at [364, 670] on div "display : none ; } </ style > < div class = "subscribe-box" > < input type = "e…" at bounding box center [730, 537] width 738 height 339
type textarea "<div data-formbricks-form-id="cmgf765q40i8qw601qga31bld"></div>"
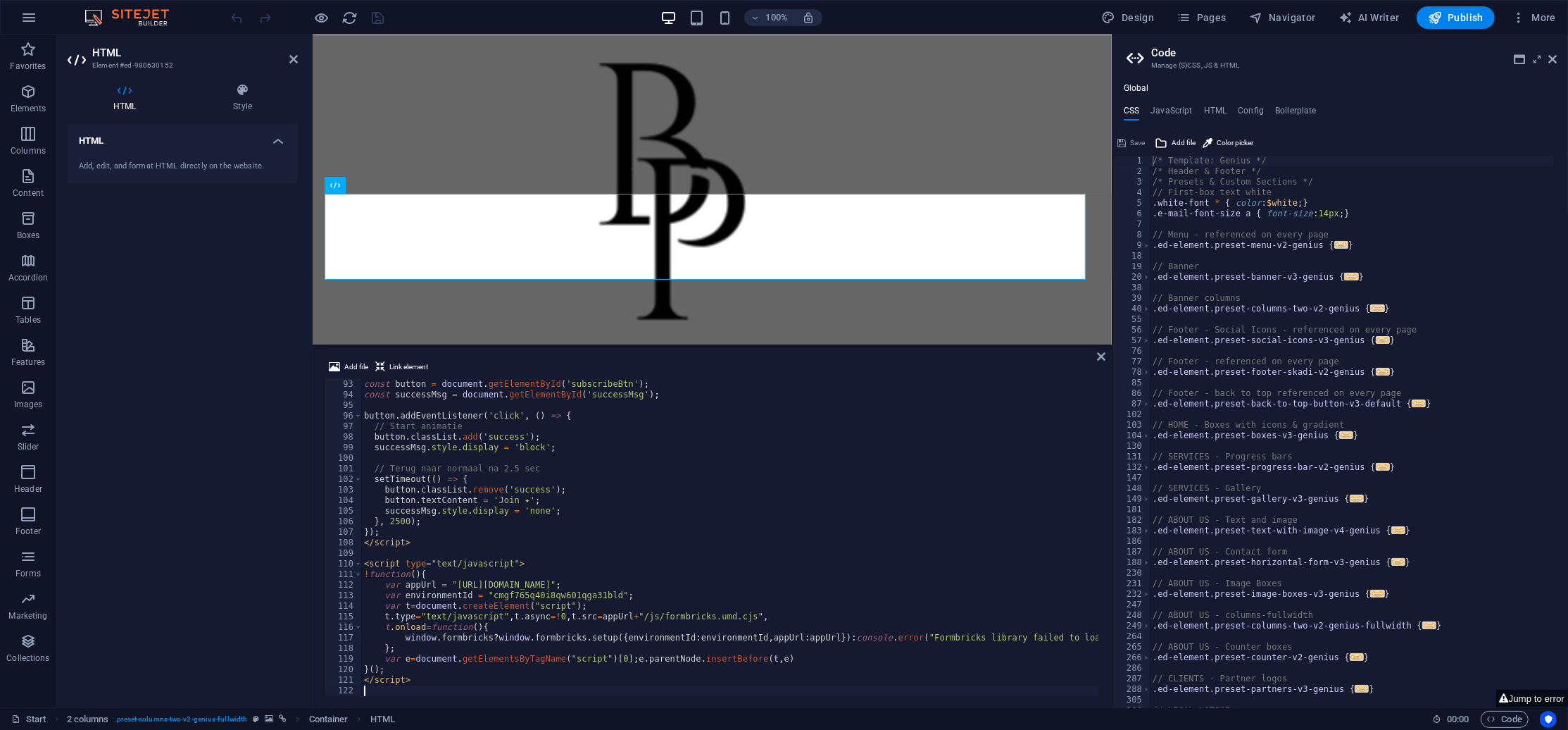
scroll to position [970, 0]
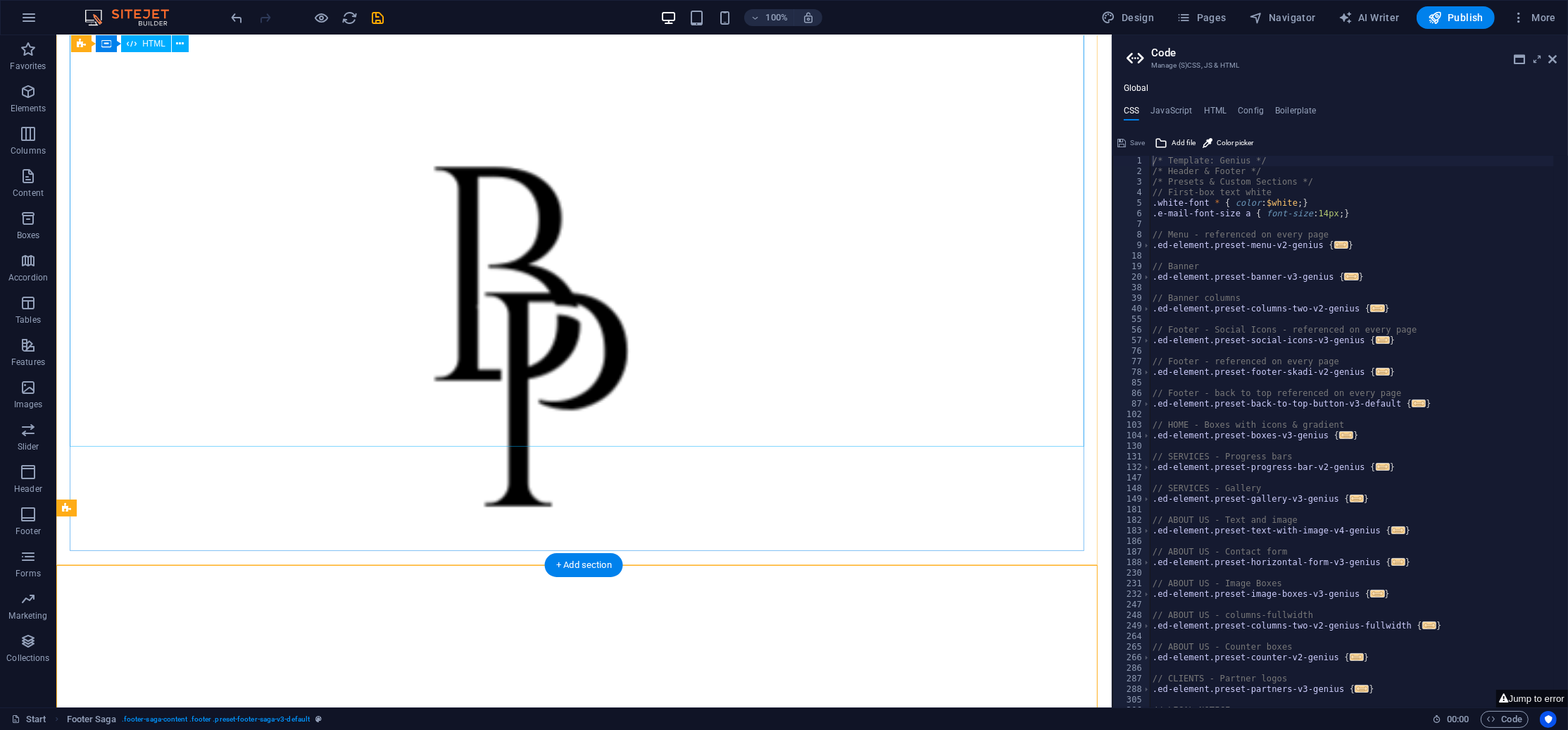
scroll to position [2354, 0]
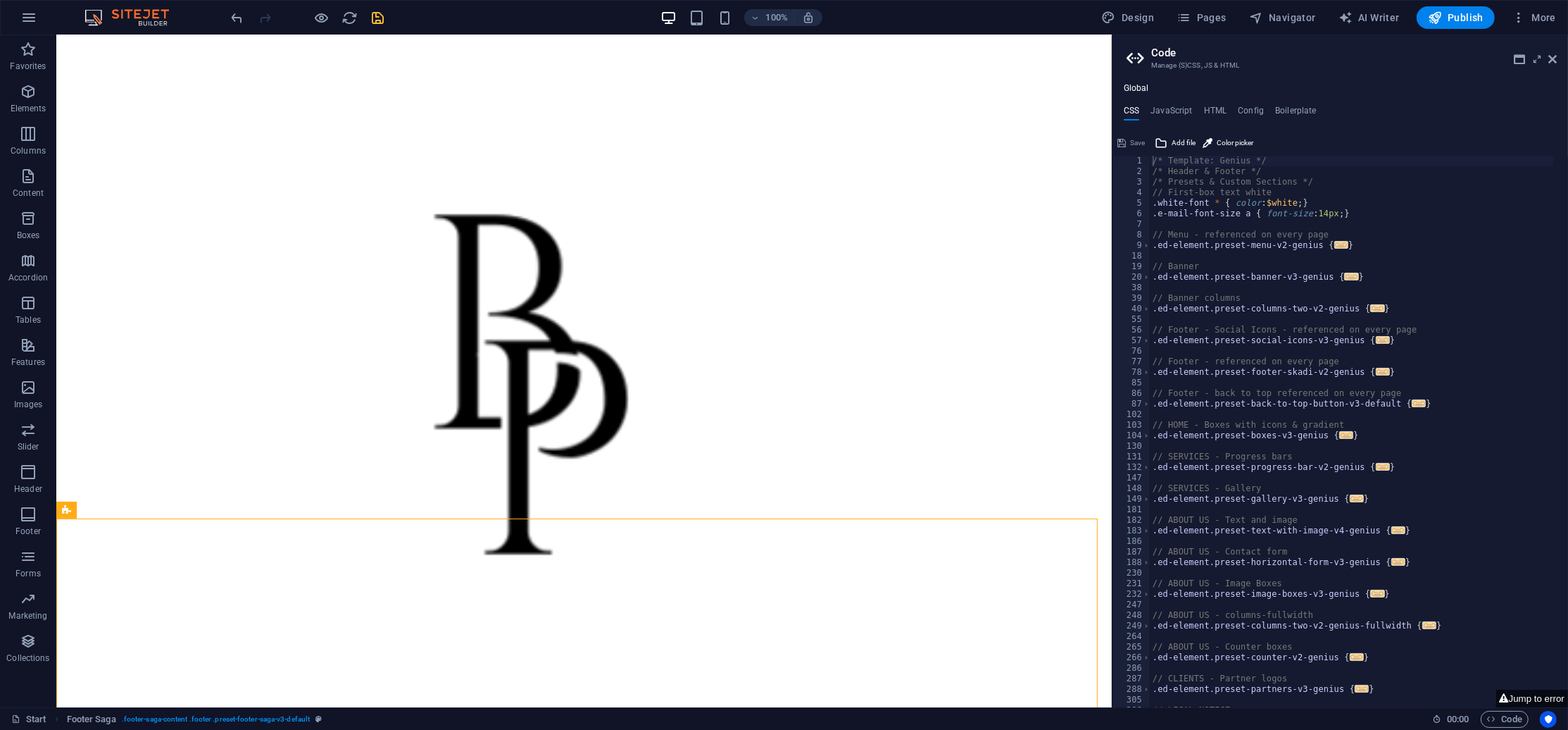
click at [378, 12] on icon "save" at bounding box center [378, 17] width 16 height 16
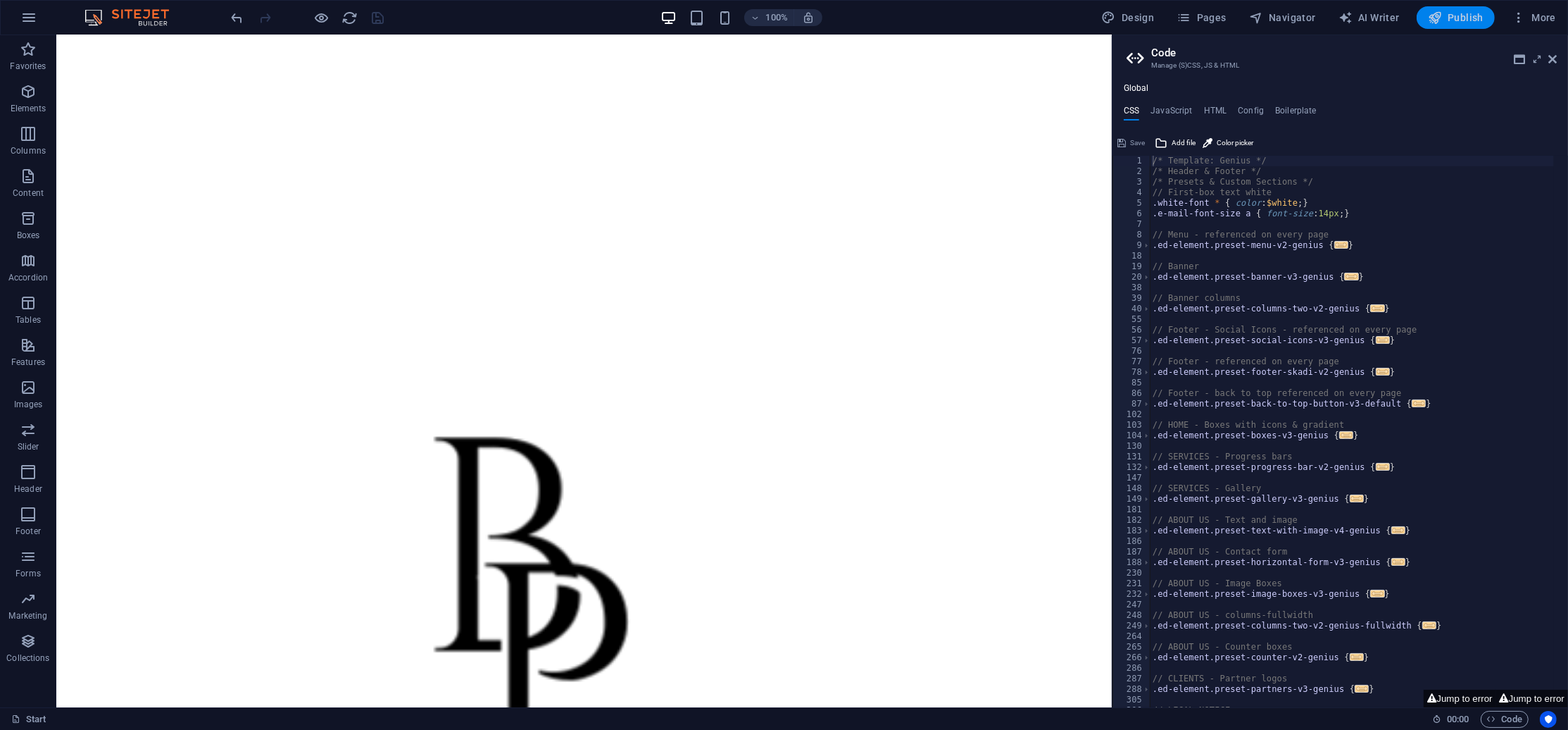
click at [1454, 17] on span "Publish" at bounding box center [1456, 17] width 55 height 14
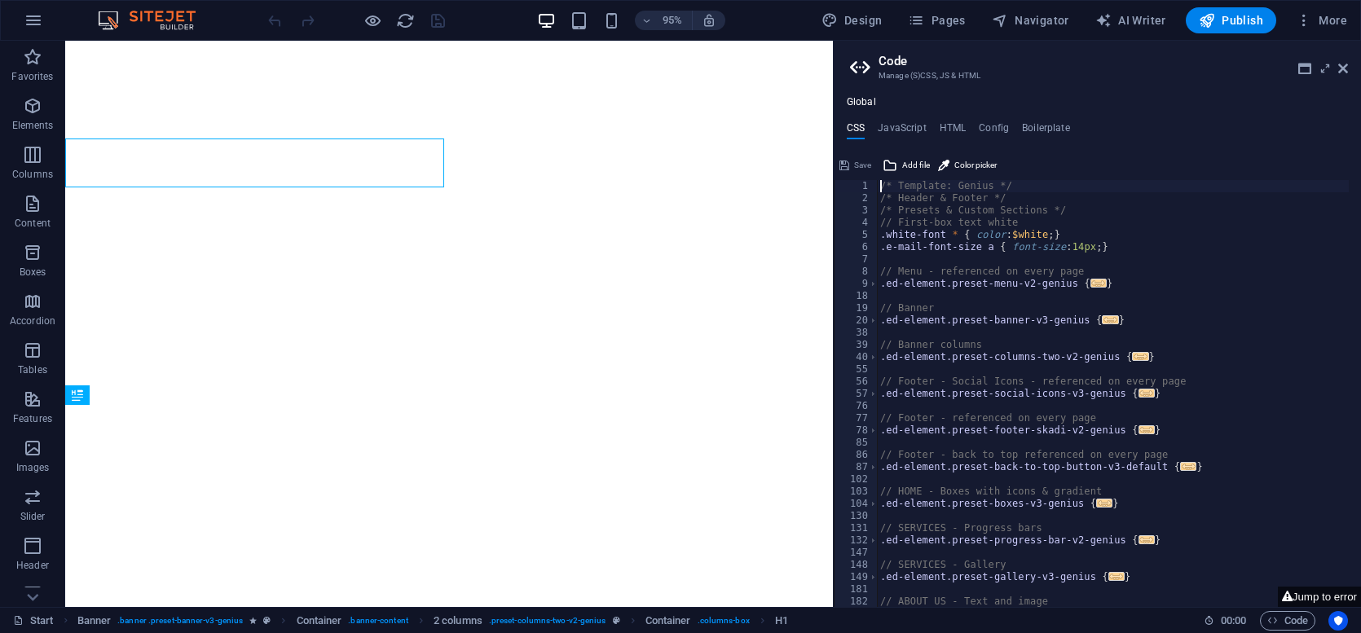
type textarea "/* Template: Genius */"
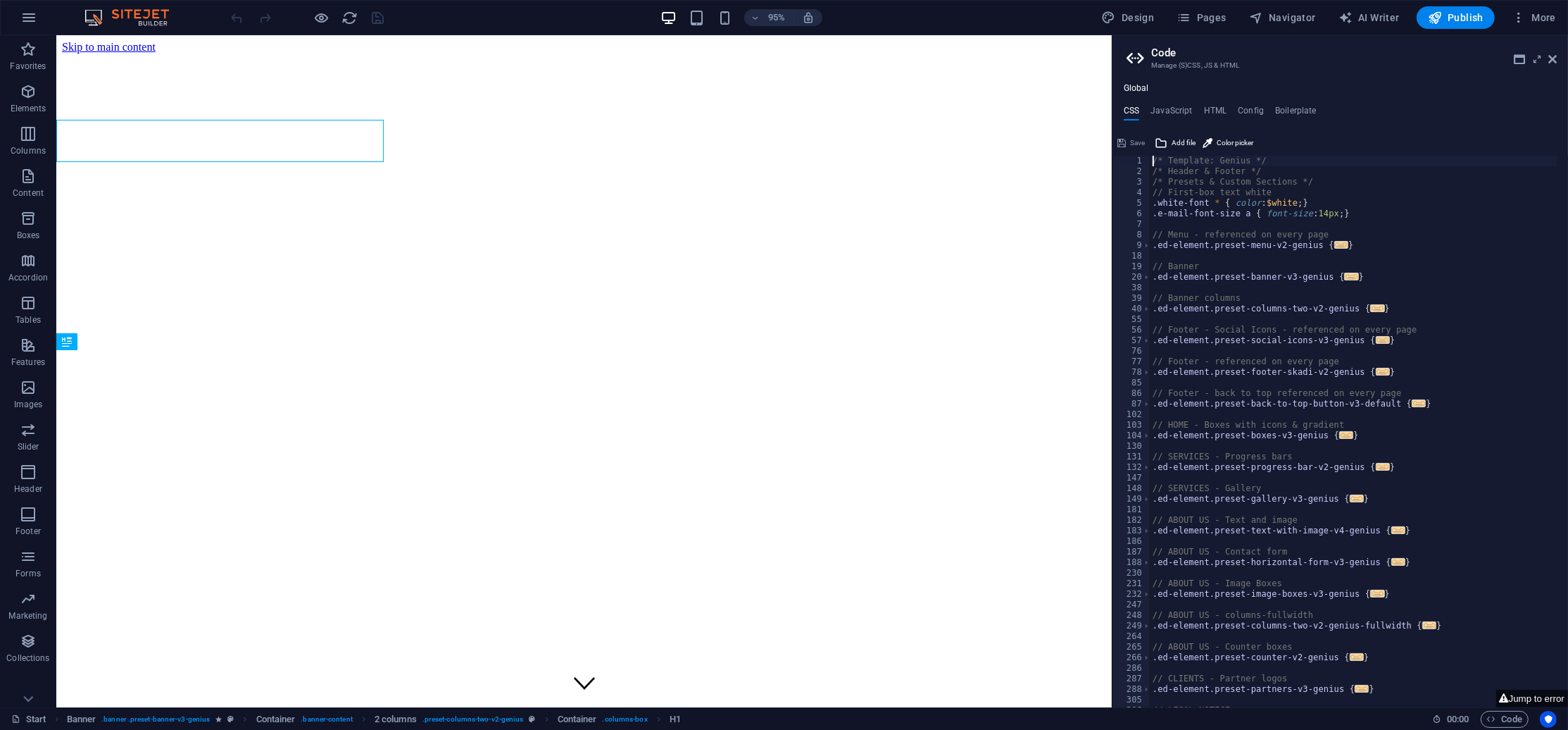
scroll to position [751, 0]
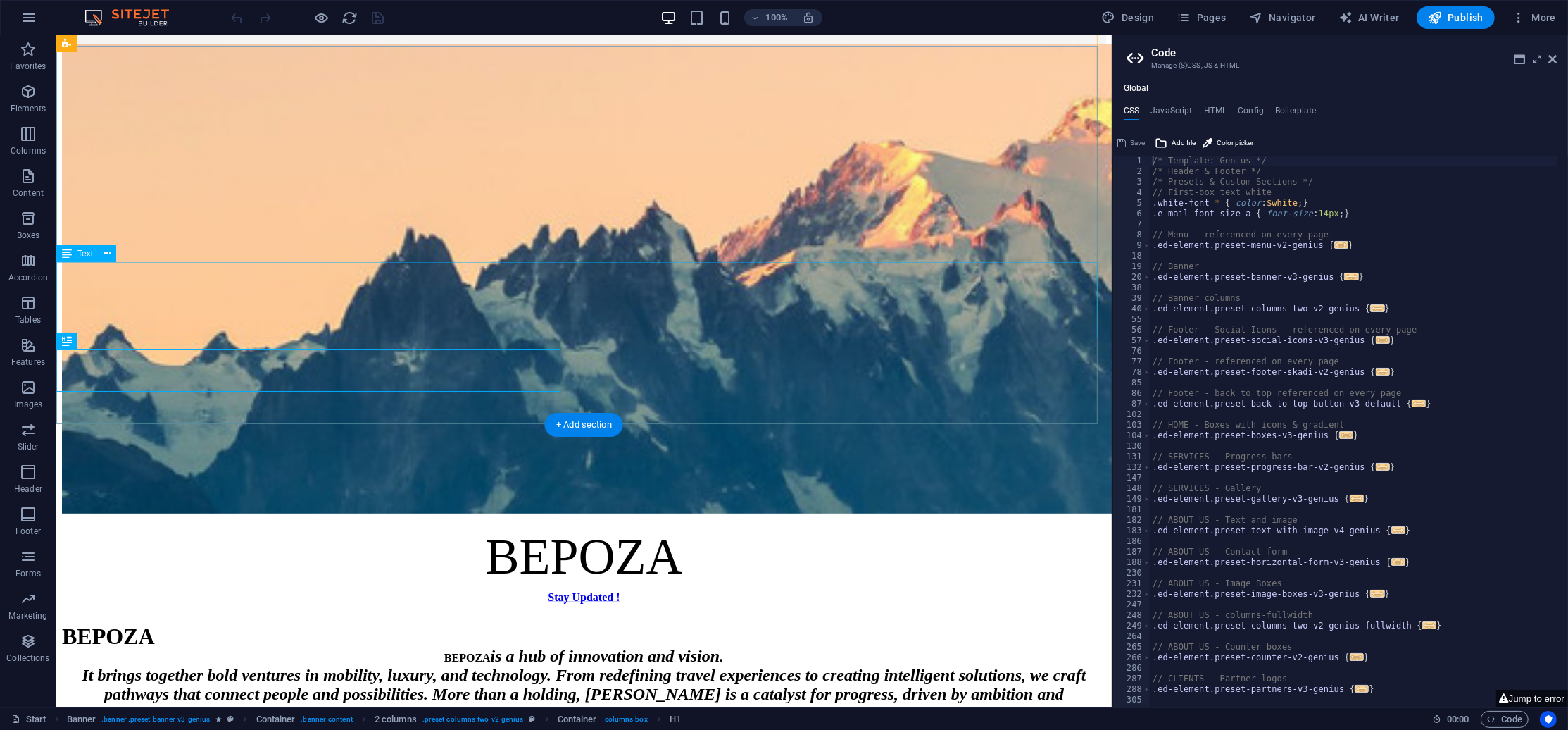
click at [300, 528] on div "BEPOZA" at bounding box center [583, 557] width 1044 height 59
click at [1176, 107] on h4 "HTML" at bounding box center [1216, 113] width 23 height 16
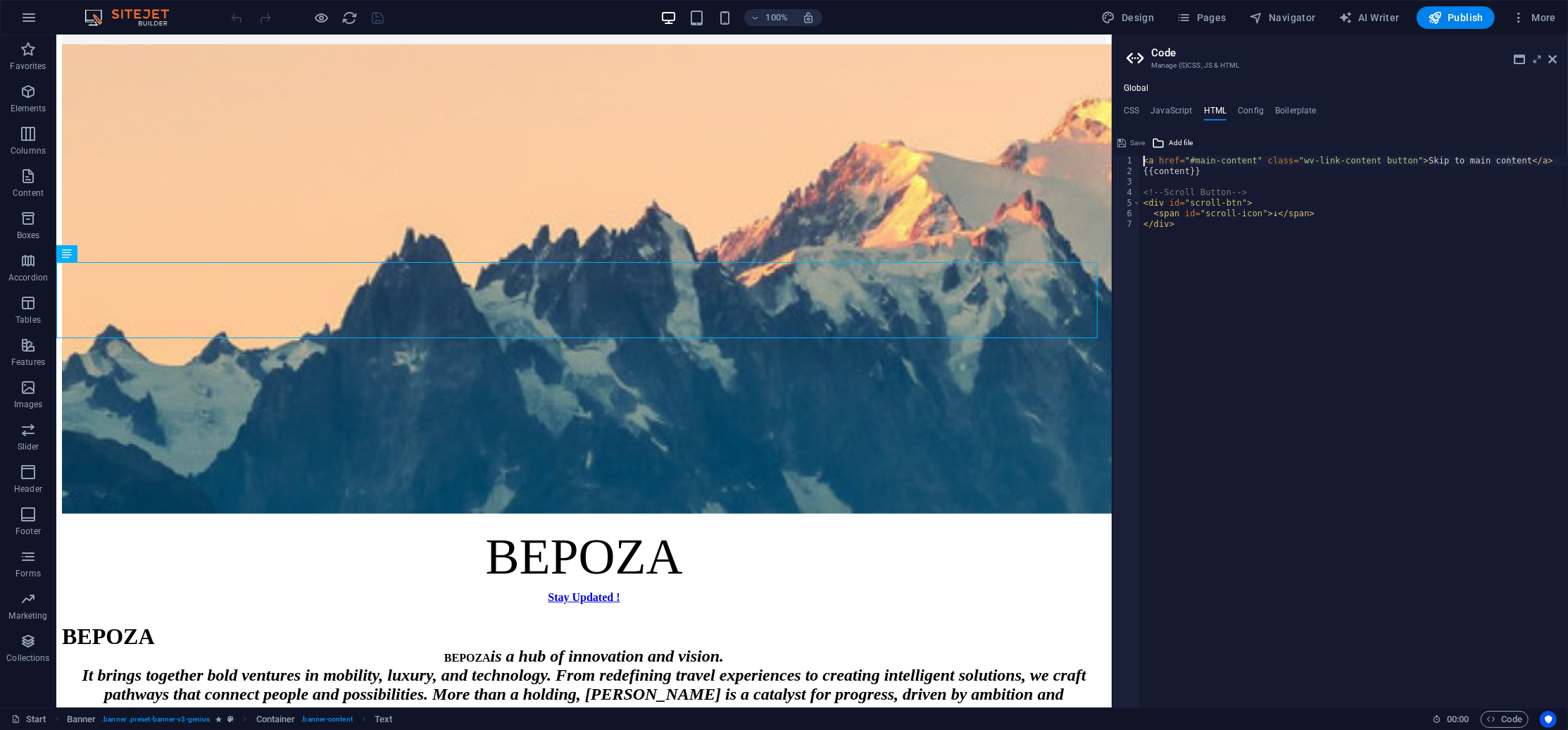
click at [1176, 315] on div "< a href = "#main-content" class = "wv-link-content button" > Skip to main cont…" at bounding box center [1355, 442] width 428 height 574
type textarea "</div>"
paste textarea
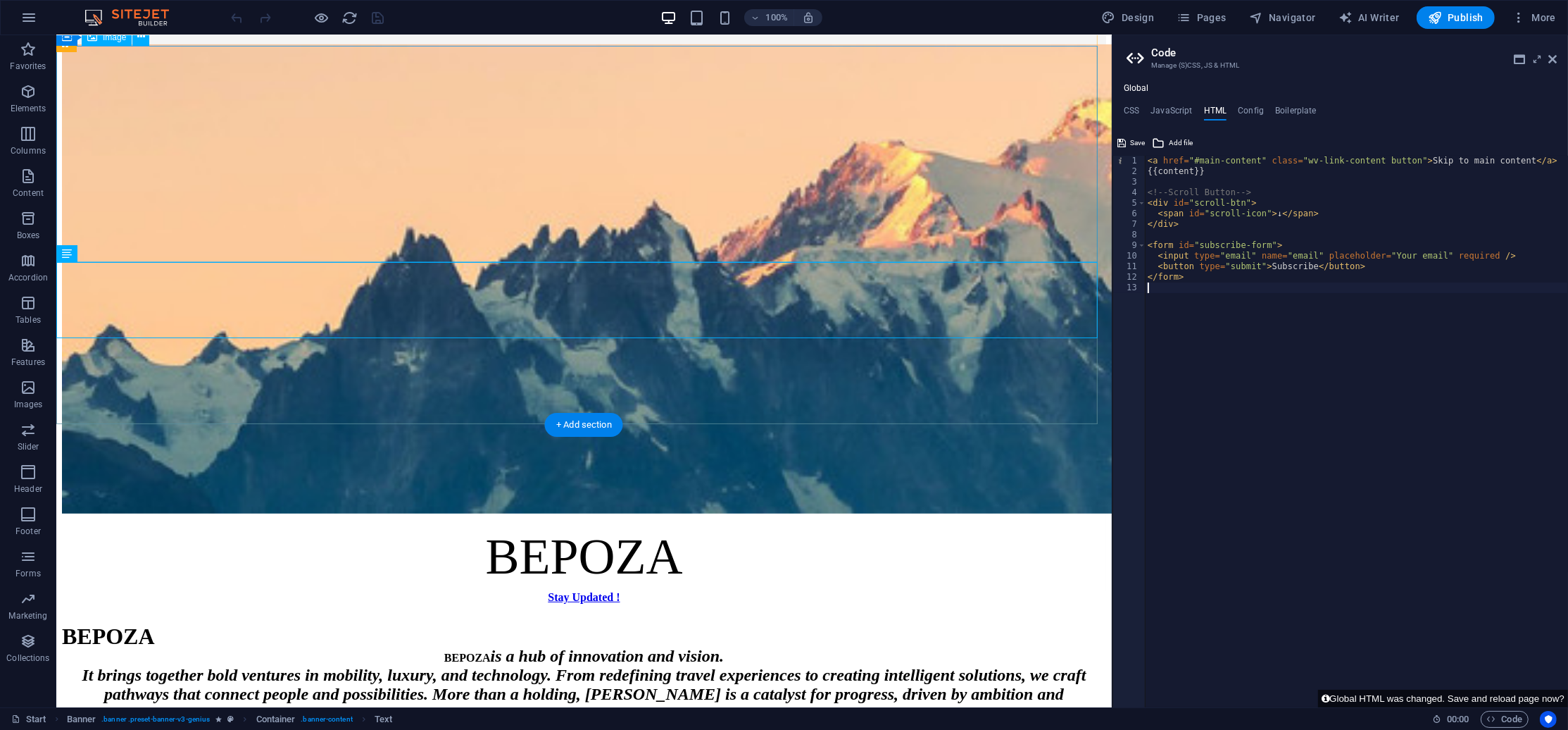
click at [871, 243] on figure at bounding box center [583, 280] width 1044 height 472
drag, startPoint x: 376, startPoint y: 11, endPoint x: 344, endPoint y: 20, distance: 33.2
click at [376, 11] on icon "save" at bounding box center [378, 17] width 16 height 16
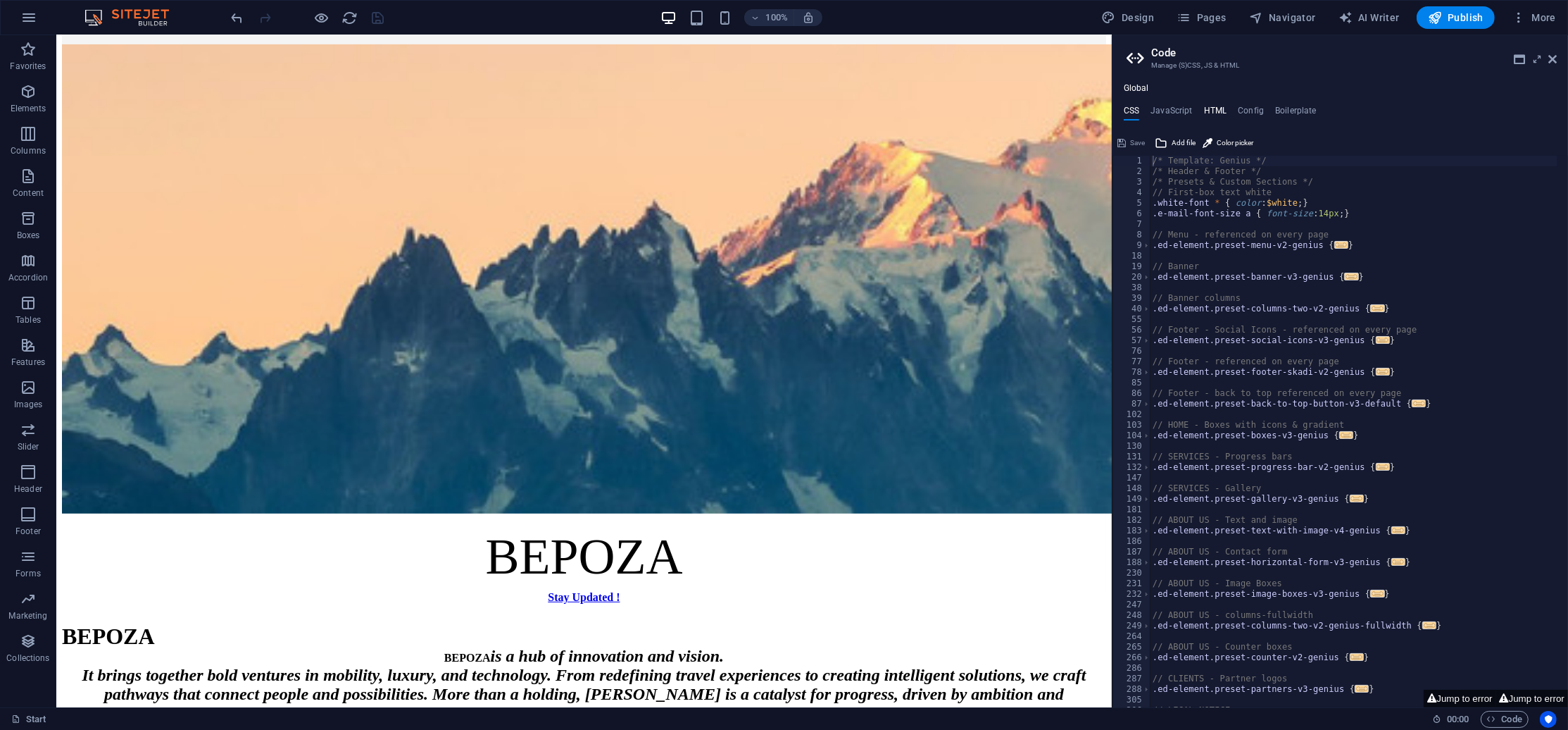
click at [1176, 115] on h4 "HTML" at bounding box center [1216, 113] width 23 height 16
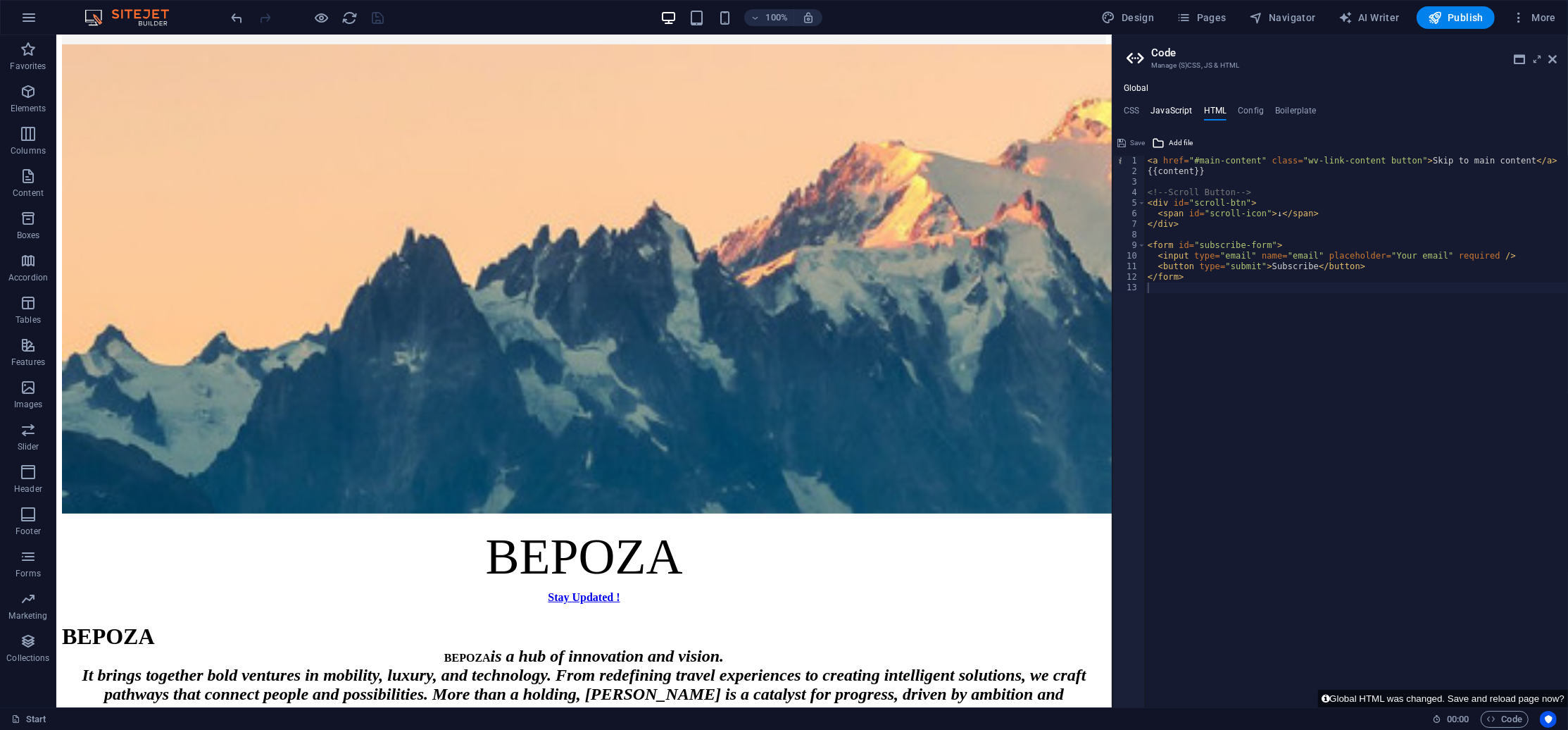
click at [1176, 116] on h4 "JavaScript" at bounding box center [1171, 113] width 41 height 16
type textarea "/* JS for preset "Counter V2" */"
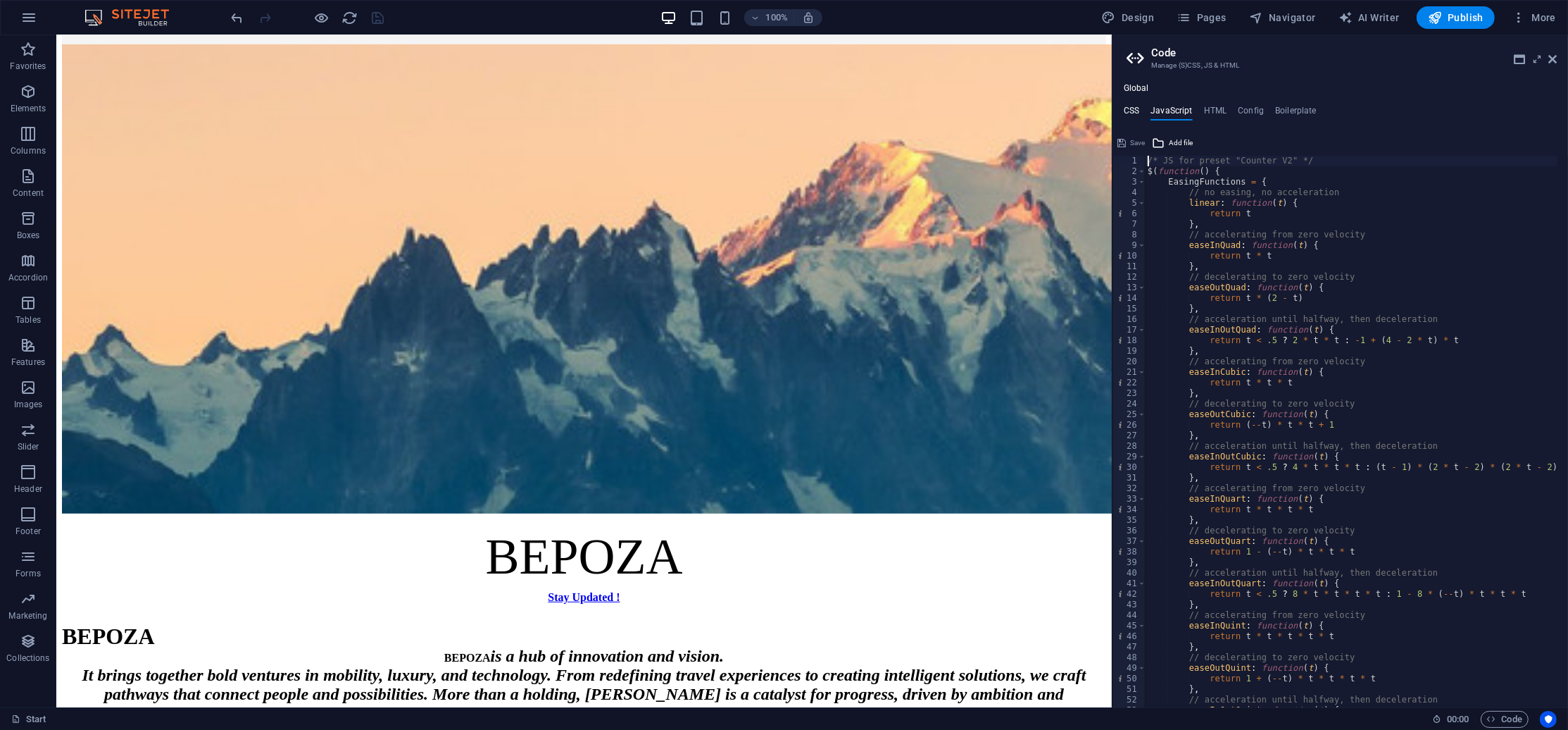
drag, startPoint x: 1122, startPoint y: 117, endPoint x: 1130, endPoint y: 117, distance: 8.0
click at [1124, 117] on ul "CSS JavaScript HTML Config Boilerplate" at bounding box center [1340, 113] width 455 height 16
click at [1130, 117] on h4 "CSS" at bounding box center [1132, 113] width 16 height 16
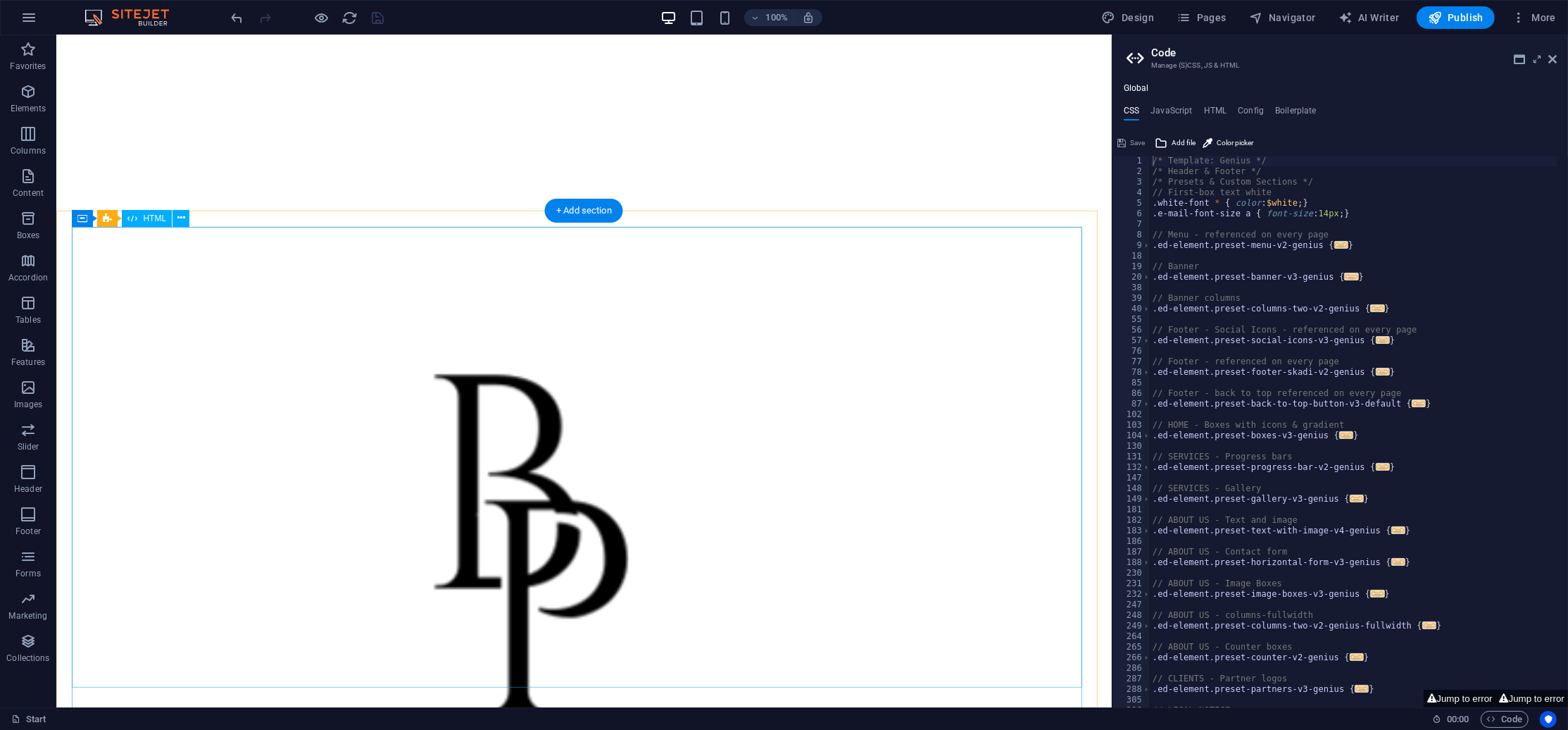
scroll to position [2358, 0]
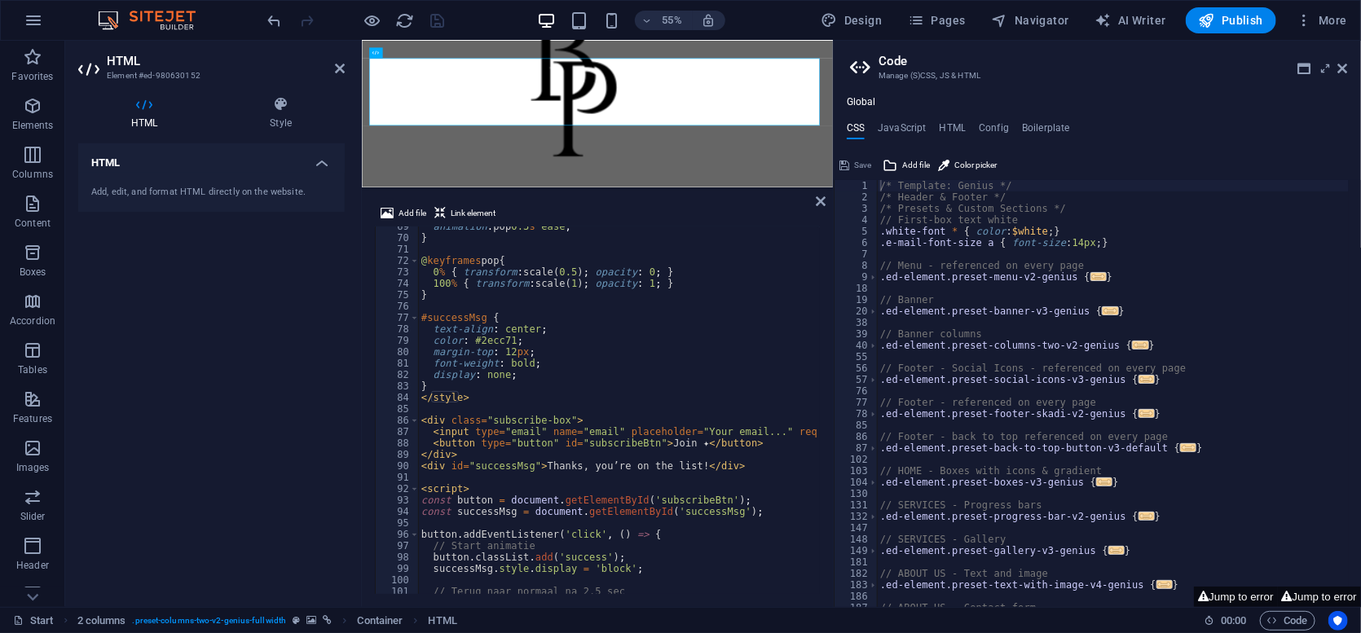
scroll to position [1038, 0]
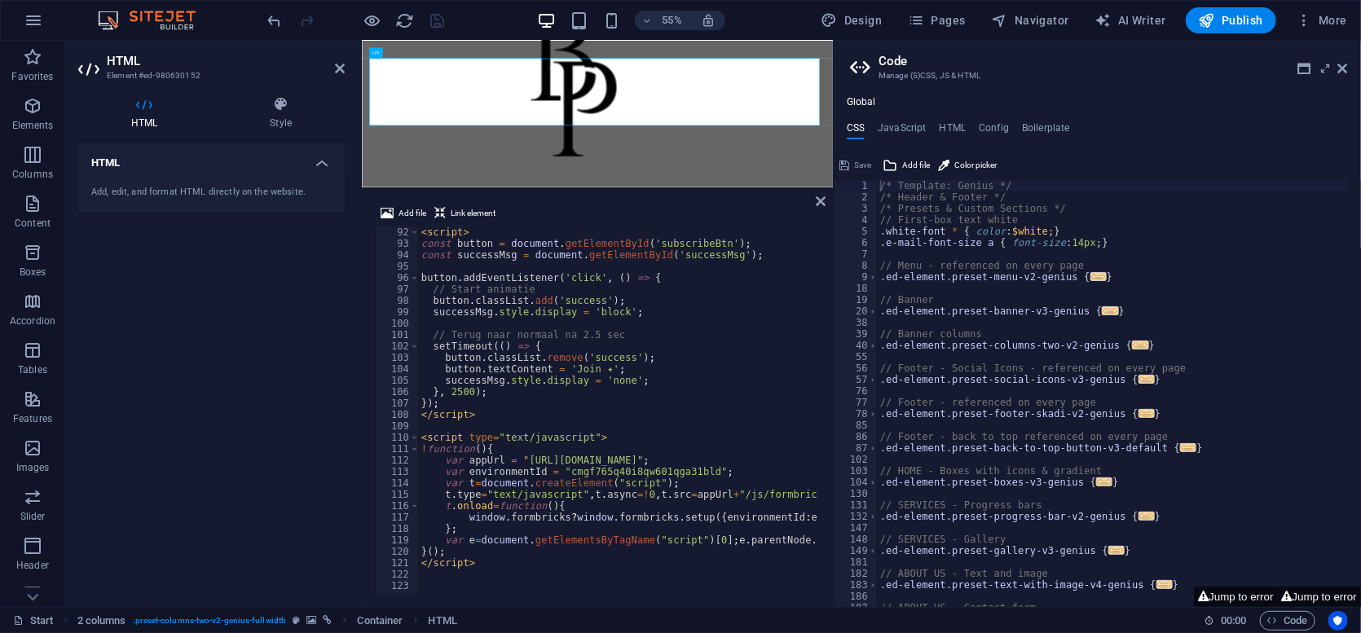
click at [501, 564] on div "< script > const button = document . getElementById ( 'subscribeBtn' ) ; const …" at bounding box center [959, 421] width 1082 height 388
type textarea "</script>"
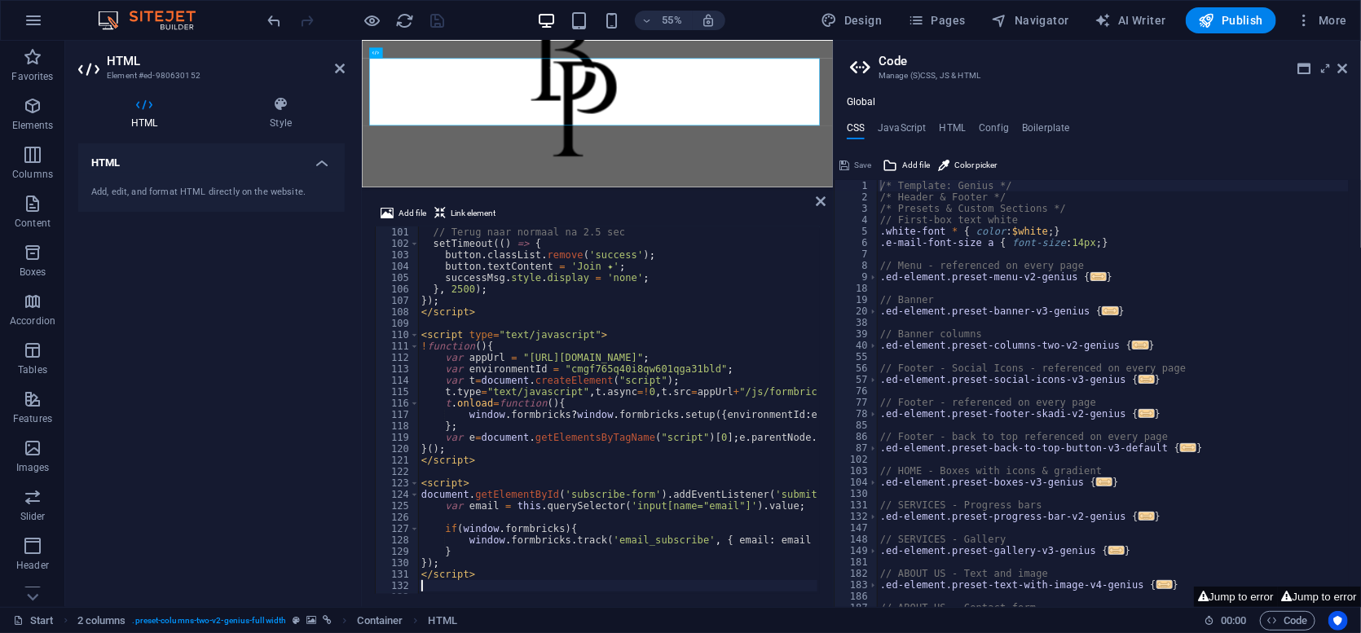
scroll to position [1141, 0]
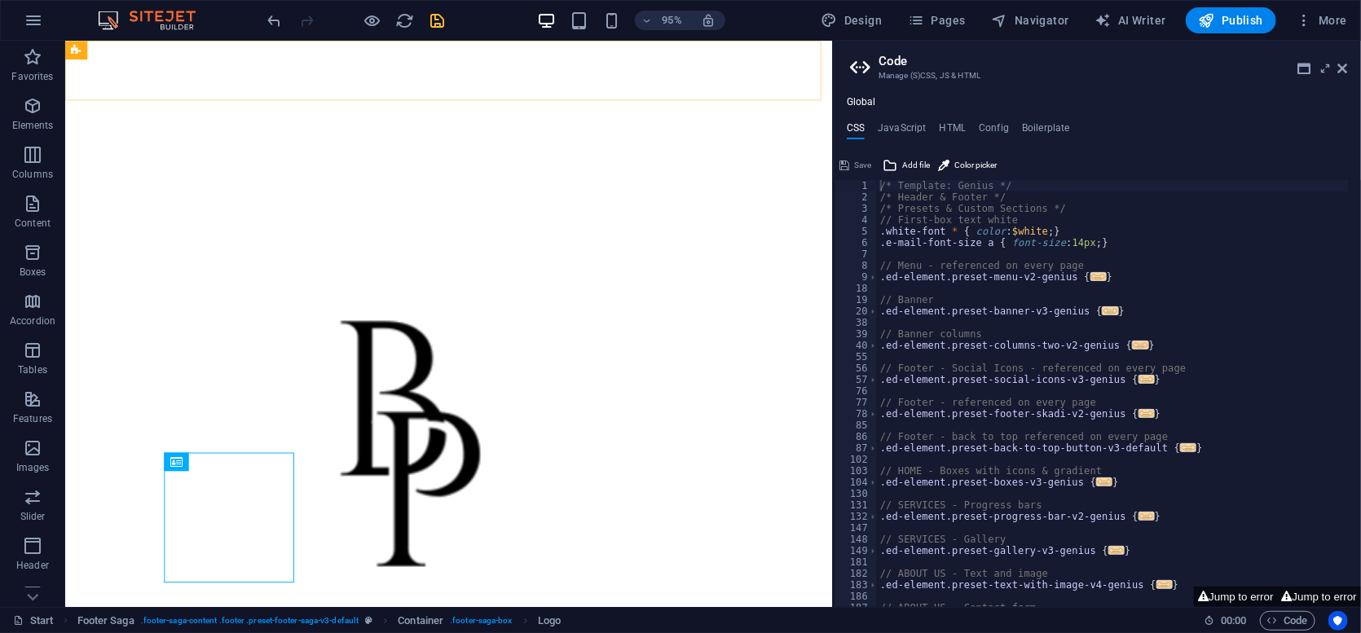
scroll to position [2527, 0]
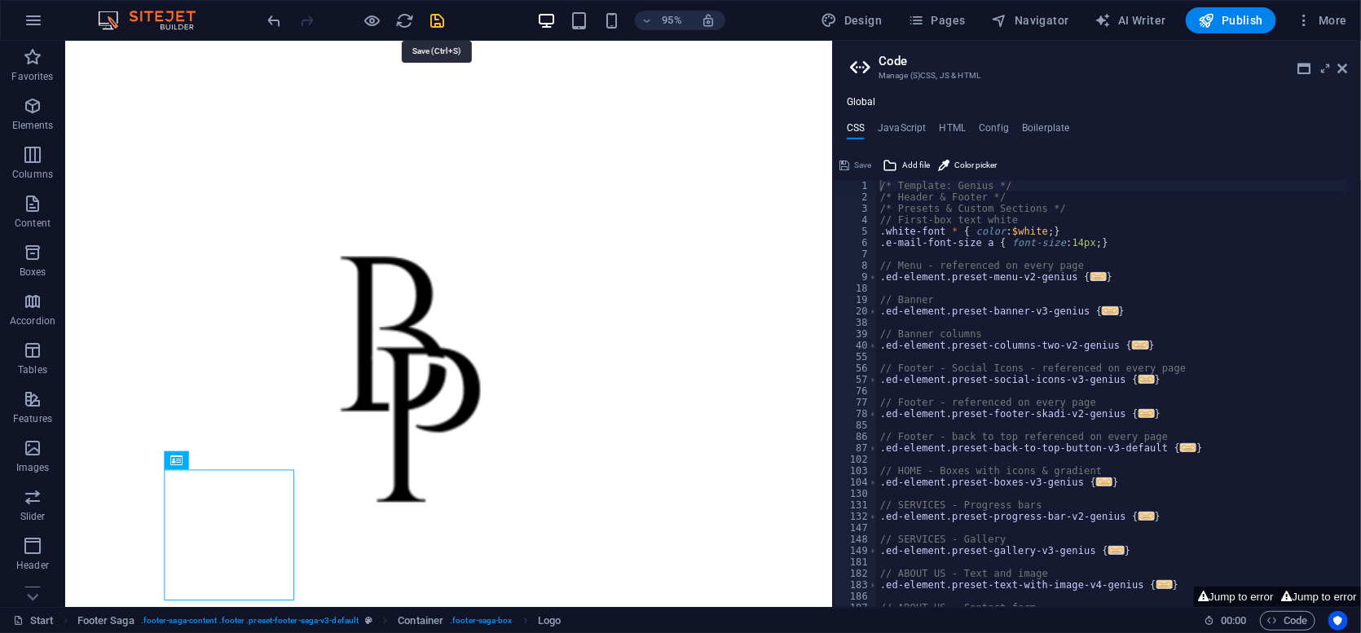
click at [437, 16] on icon "save" at bounding box center [438, 20] width 19 height 19
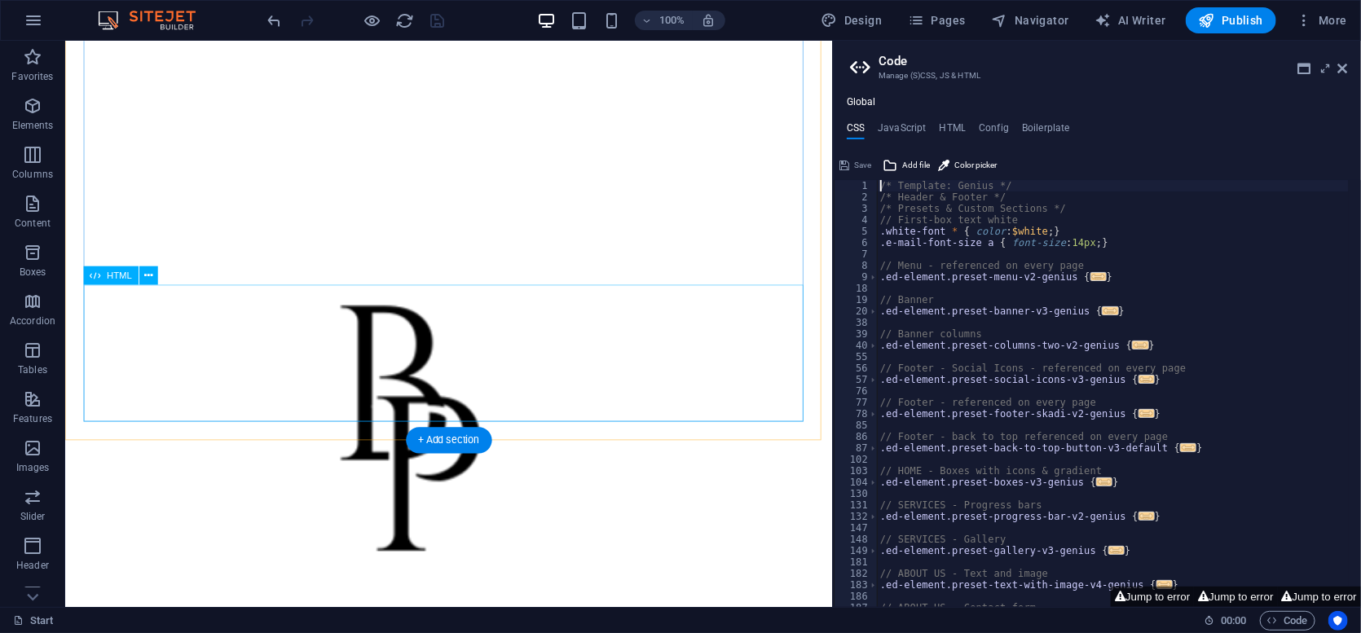
scroll to position [2474, 0]
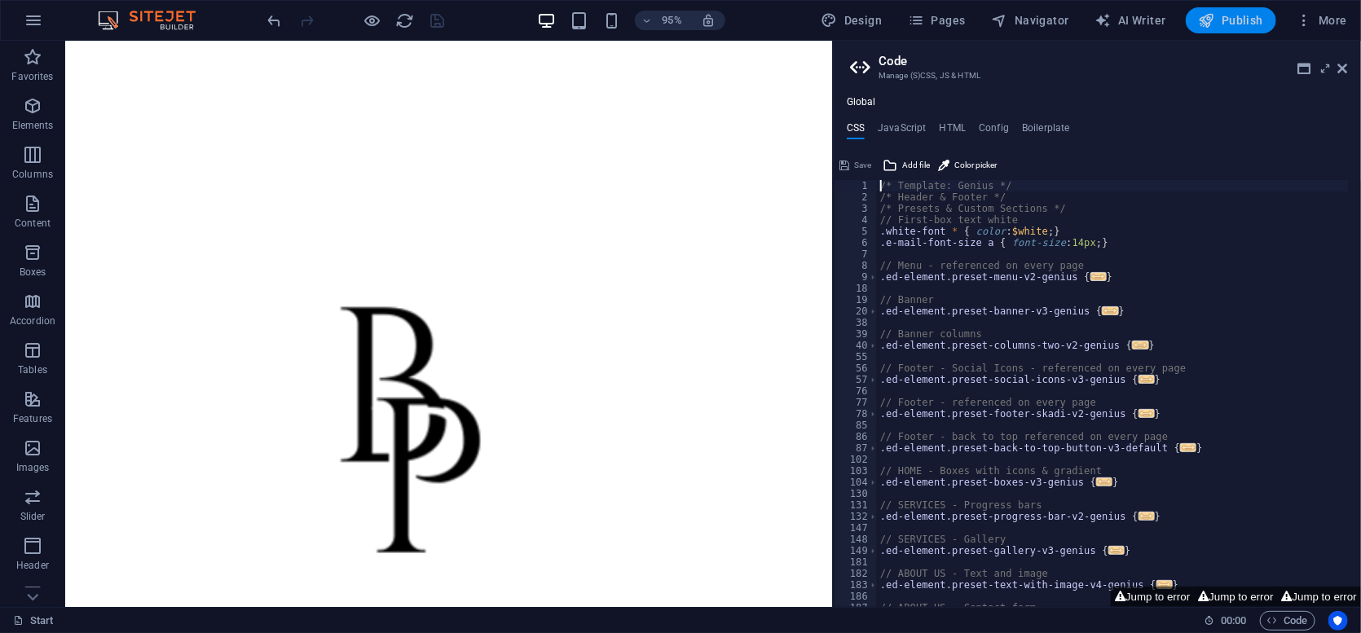
click at [1233, 25] on span "Publish" at bounding box center [1231, 20] width 64 height 16
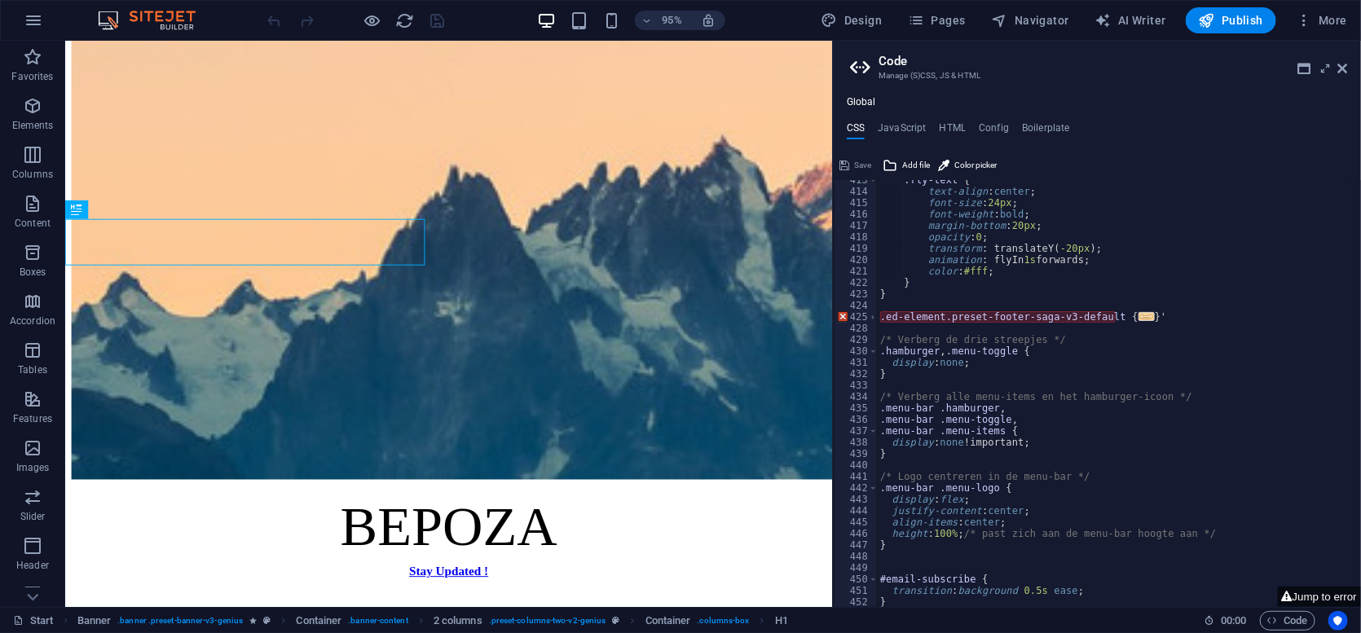
scroll to position [1283, 0]
drag, startPoint x: 1342, startPoint y: 65, endPoint x: 820, endPoint y: 170, distance: 532.1
click at [1342, 65] on icon at bounding box center [1344, 68] width 10 height 13
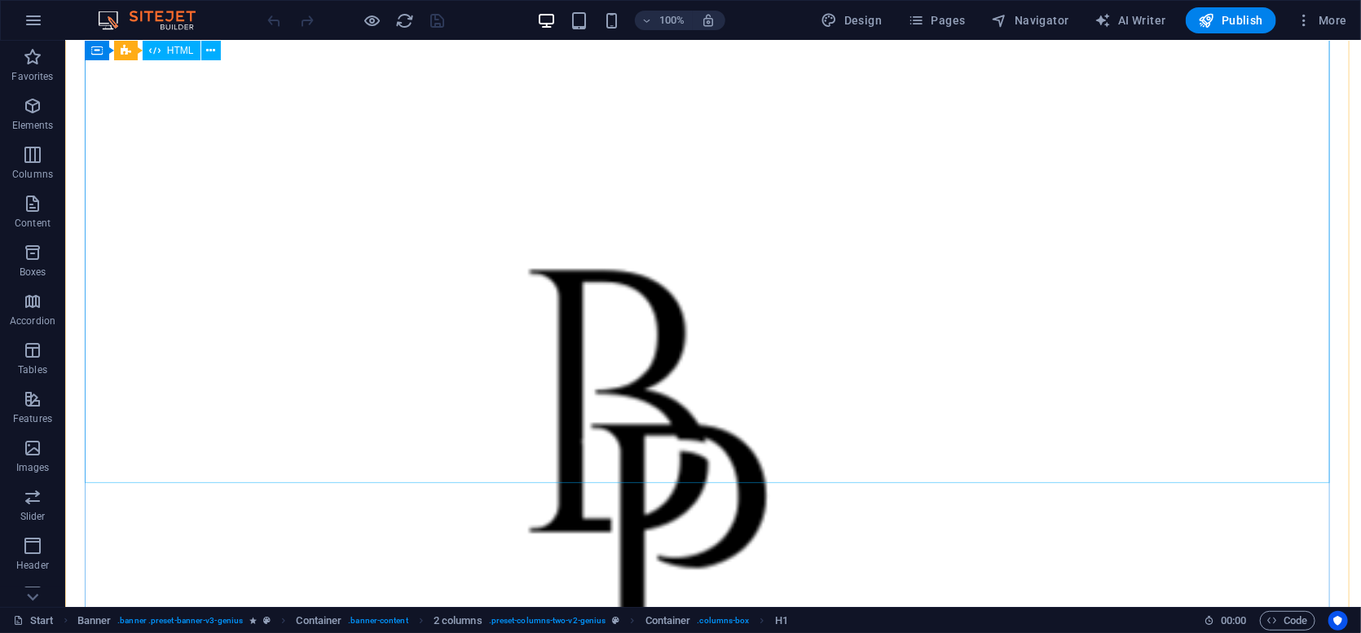
scroll to position [2817, 0]
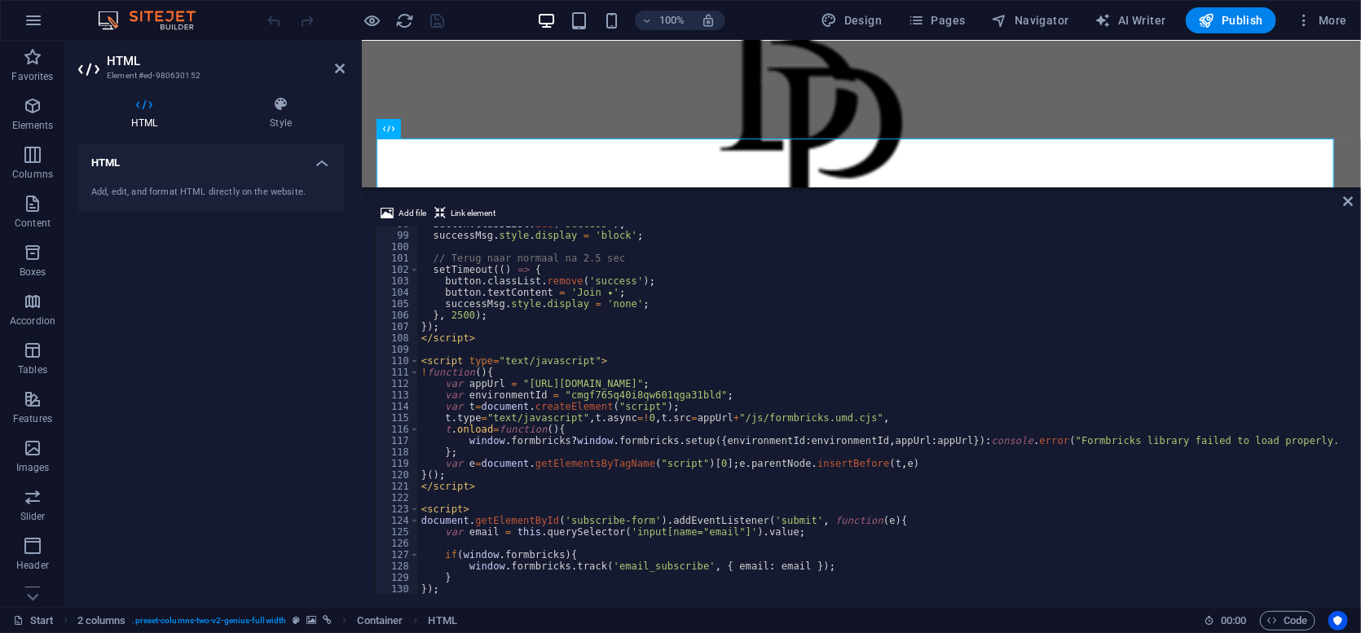
scroll to position [1163, 0]
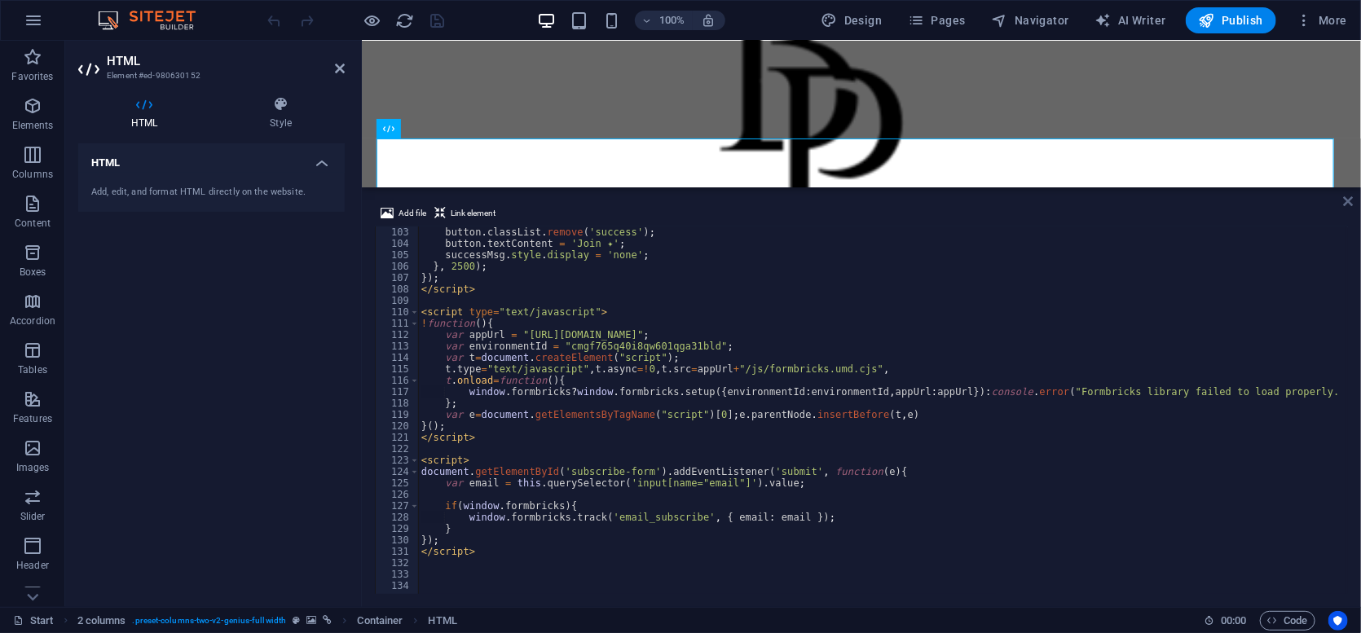
drag, startPoint x: 1349, startPoint y: 202, endPoint x: 1282, endPoint y: 162, distance: 78.6
click at [1349, 202] on icon at bounding box center [1349, 201] width 10 height 13
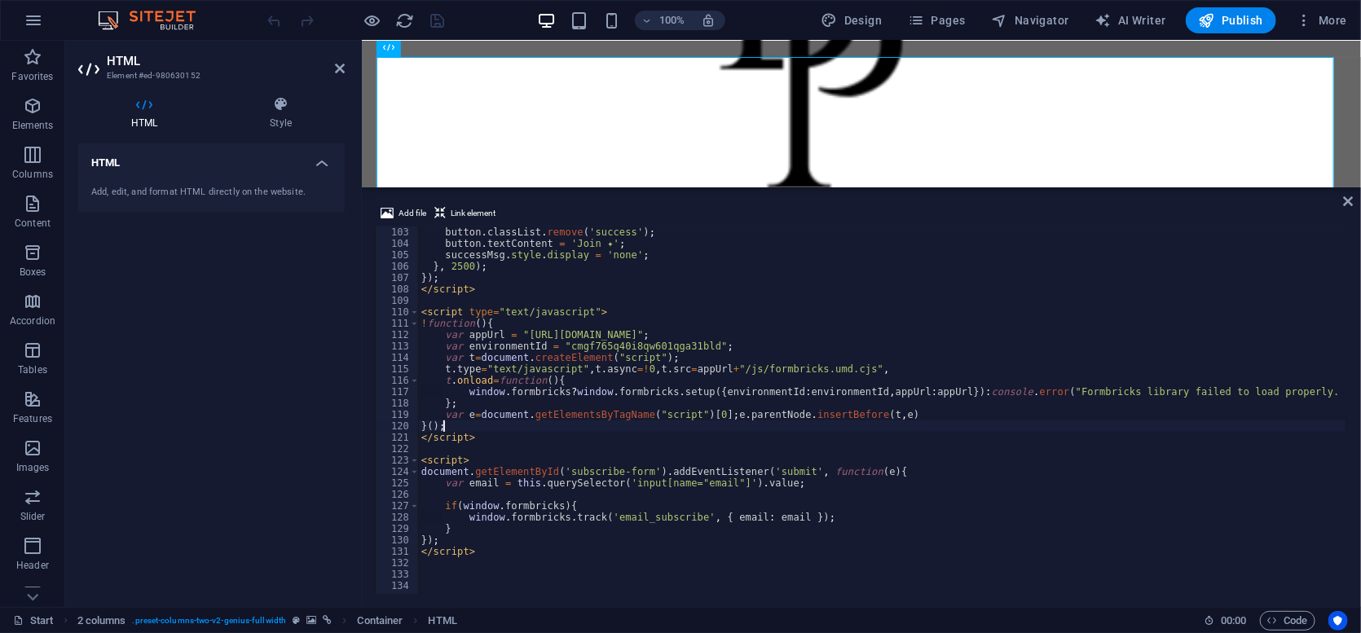
click at [879, 432] on div "button . classList . remove ( 'success' ) ; button . textContent = 'Join ✦' ; s…" at bounding box center [959, 421] width 1082 height 388
type textarea "}();"
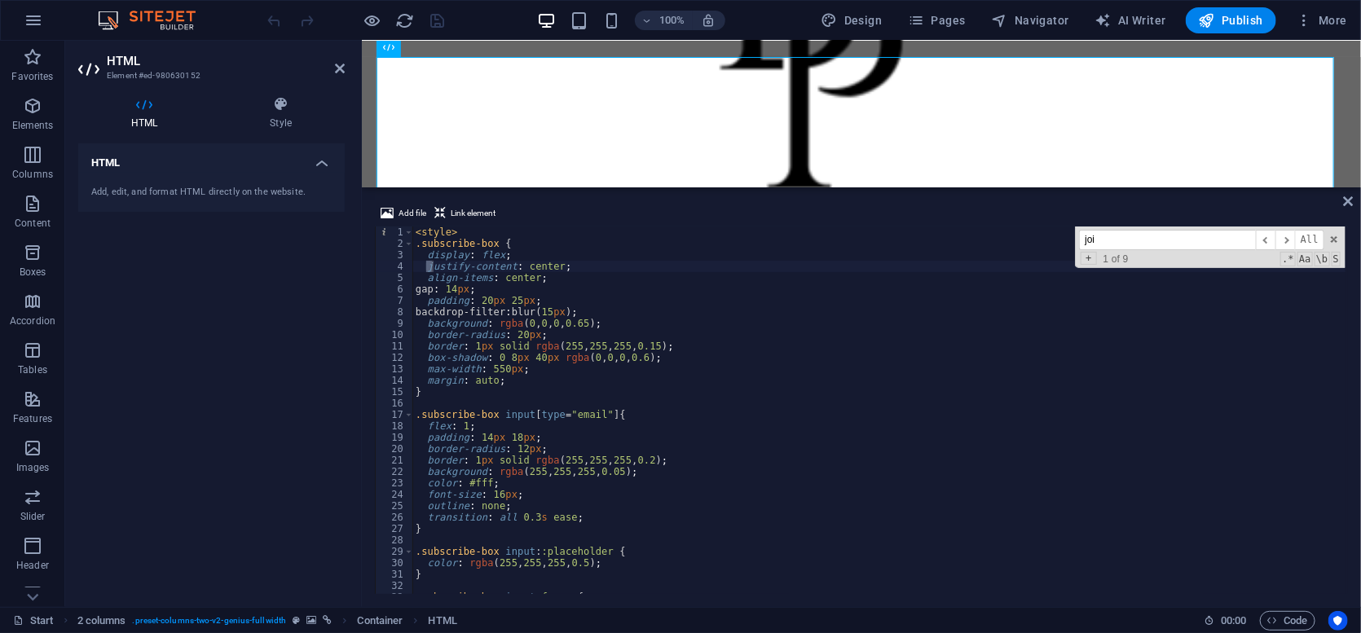
scroll to position [821, 0]
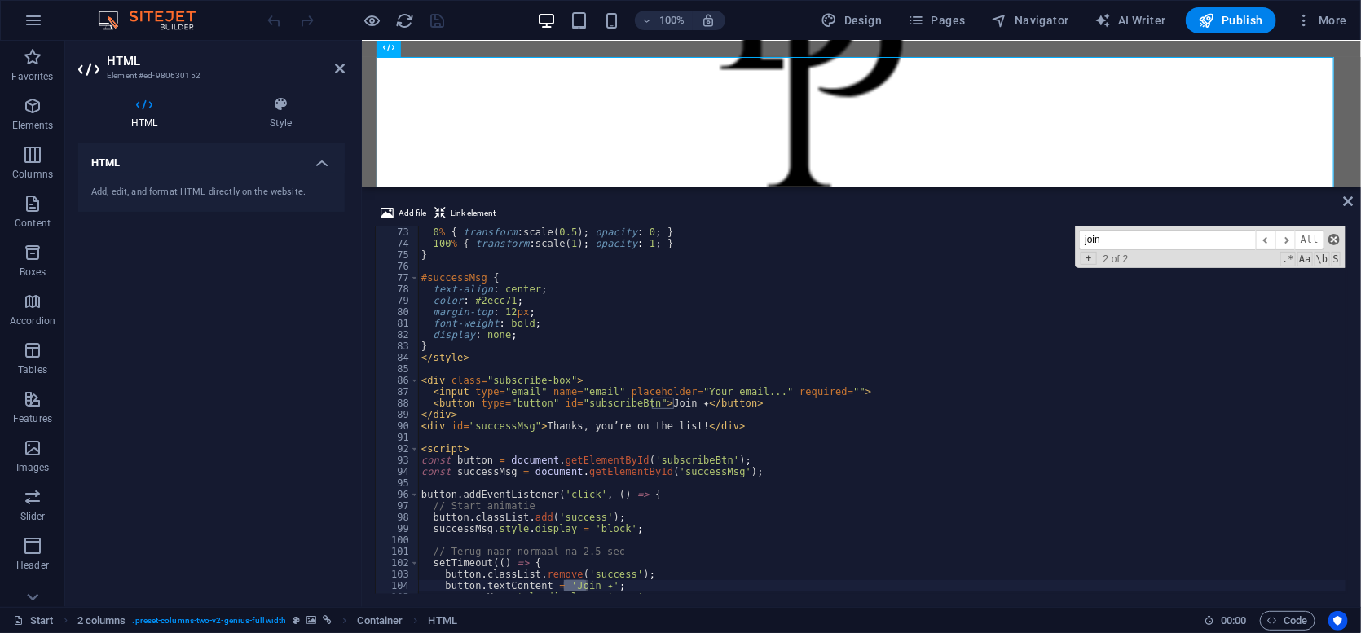
type input "join"
click at [1337, 243] on span at bounding box center [1334, 239] width 11 height 11
type textarea "button.textContent = 'Join ✦';"
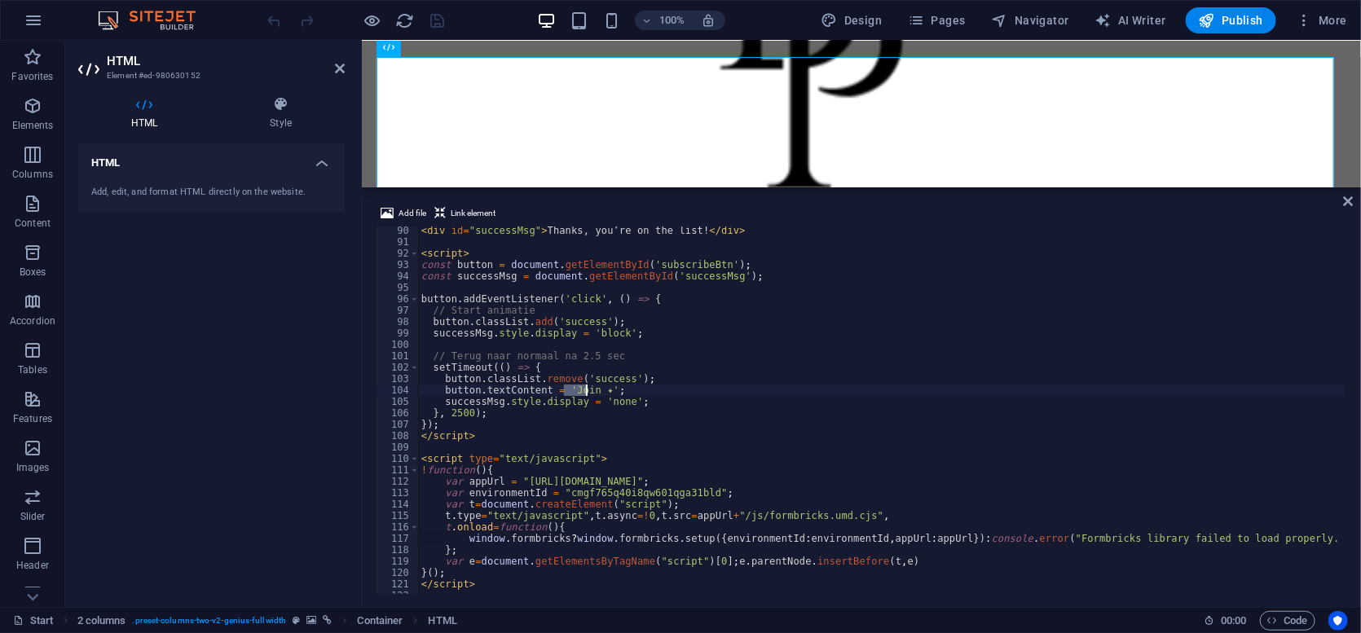
scroll to position [1017, 0]
drag, startPoint x: 1348, startPoint y: 204, endPoint x: 1280, endPoint y: 157, distance: 82.1
click at [1348, 204] on icon at bounding box center [1349, 201] width 10 height 13
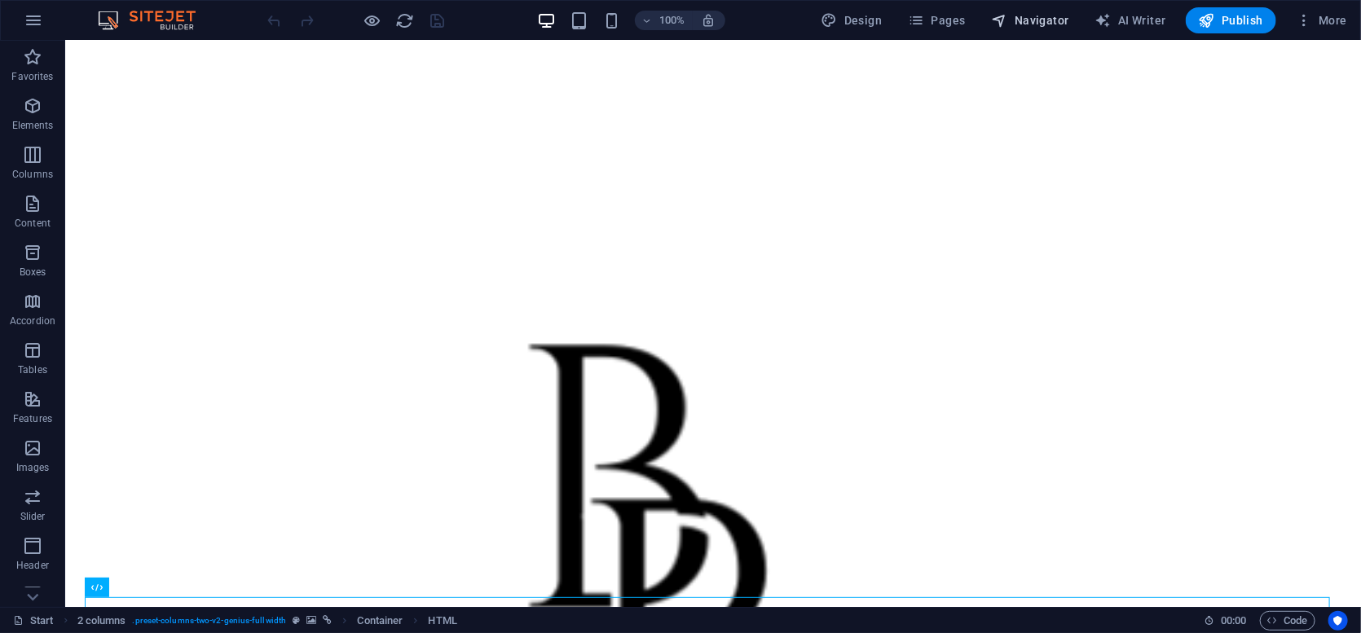
click at [1039, 17] on span "Navigator" at bounding box center [1030, 20] width 77 height 16
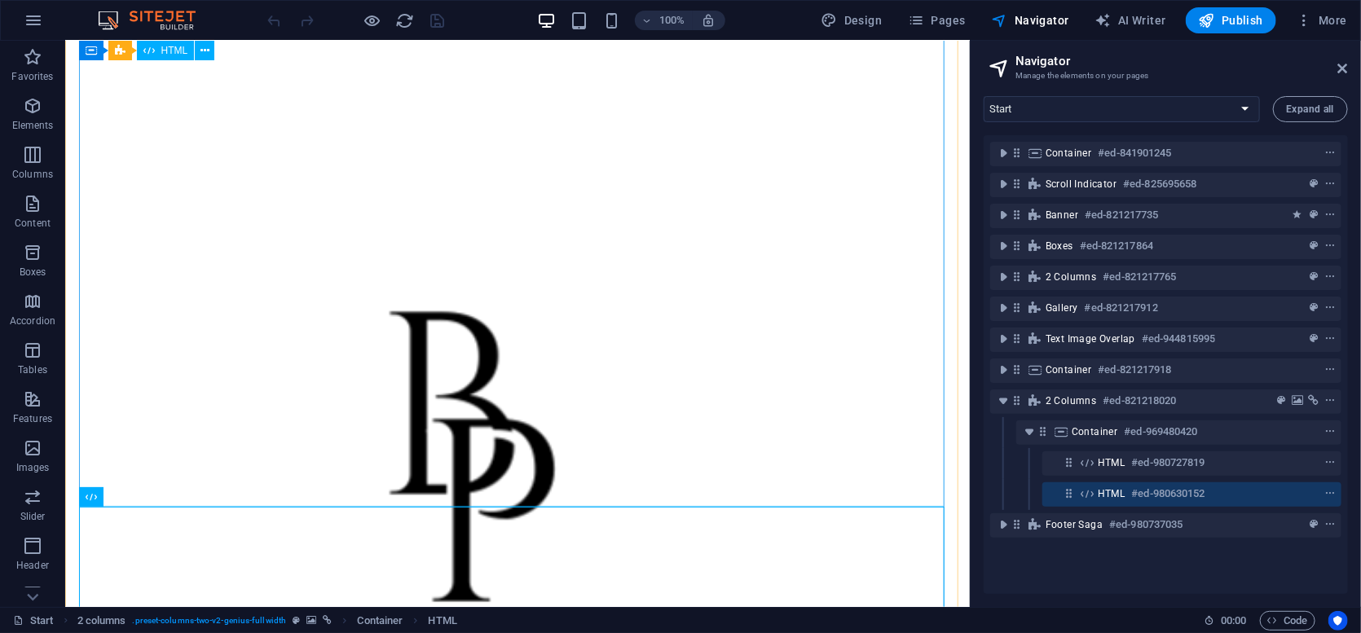
scroll to position [2604, 0]
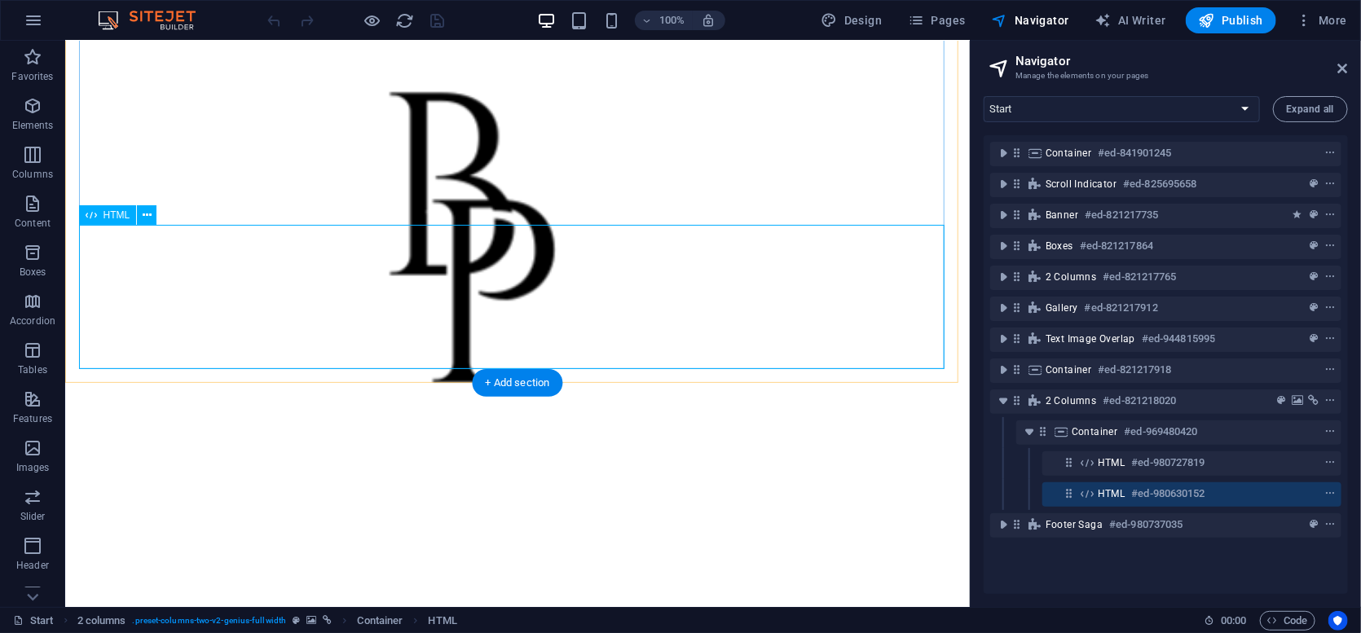
drag, startPoint x: 633, startPoint y: 264, endPoint x: 689, endPoint y: 262, distance: 55.5
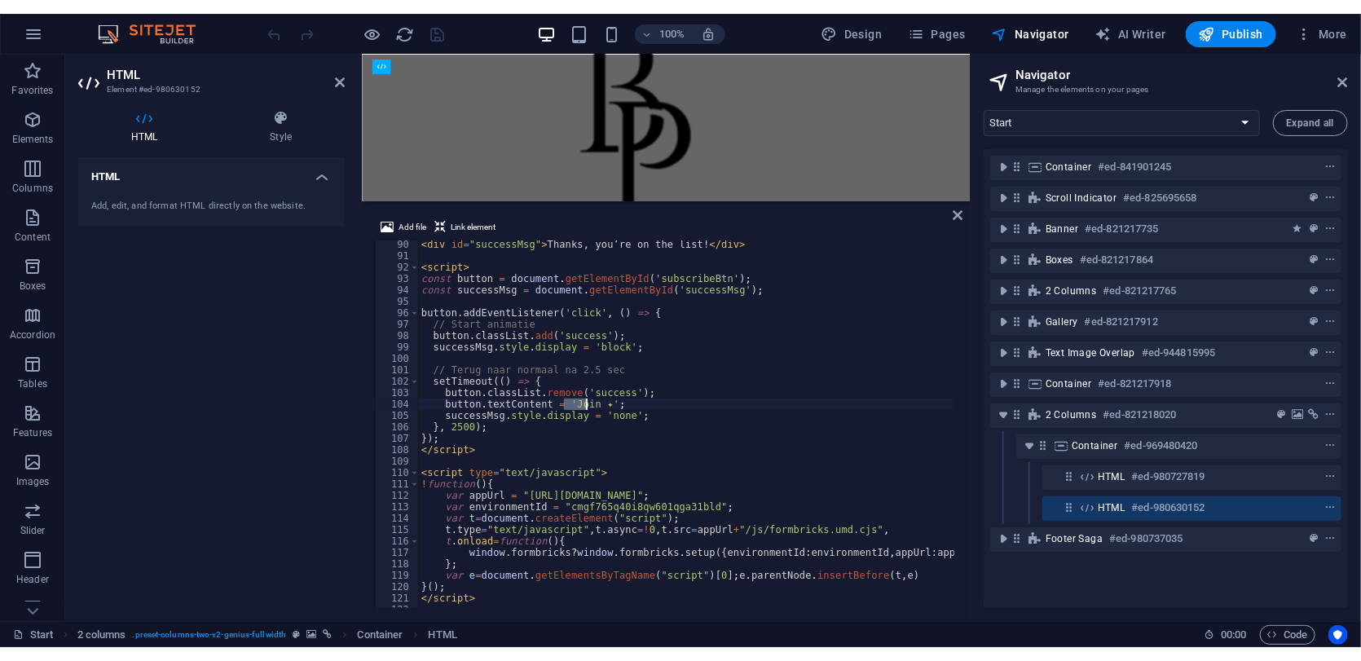
scroll to position [1017, 0]
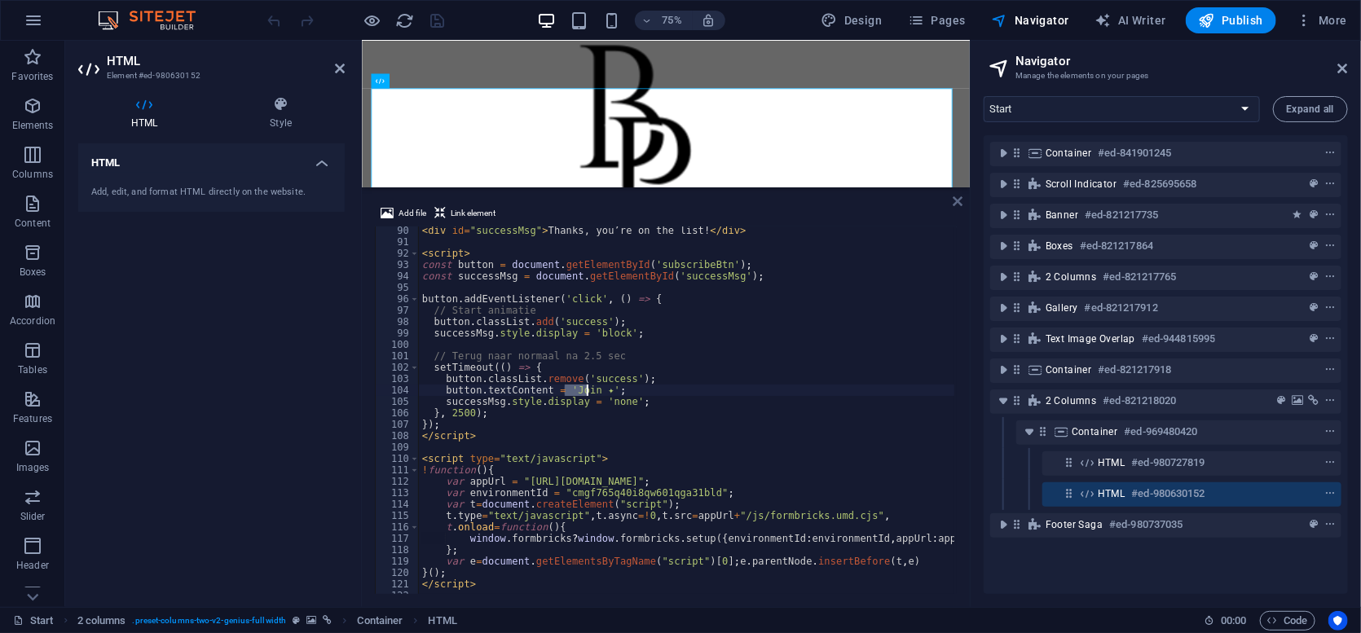
click at [956, 208] on link at bounding box center [958, 202] width 10 height 14
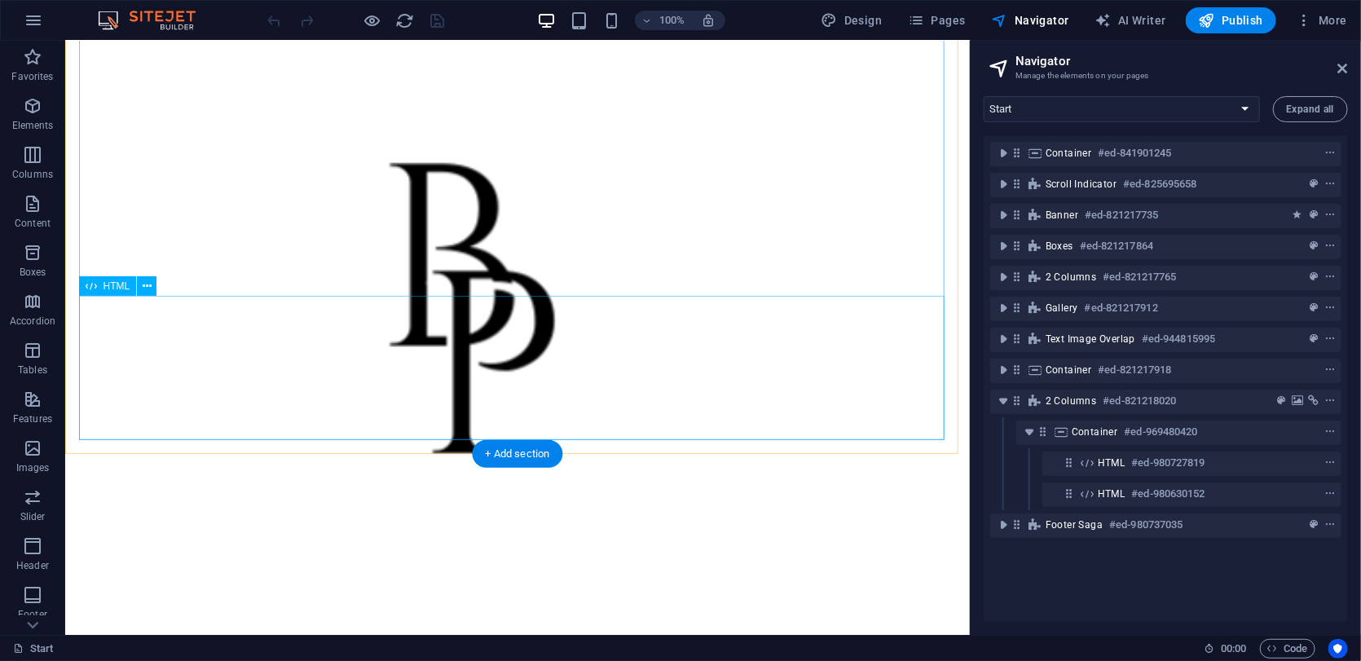
scroll to position [2604, 0]
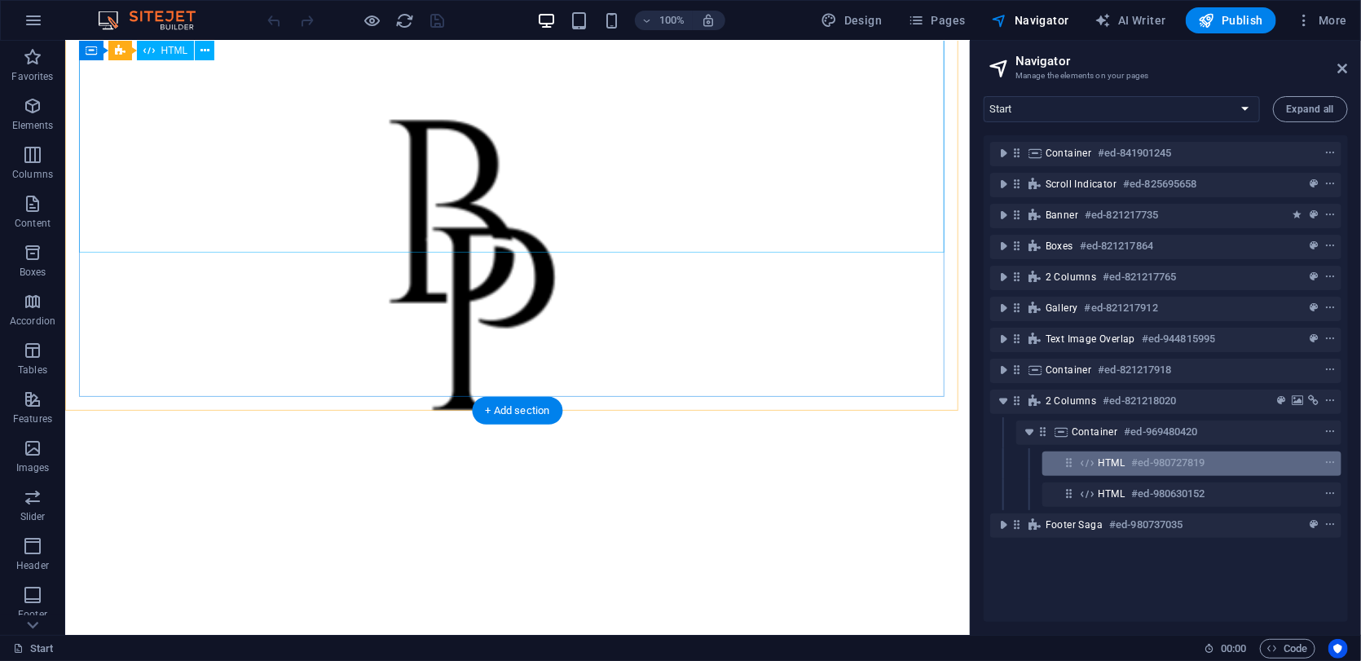
click at [1127, 459] on div "HTML #ed-980727819" at bounding box center [1179, 463] width 162 height 20
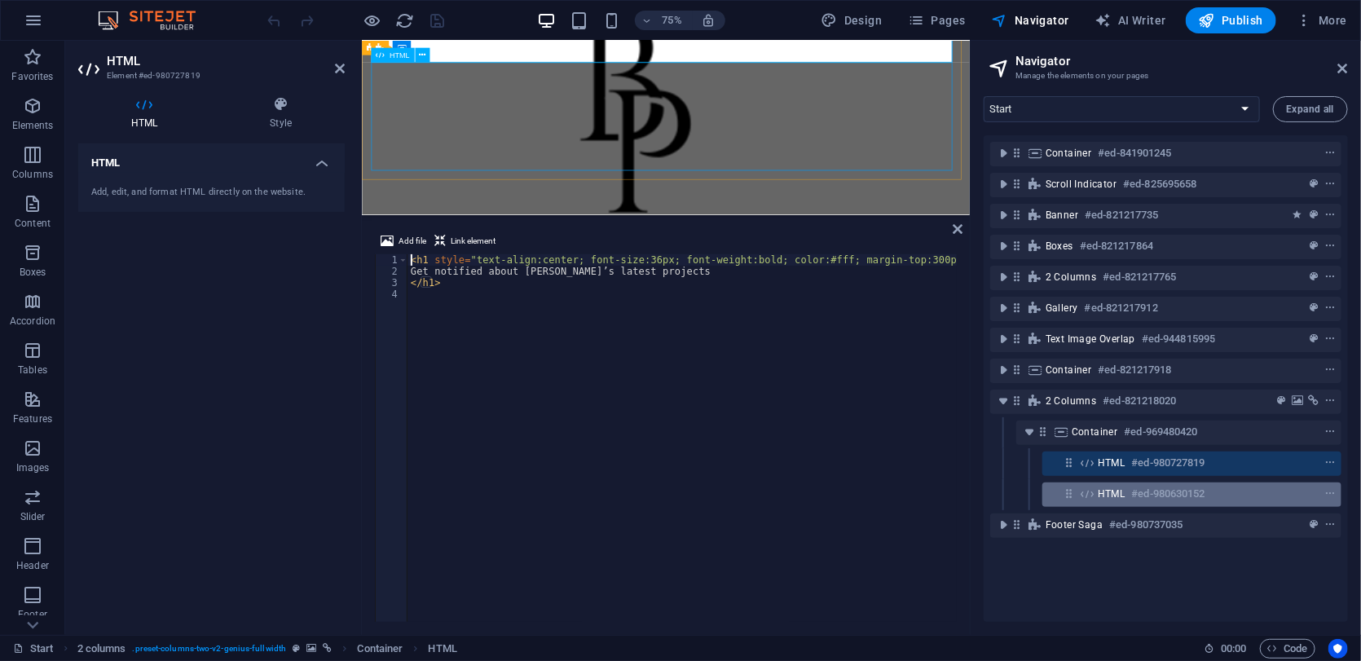
click at [1149, 494] on h6 "#ed-980630152" at bounding box center [1168, 494] width 73 height 20
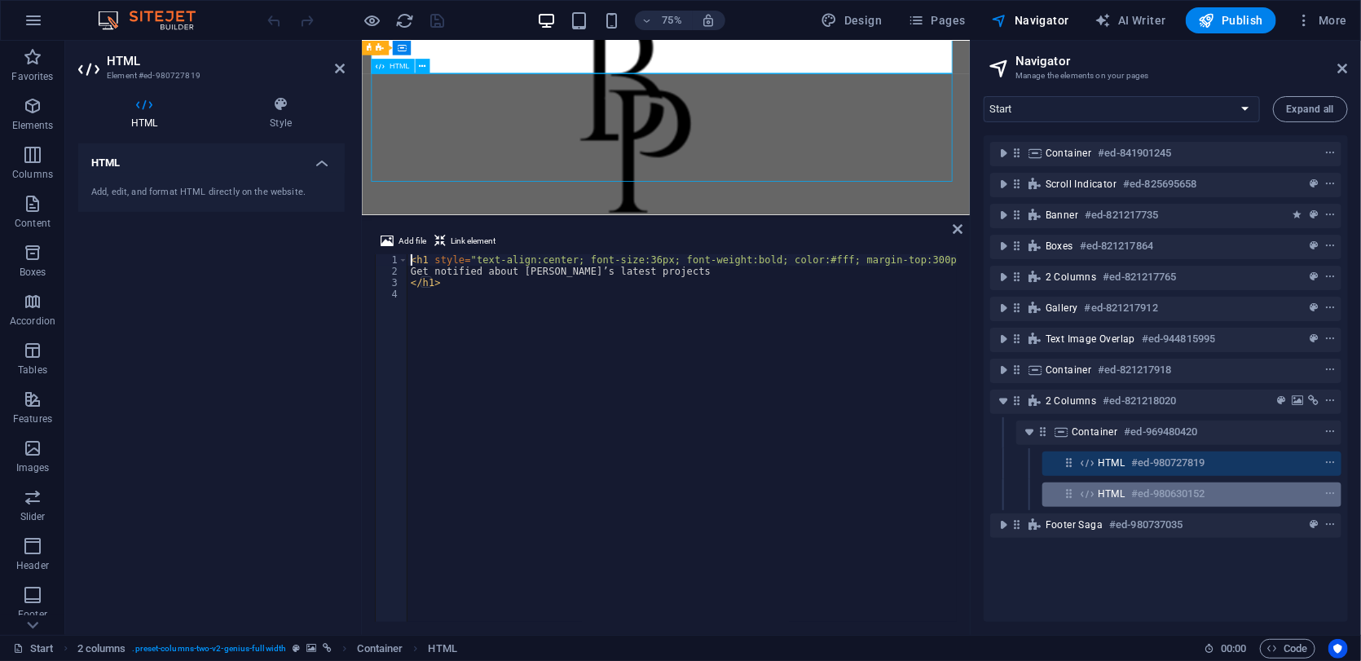
scroll to position [2382, 0]
click at [1149, 494] on h6 "#ed-980630152" at bounding box center [1168, 494] width 73 height 20
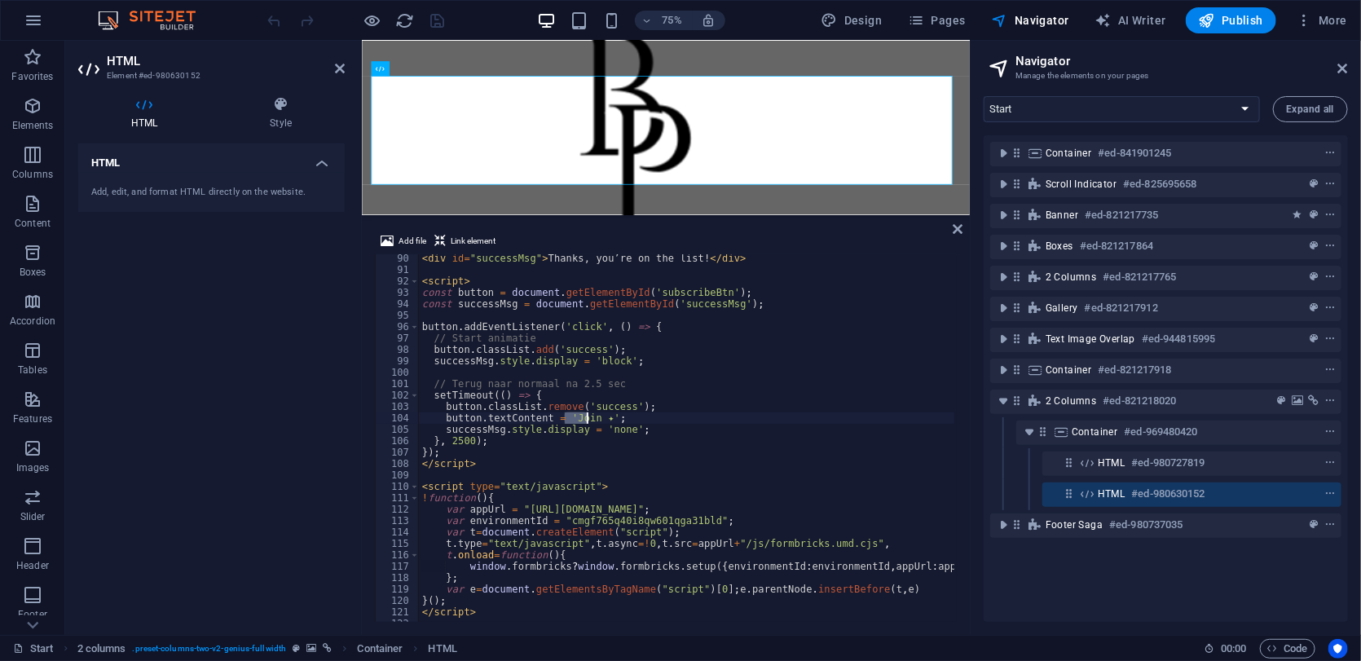
click at [721, 413] on div "< div id = "successMsg" > Thanks, you’re on the list! </ div > < script > const…" at bounding box center [960, 447] width 1082 height 388
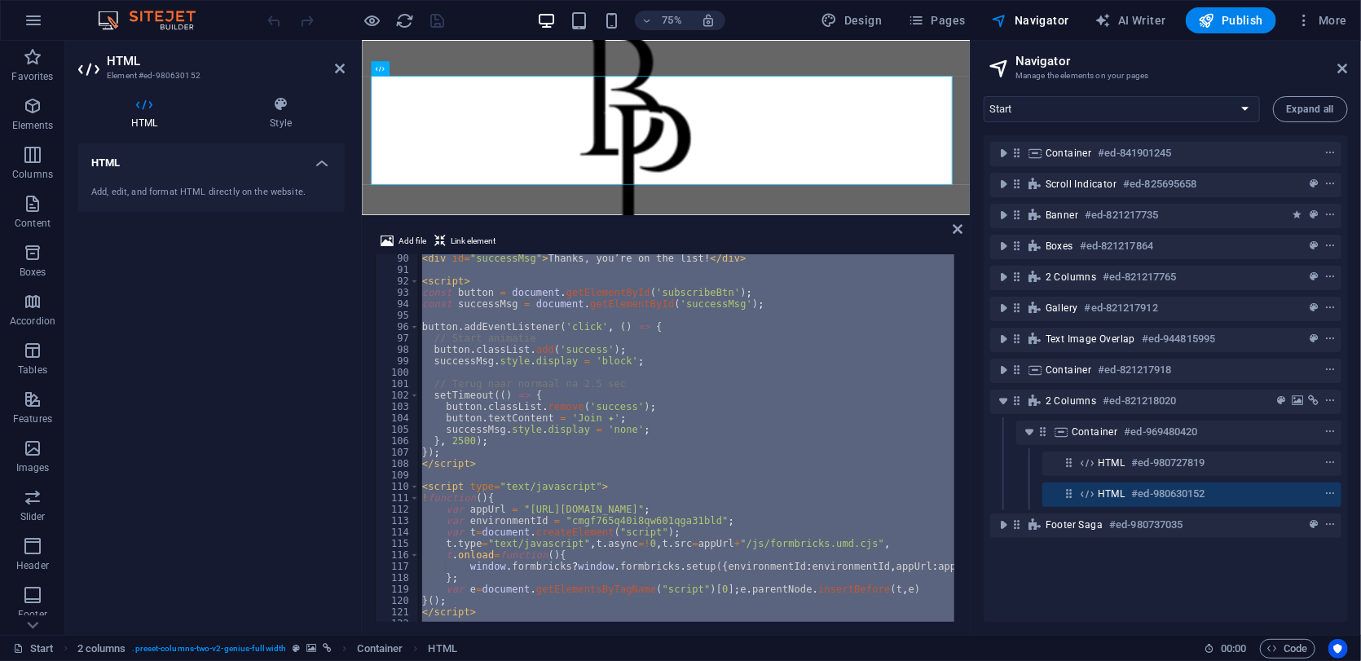
click at [637, 404] on div "< div id = "successMsg" > Thanks, you’re on the list! </ div > < script > const…" at bounding box center [687, 438] width 536 height 368
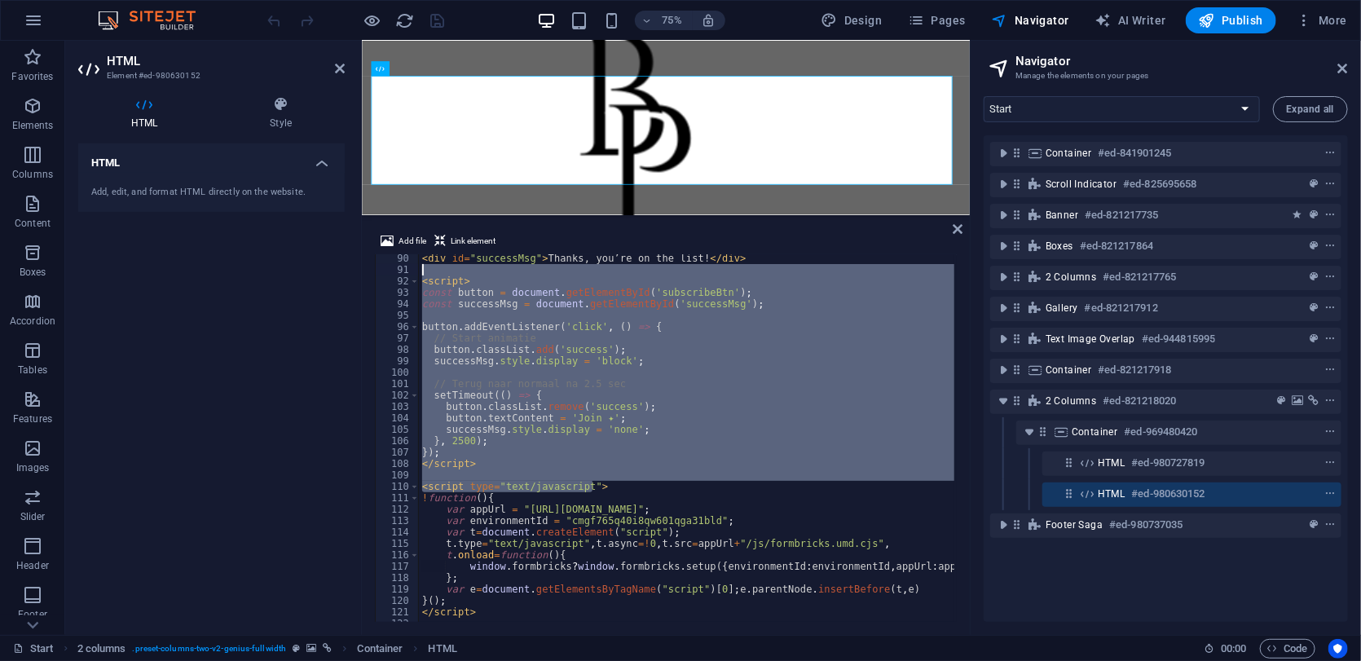
scroll to position [1016, 0]
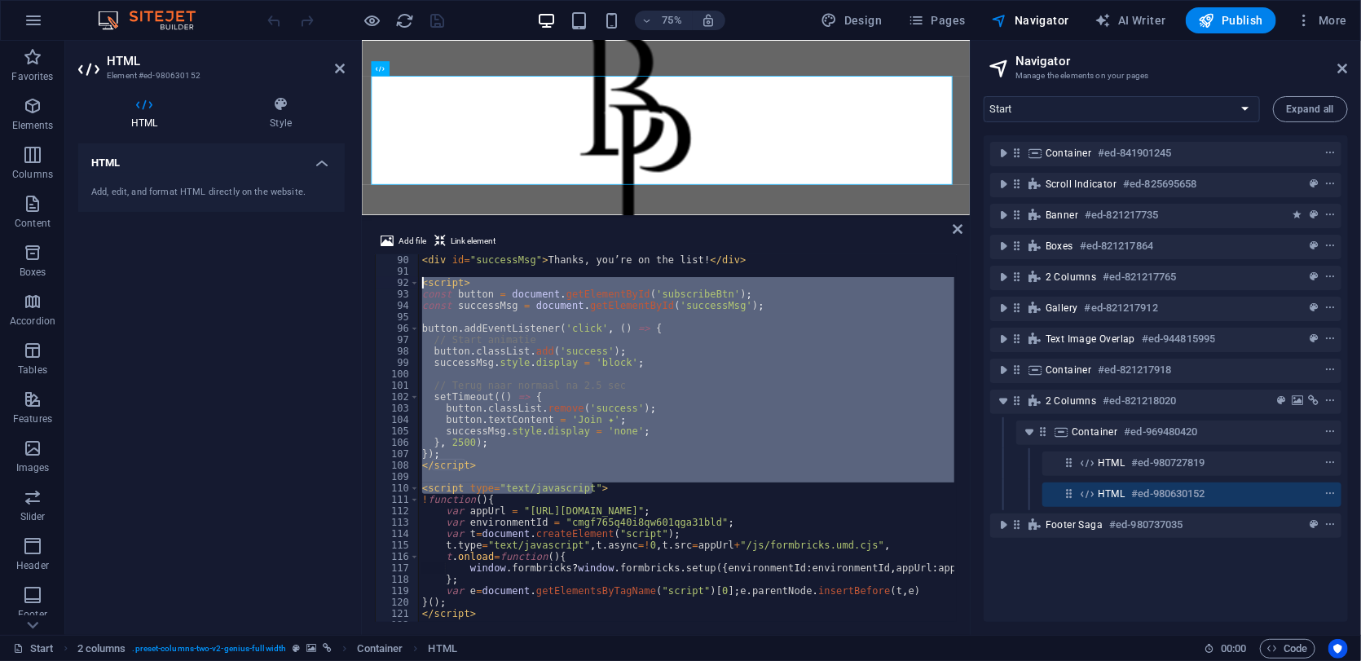
drag, startPoint x: 697, startPoint y: 482, endPoint x: 421, endPoint y: 285, distance: 339.1
click at [421, 285] on div "< div id = "successMsg" > Thanks, you’re on the list! </ div > < script > const…" at bounding box center [960, 448] width 1082 height 388
type textarea "<script> const button = document.getElementById('subscribeBtn');"
click at [953, 232] on icon at bounding box center [958, 229] width 10 height 13
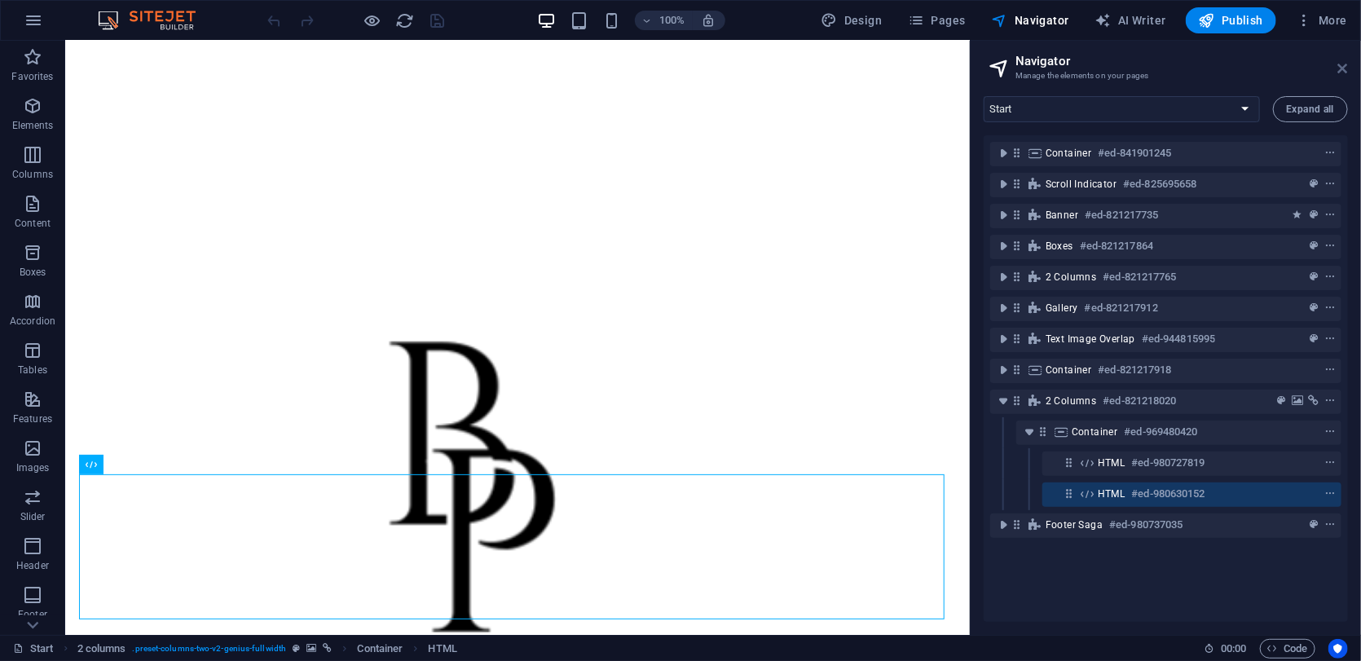
click at [1344, 68] on icon at bounding box center [1344, 68] width 10 height 13
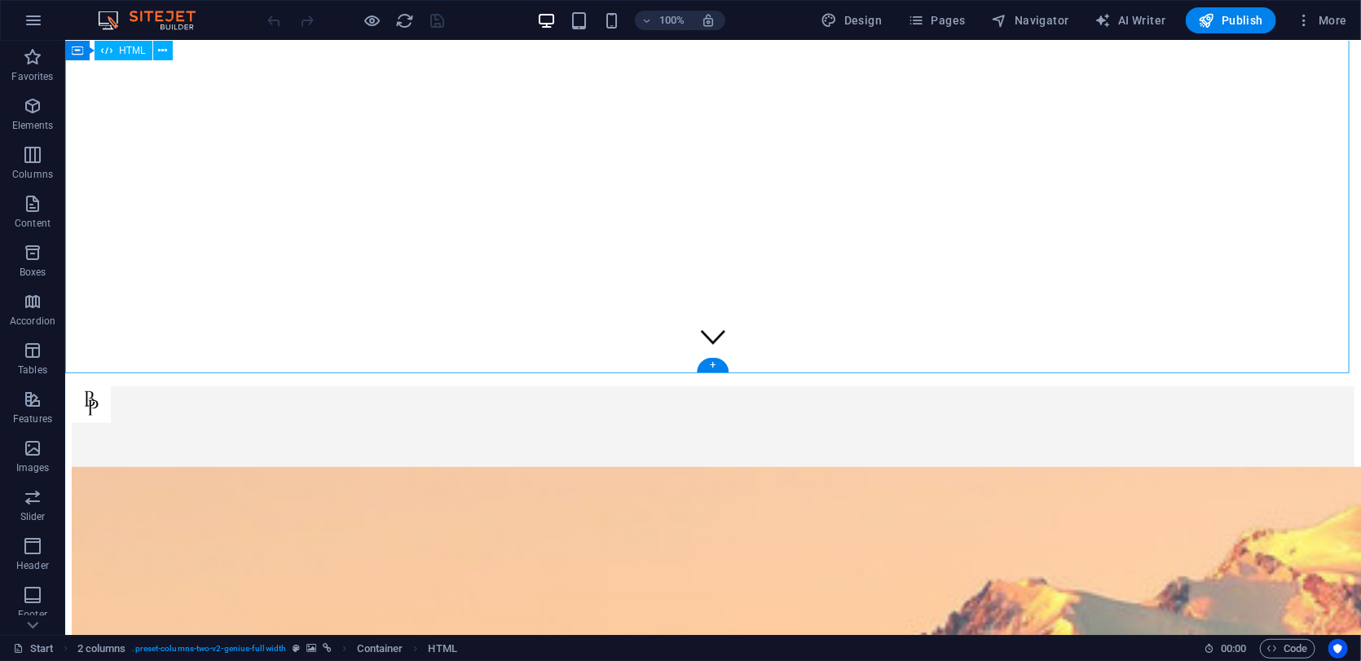
scroll to position [262, 0]
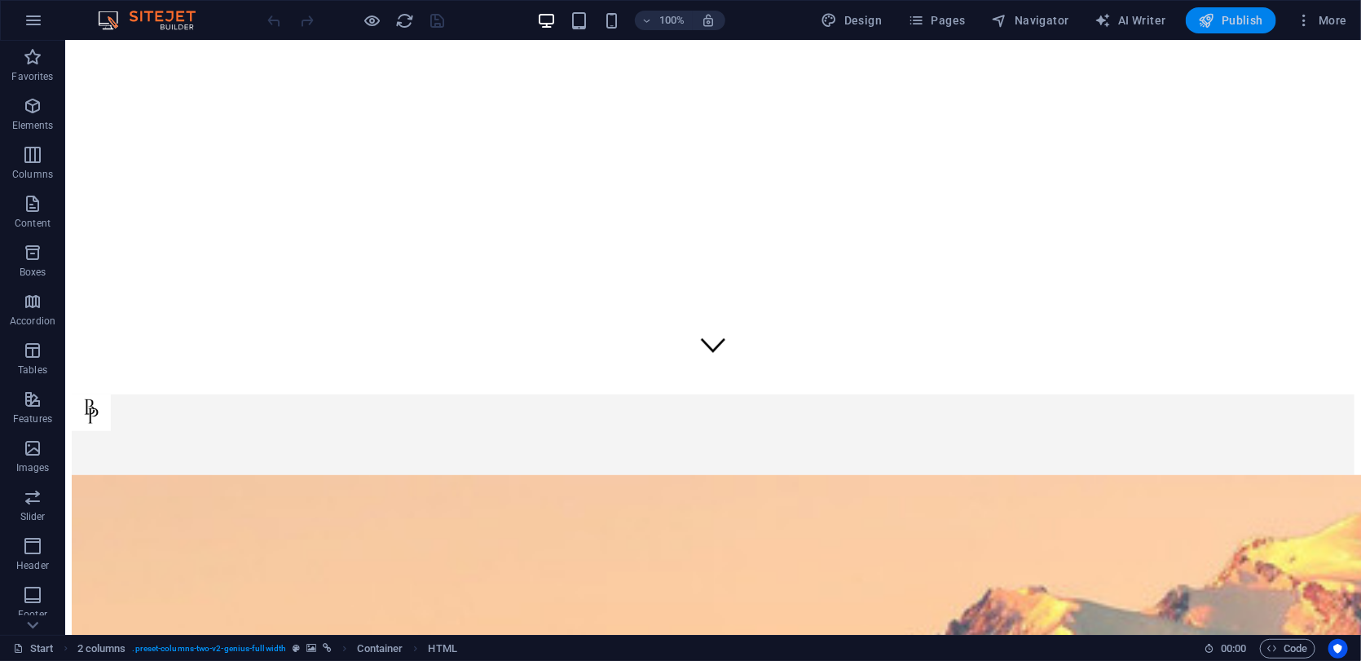
click at [1205, 32] on button "Publish" at bounding box center [1231, 20] width 90 height 26
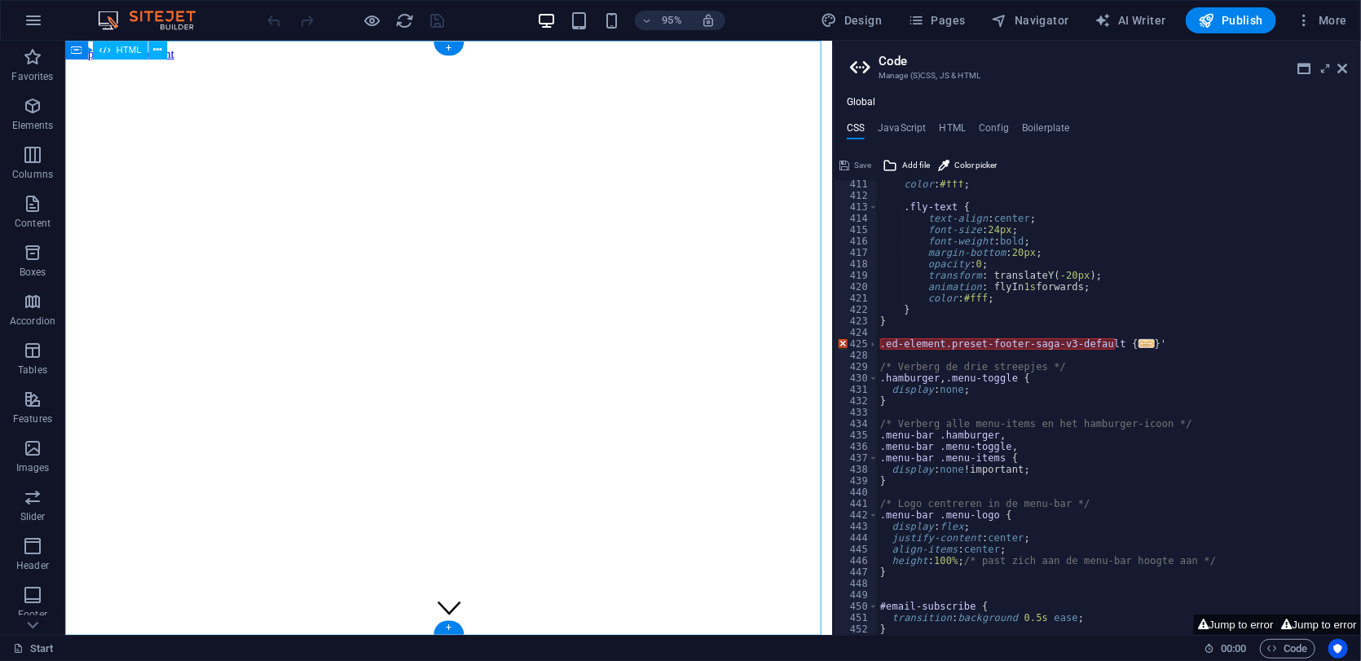
scroll to position [1256, 0]
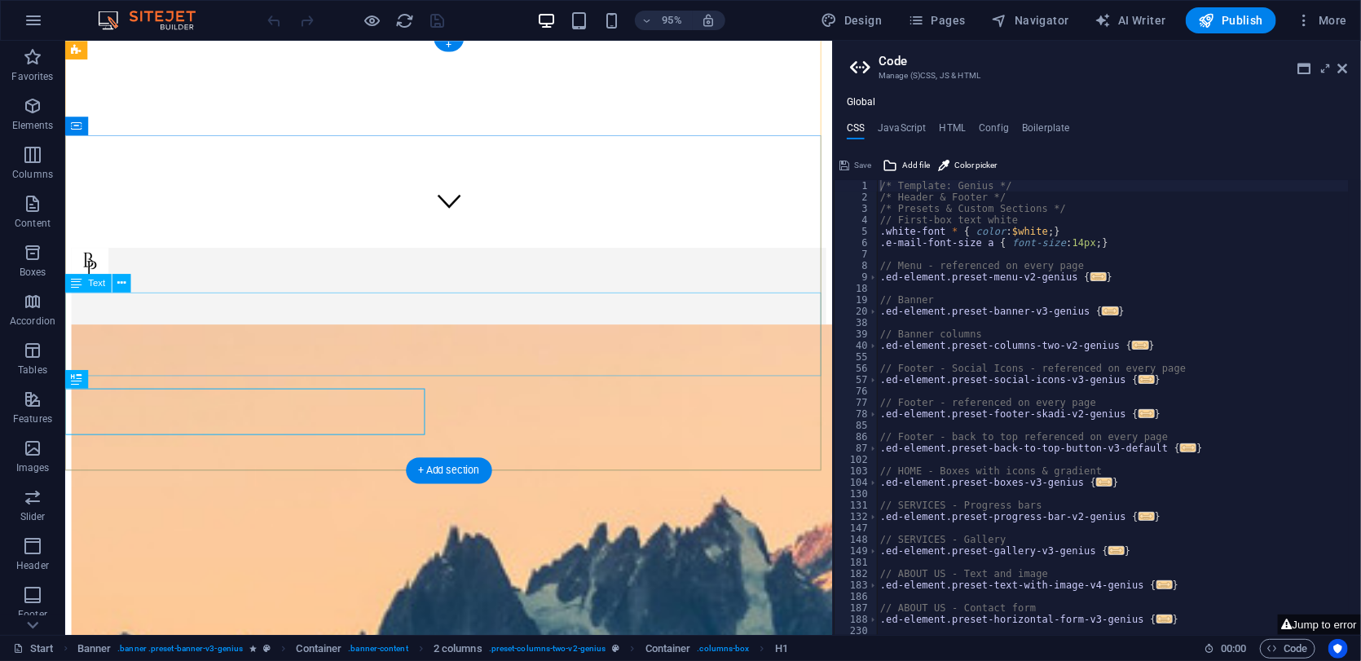
scroll to position [386, 0]
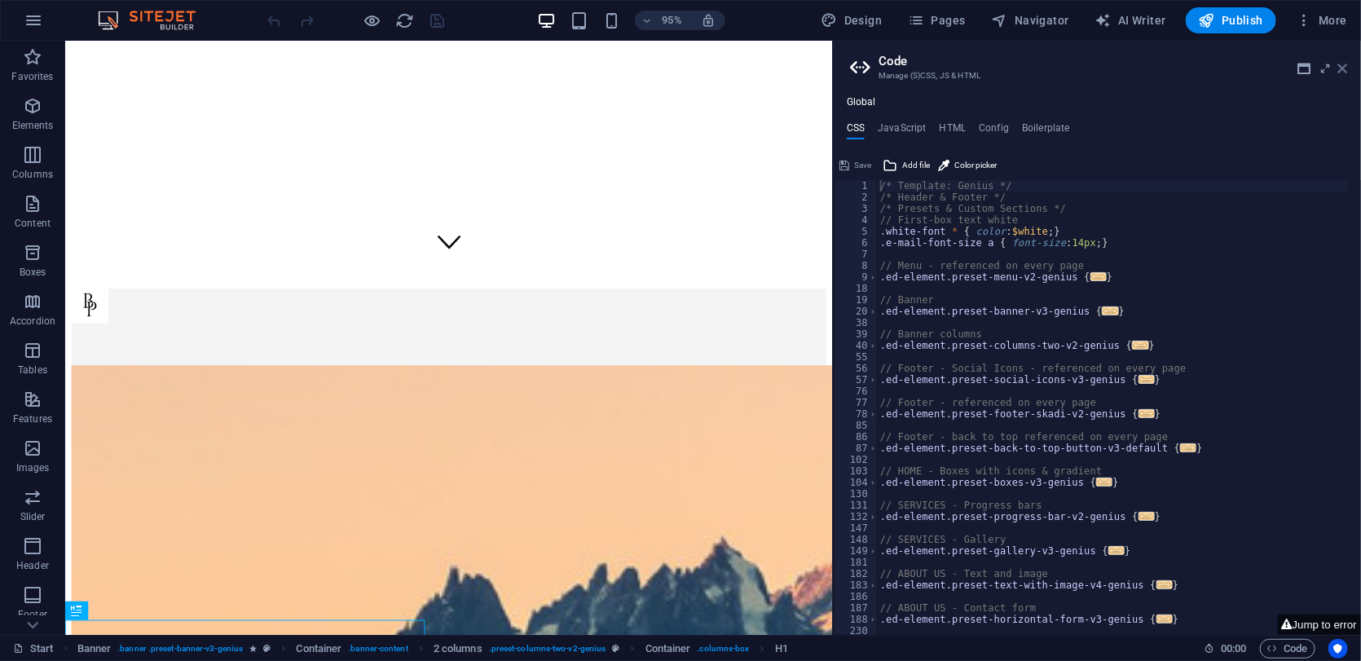
type textarea "/* Template: Genius */"
click at [1344, 75] on link at bounding box center [1344, 69] width 10 height 14
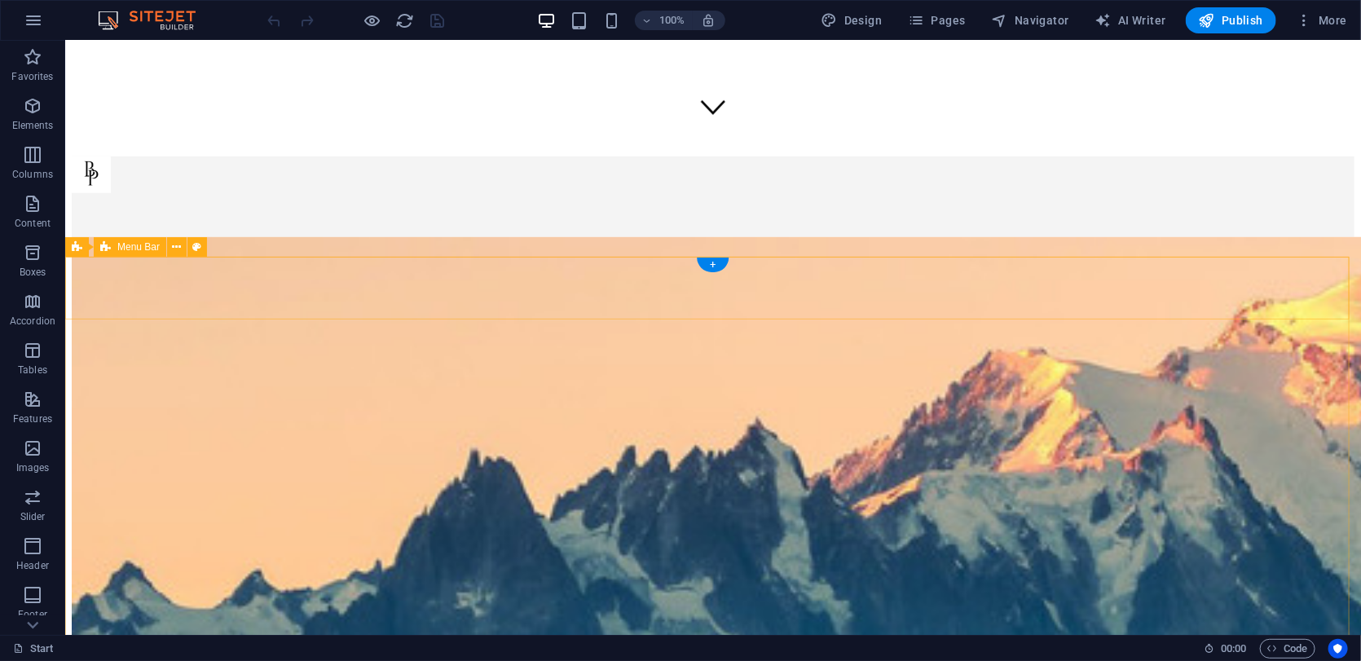
scroll to position [734, 0]
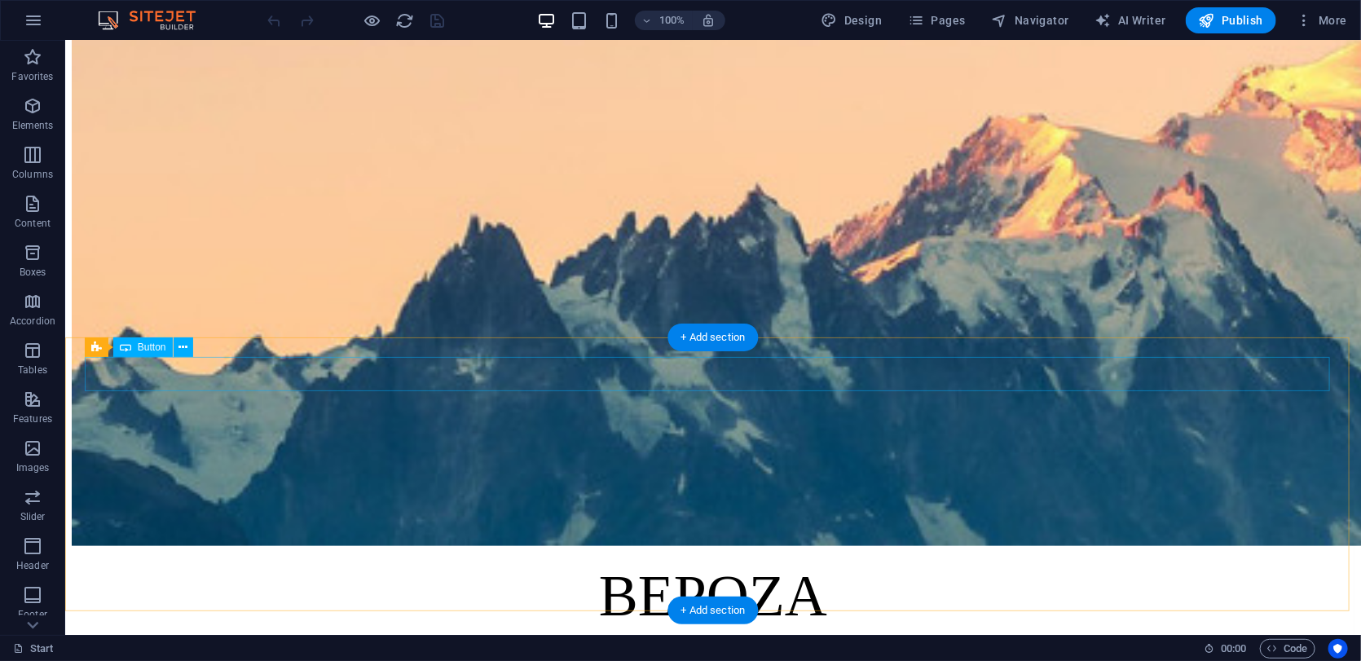
click at [871, 635] on div "Stay Updated !" at bounding box center [712, 642] width 1283 height 15
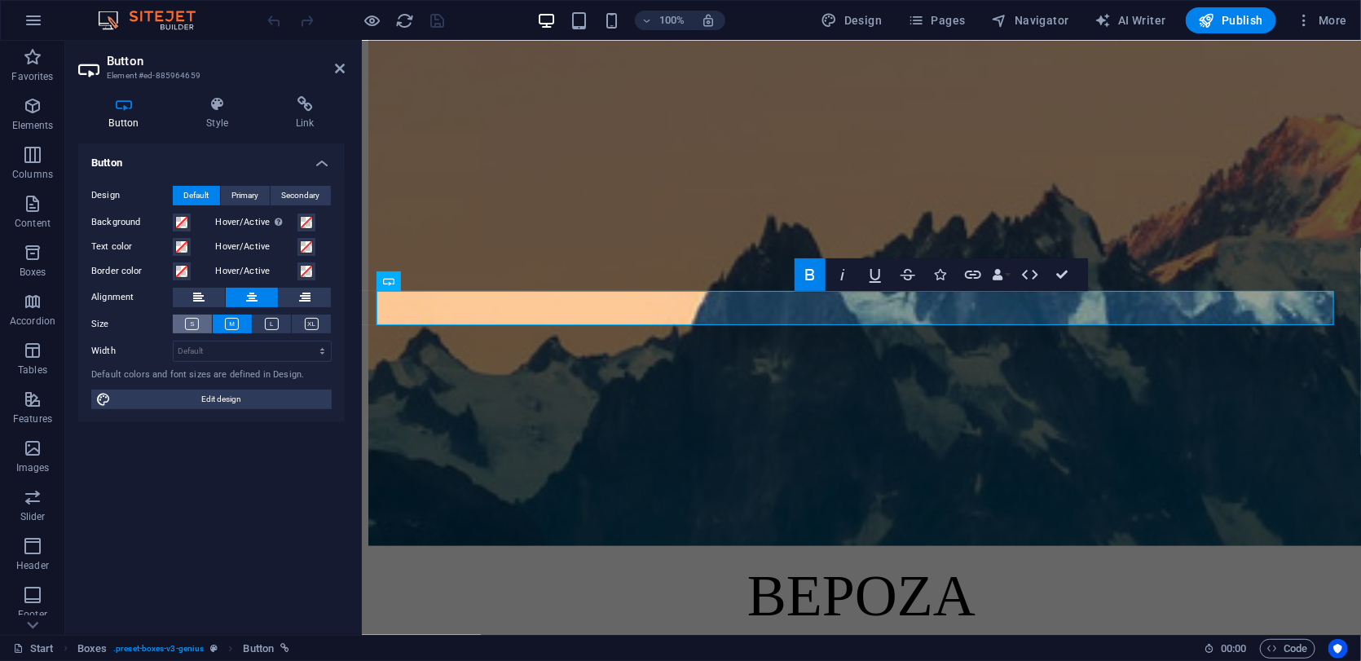
click at [186, 321] on icon at bounding box center [192, 324] width 14 height 12
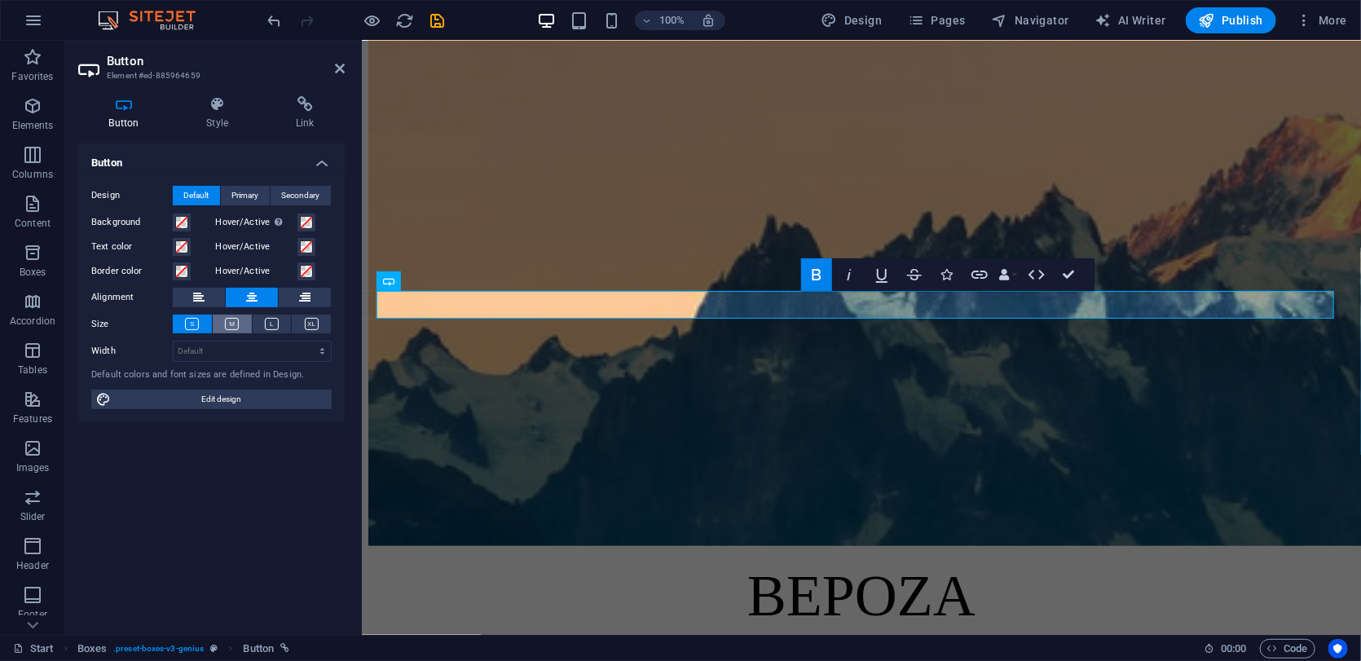
click at [237, 328] on icon at bounding box center [232, 324] width 14 height 12
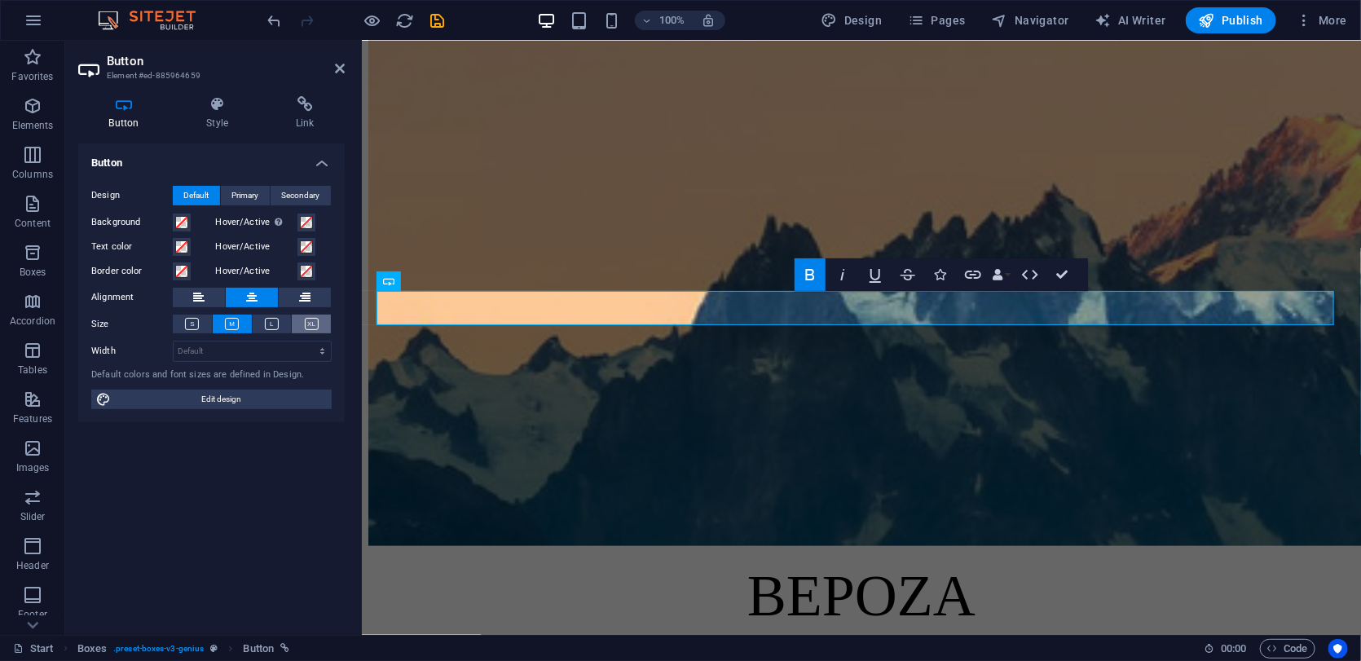
click at [302, 325] on button at bounding box center [311, 324] width 39 height 19
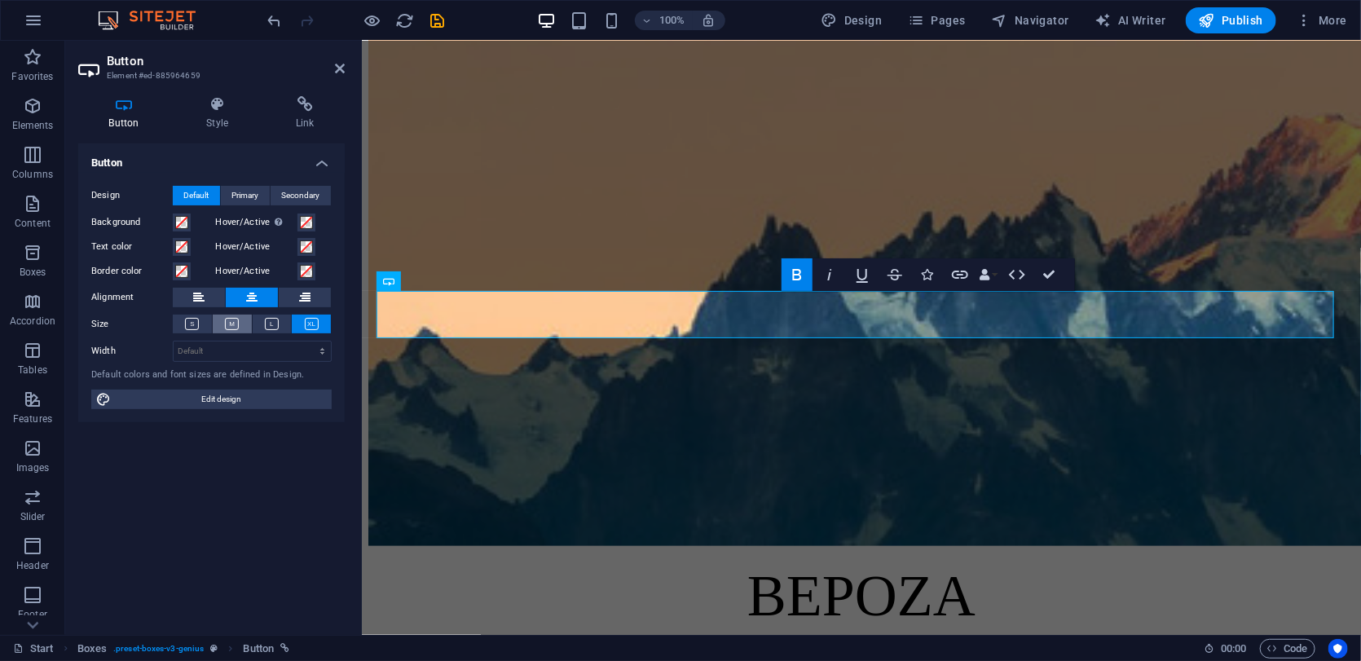
click at [217, 328] on button at bounding box center [232, 324] width 39 height 19
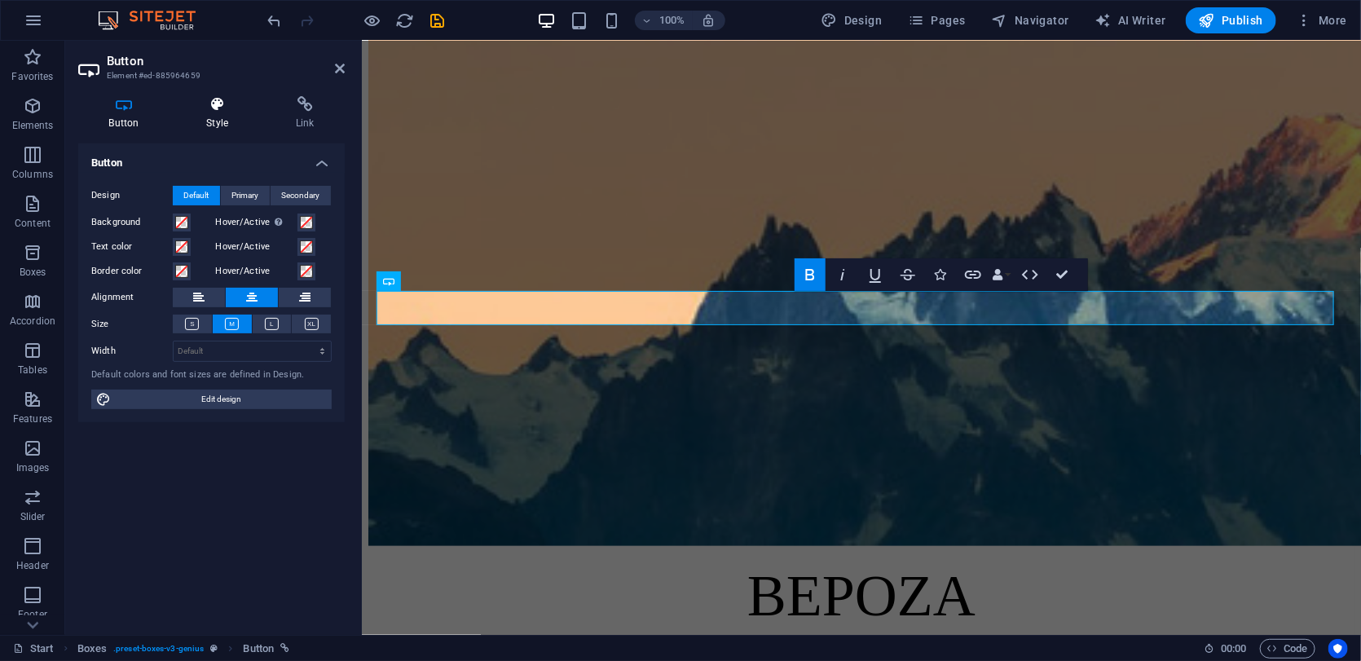
click at [212, 128] on h4 "Style" at bounding box center [221, 113] width 90 height 34
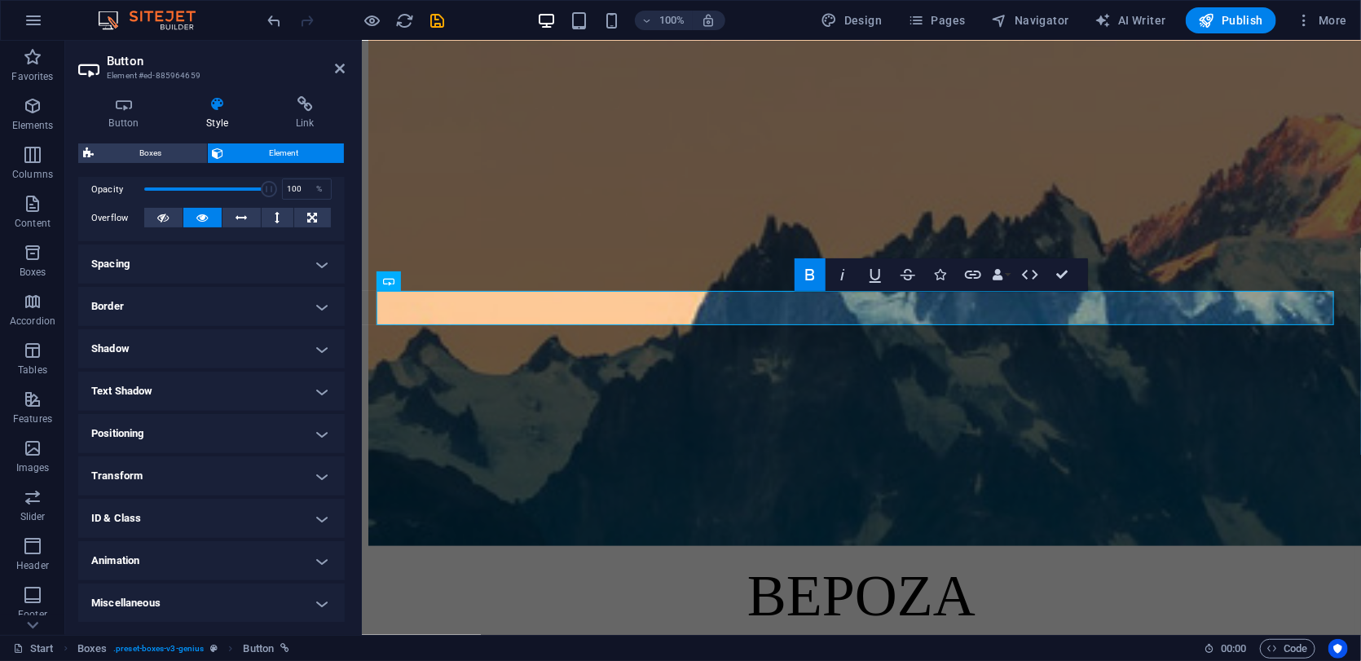
click at [199, 558] on h4 "Animation" at bounding box center [211, 560] width 267 height 39
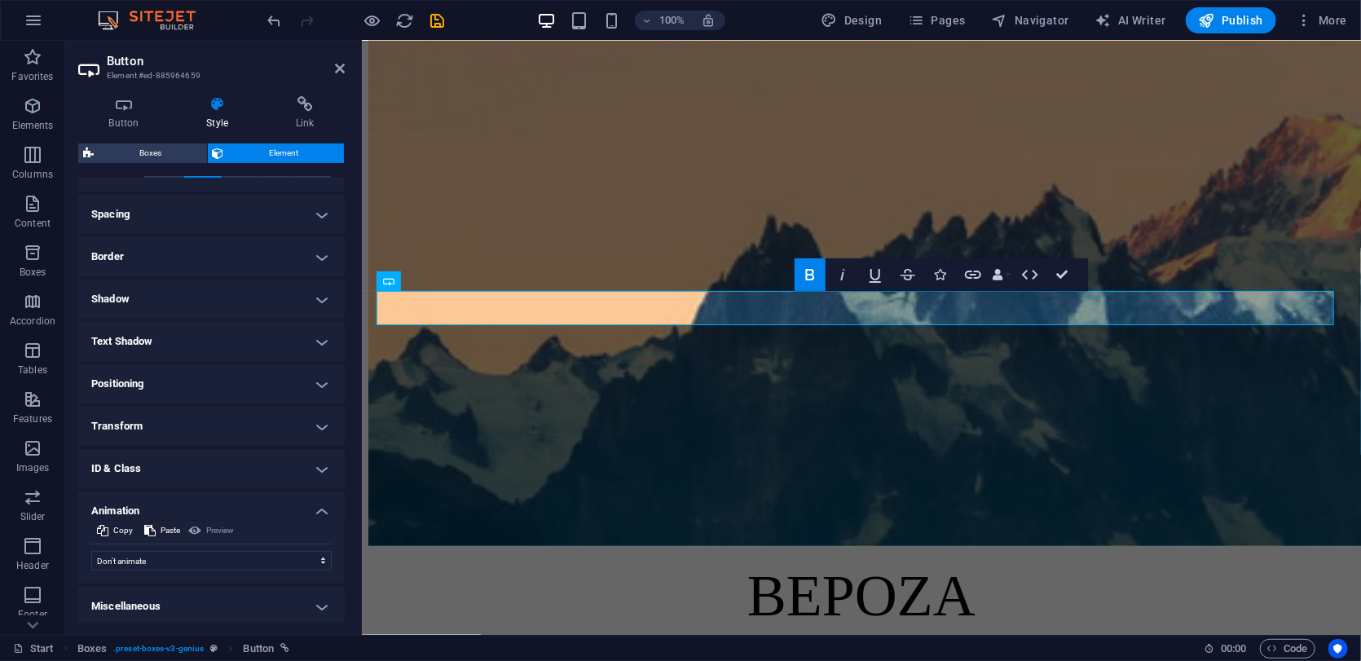
scroll to position [295, 0]
click at [159, 549] on select "Don't animate Show / Hide Slide up/down Zoom in/out Slide left to right Slide r…" at bounding box center [211, 559] width 240 height 20
click at [160, 549] on select "Don't animate Show / Hide Slide up/down Zoom in/out Slide left to right Slide r…" at bounding box center [211, 559] width 240 height 20
click at [155, 596] on h4 "Miscellaneous" at bounding box center [211, 604] width 267 height 39
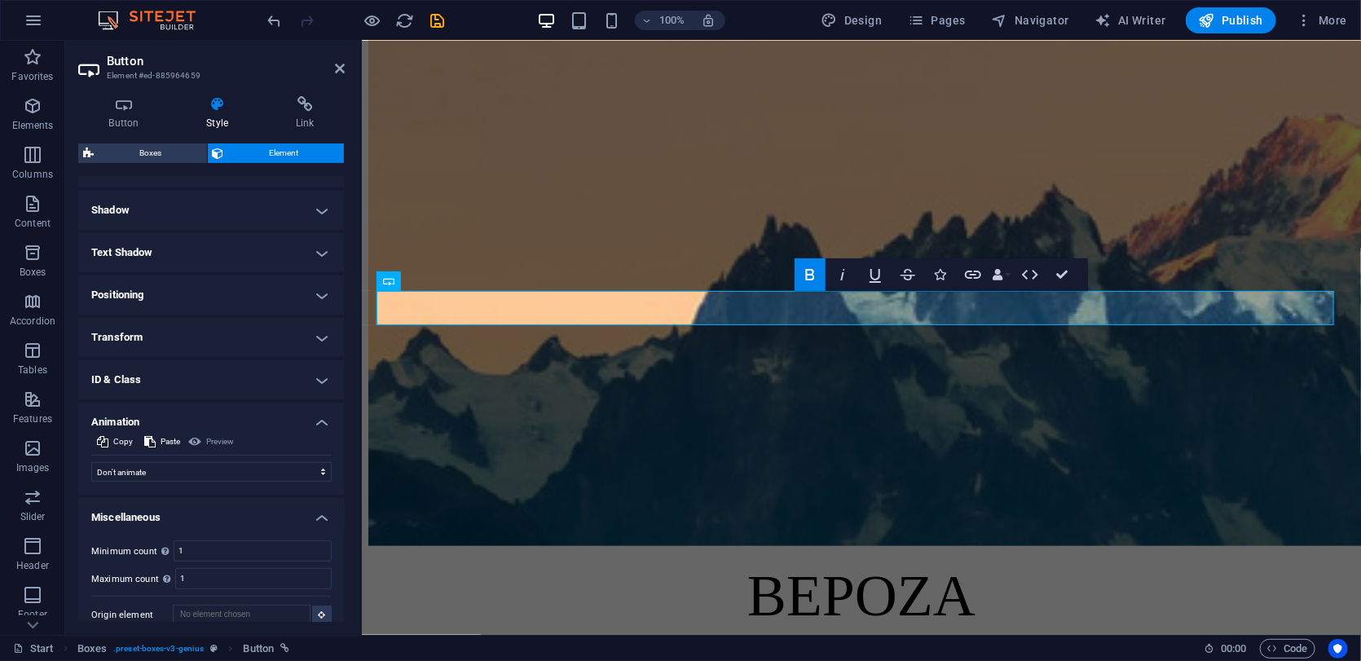
scroll to position [396, 0]
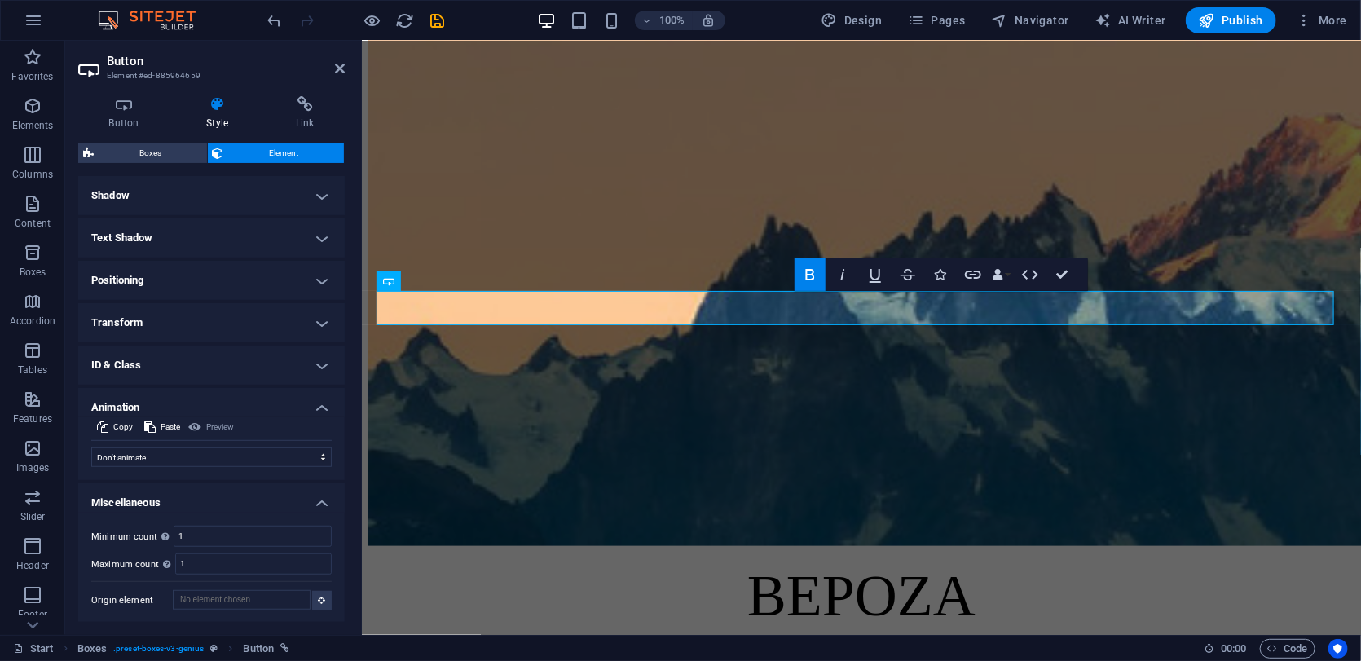
click at [207, 364] on h4 "ID & Class" at bounding box center [211, 365] width 267 height 39
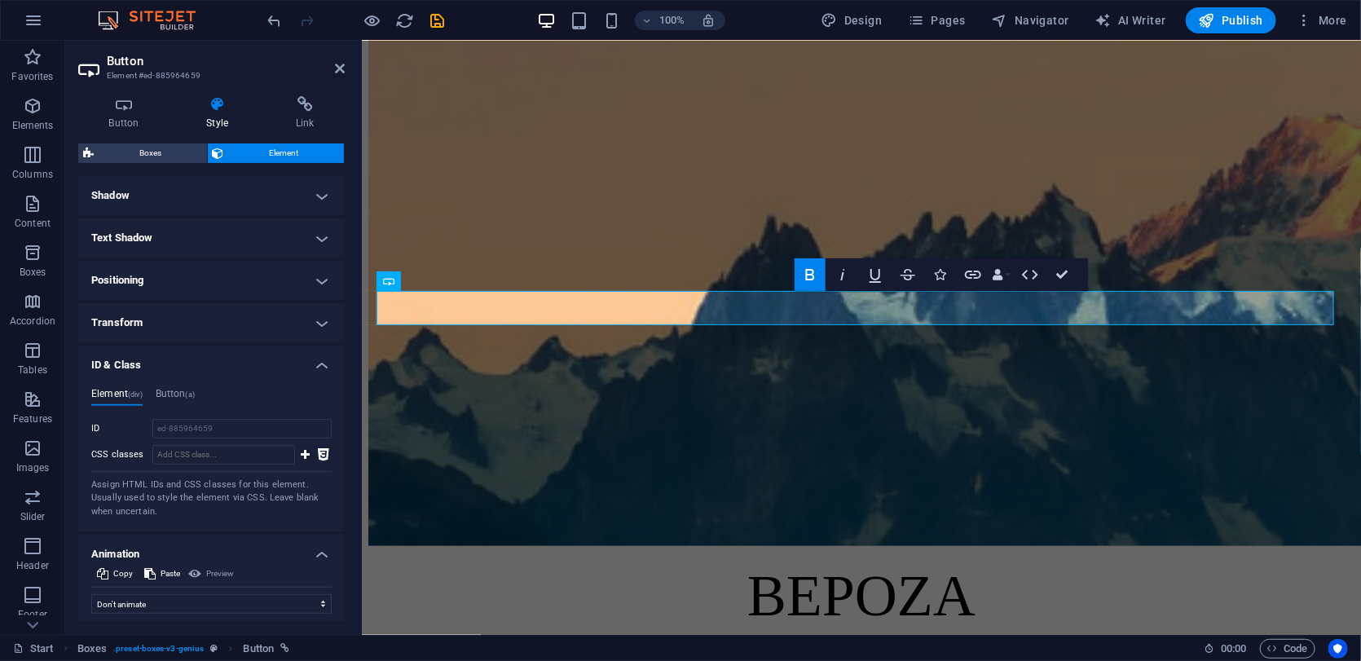
click at [210, 323] on h4 "Transform" at bounding box center [211, 322] width 267 height 39
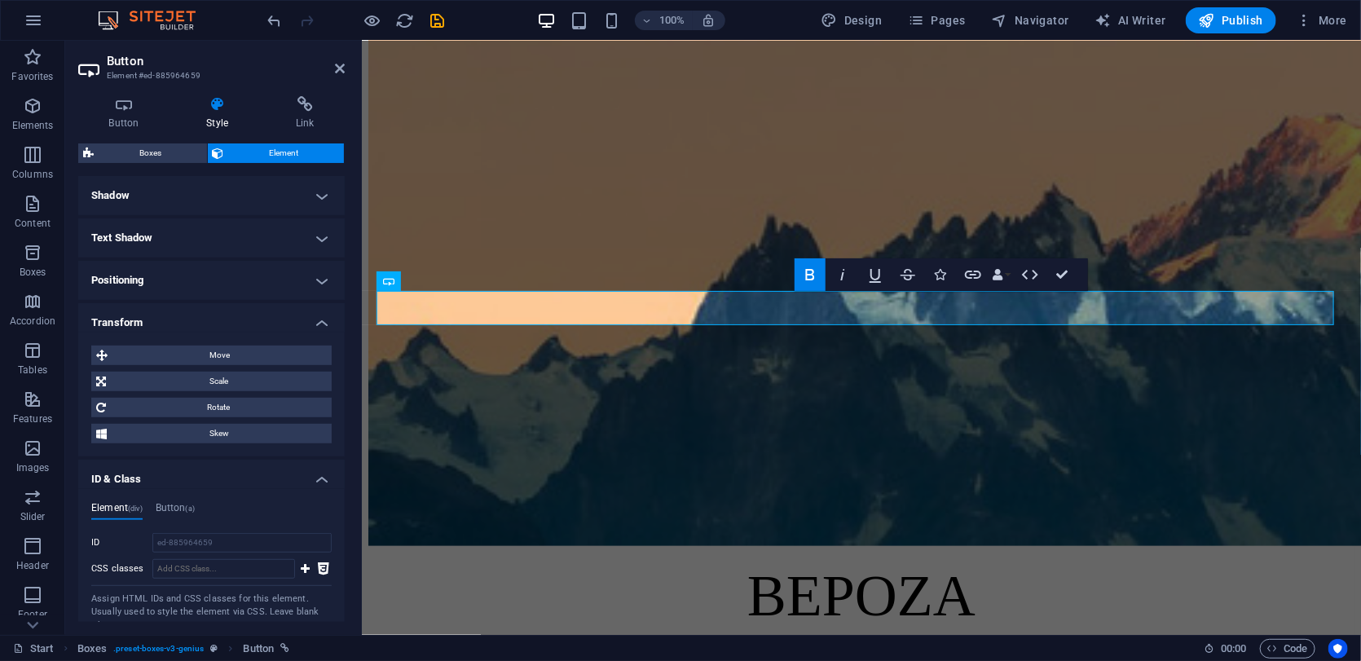
click at [193, 289] on h4 "Positioning" at bounding box center [211, 280] width 267 height 39
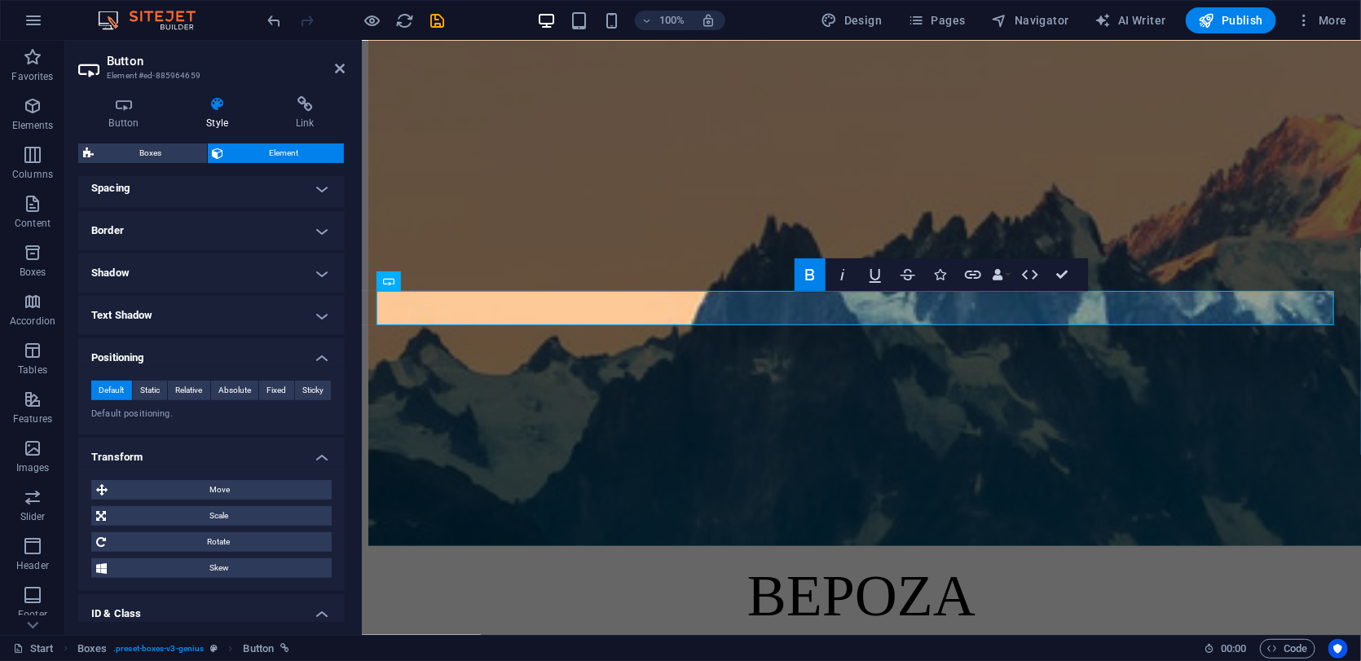
scroll to position [315, 0]
click at [281, 396] on span "Fixed" at bounding box center [277, 395] width 20 height 20
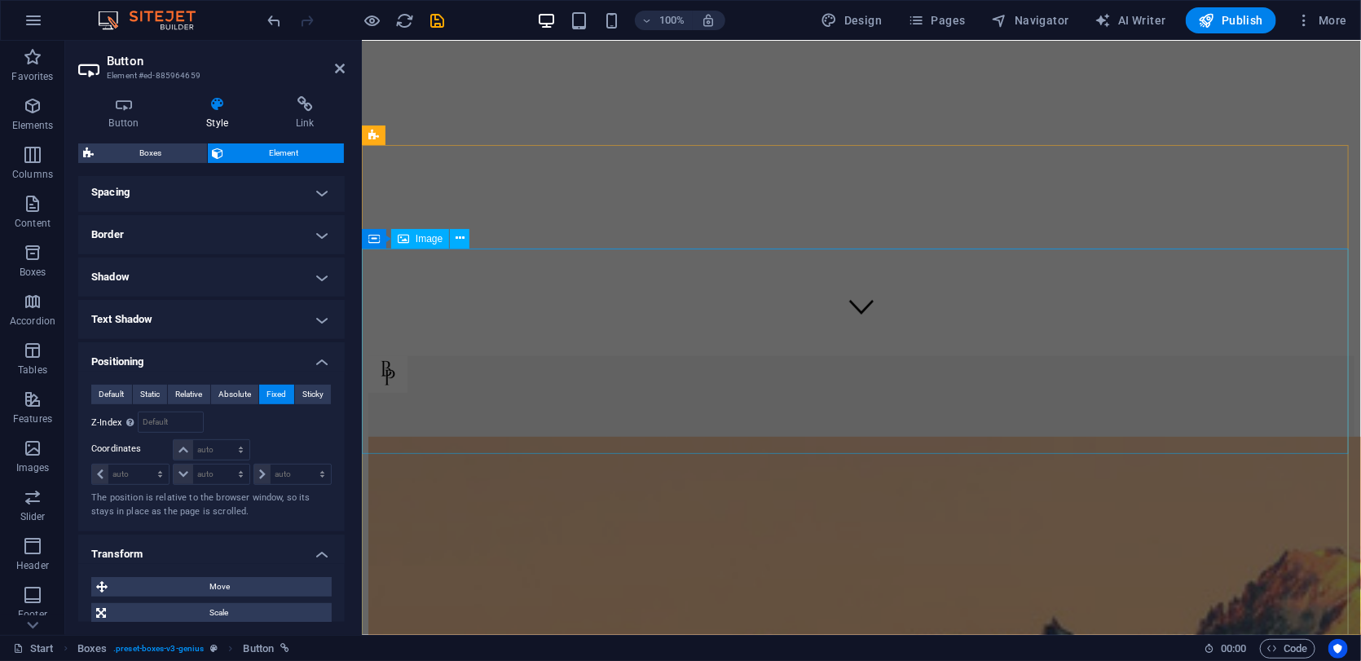
scroll to position [558, 0]
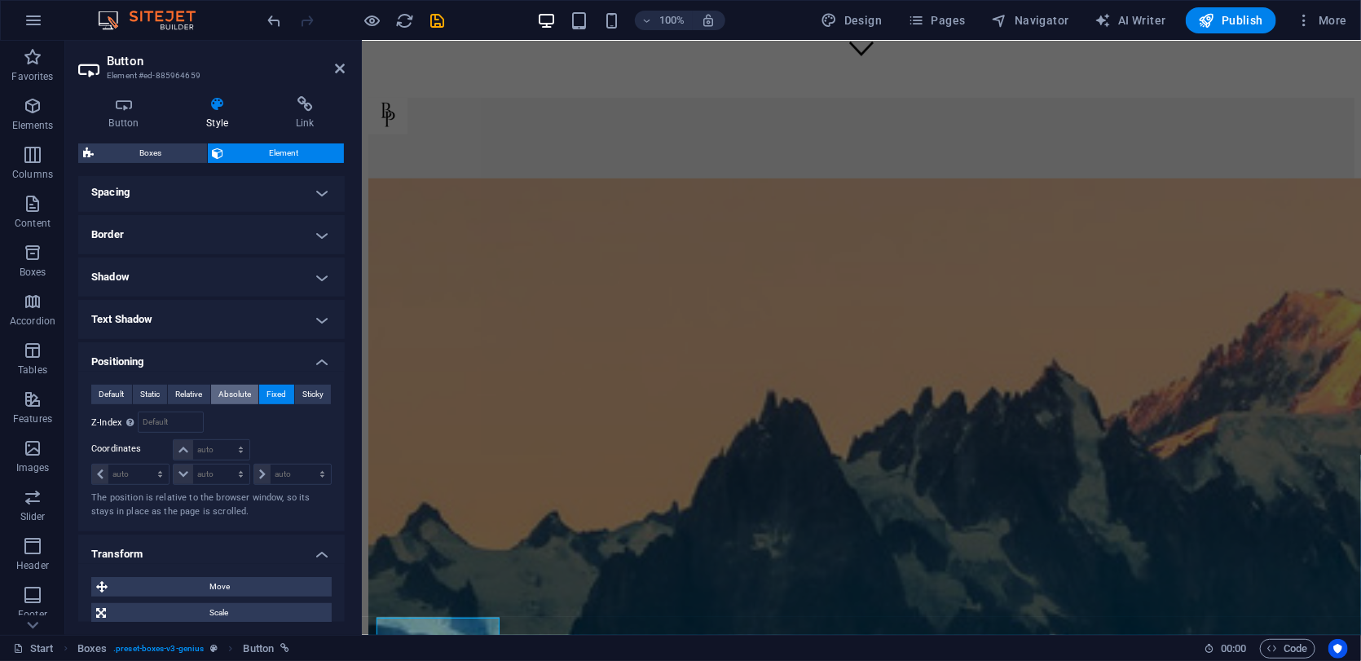
click at [240, 397] on span "Absolute" at bounding box center [234, 395] width 33 height 20
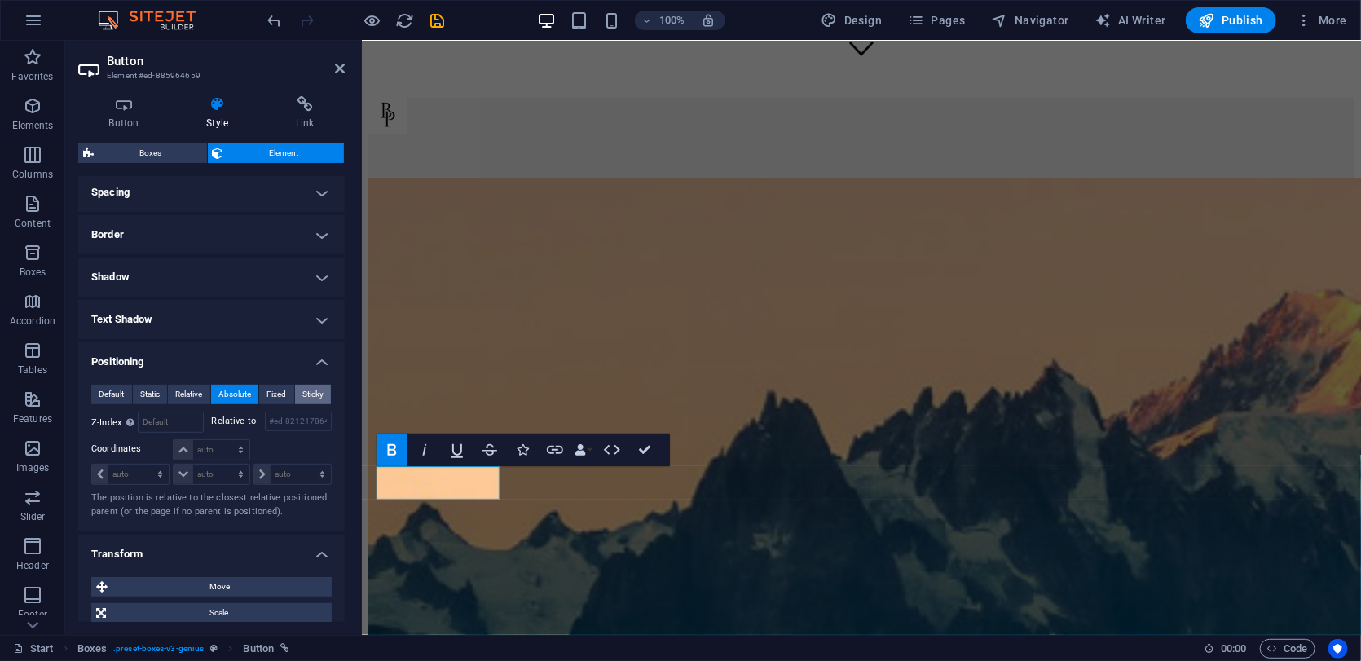
click at [302, 399] on span "Sticky" at bounding box center [312, 395] width 21 height 20
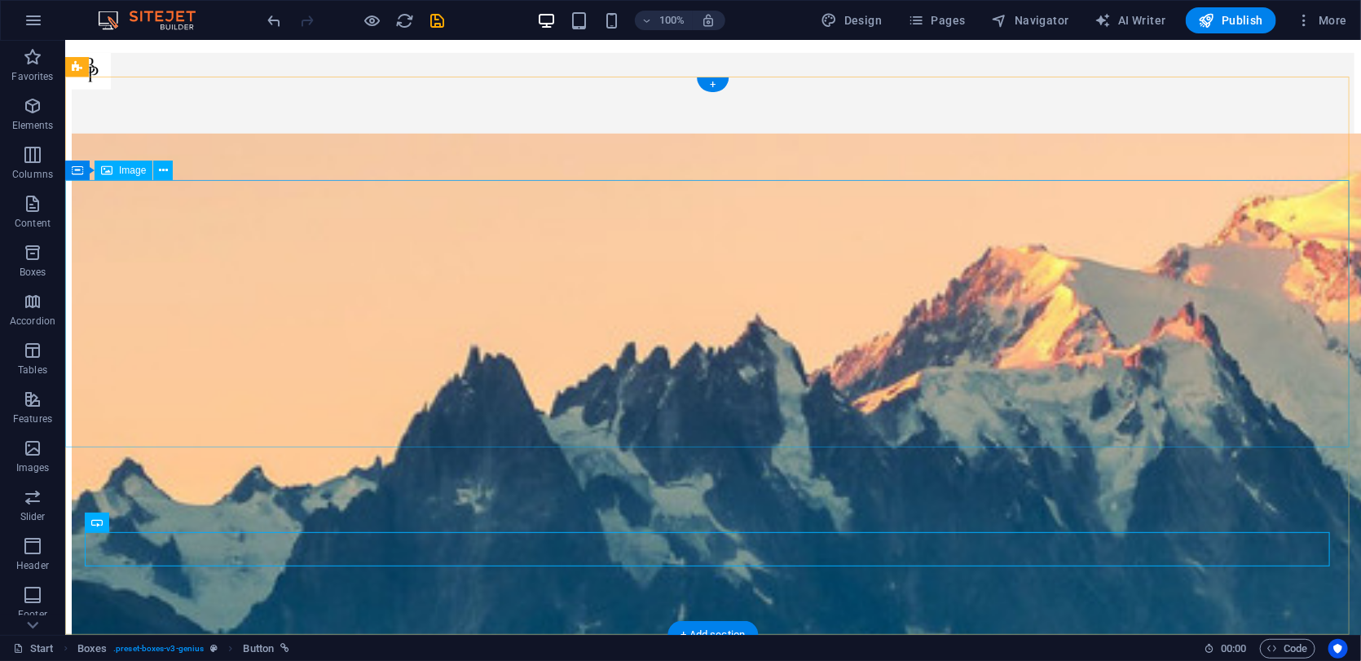
scroll to position [721, 0]
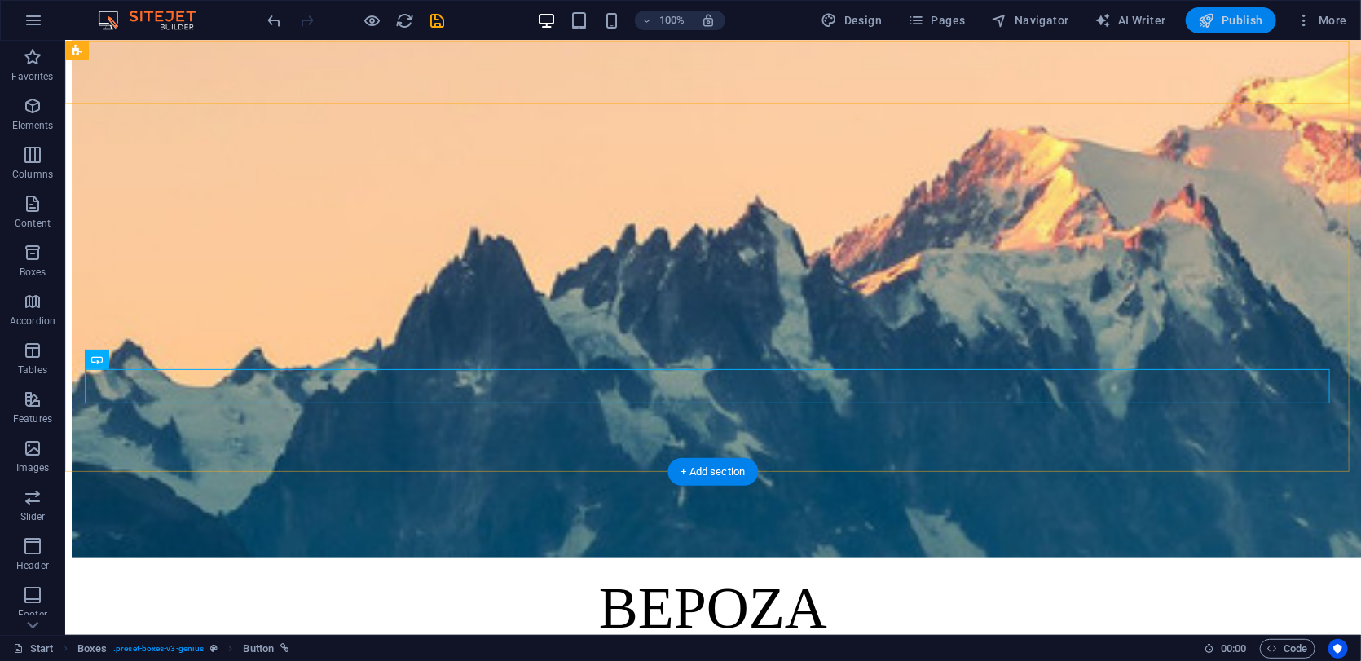
click at [1217, 23] on span "Publish" at bounding box center [1231, 20] width 64 height 16
